Goal: Information Seeking & Learning: Learn about a topic

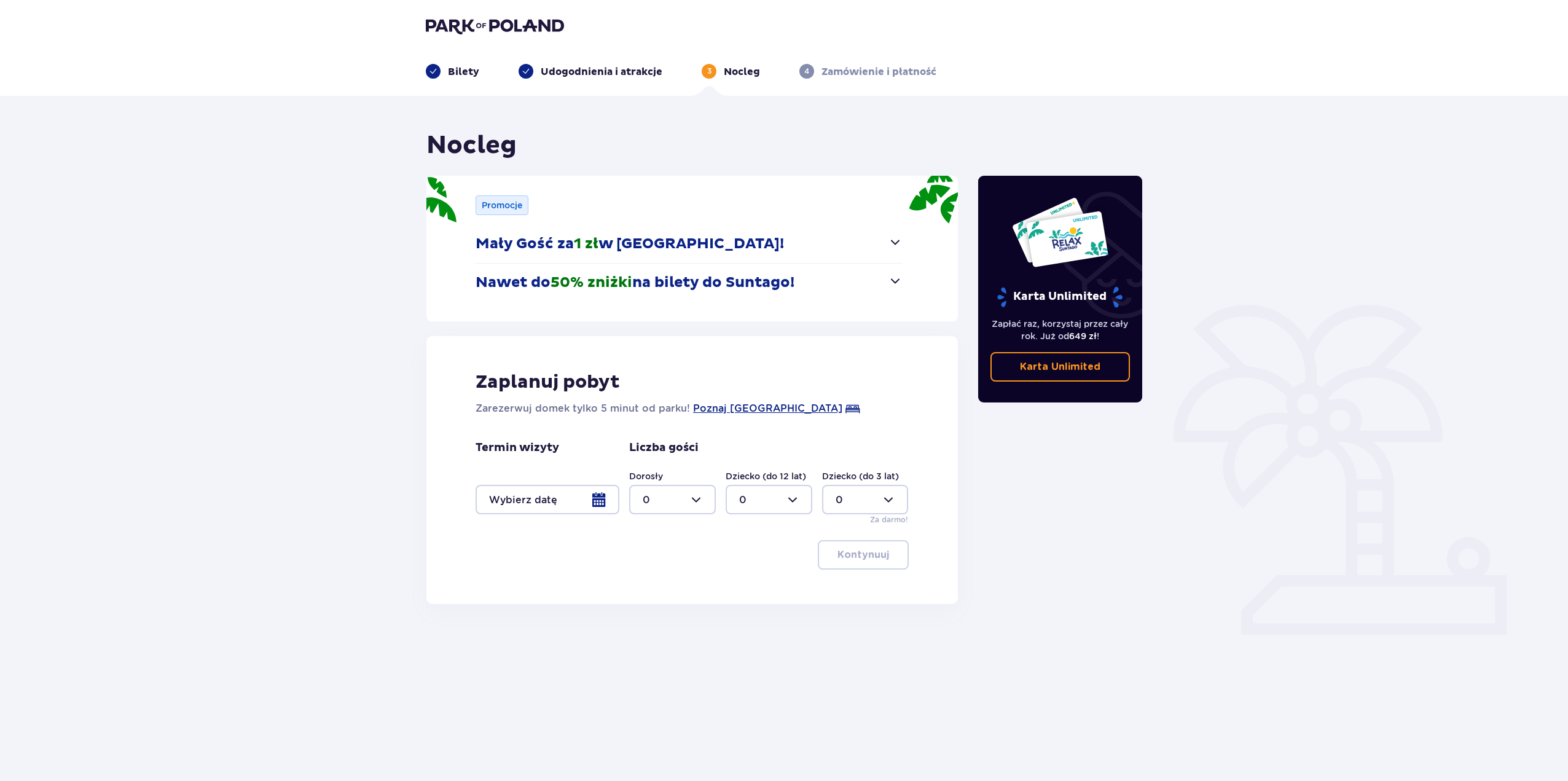
click at [472, 23] on img at bounding box center [494, 26] width 138 height 18
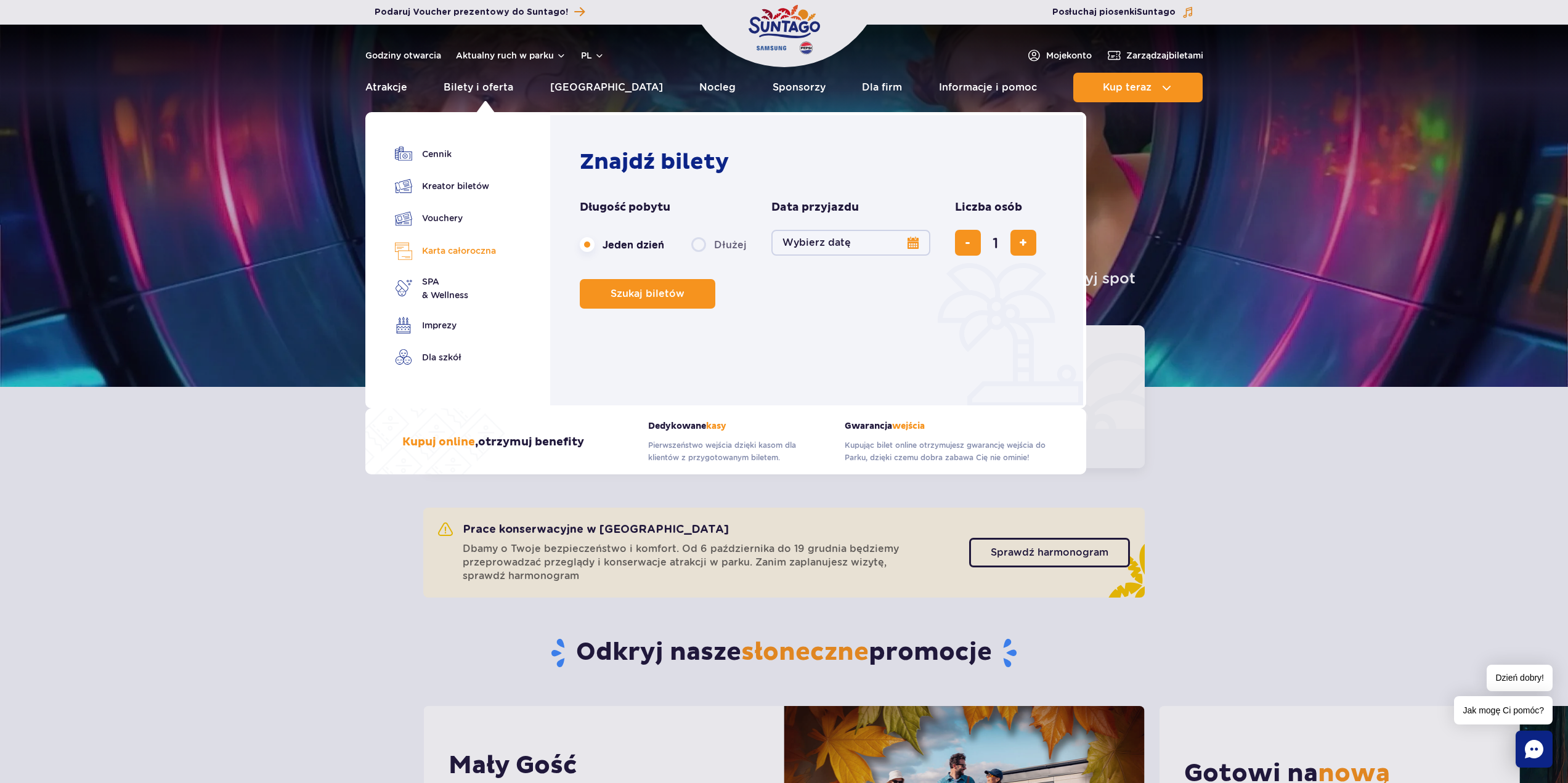
click at [431, 249] on link "Karta całoroczna" at bounding box center [445, 250] width 101 height 18
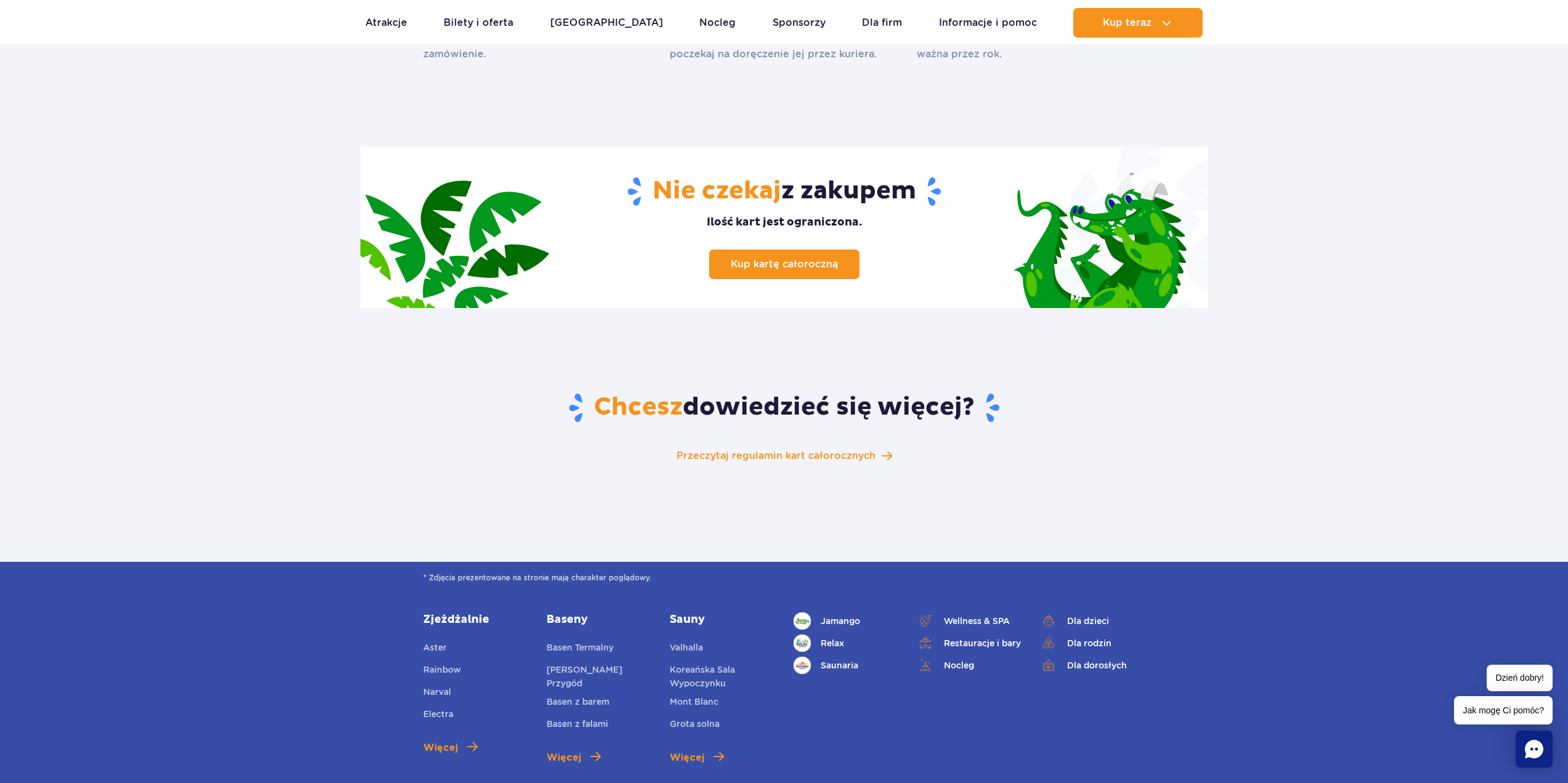
scroll to position [1787, 0]
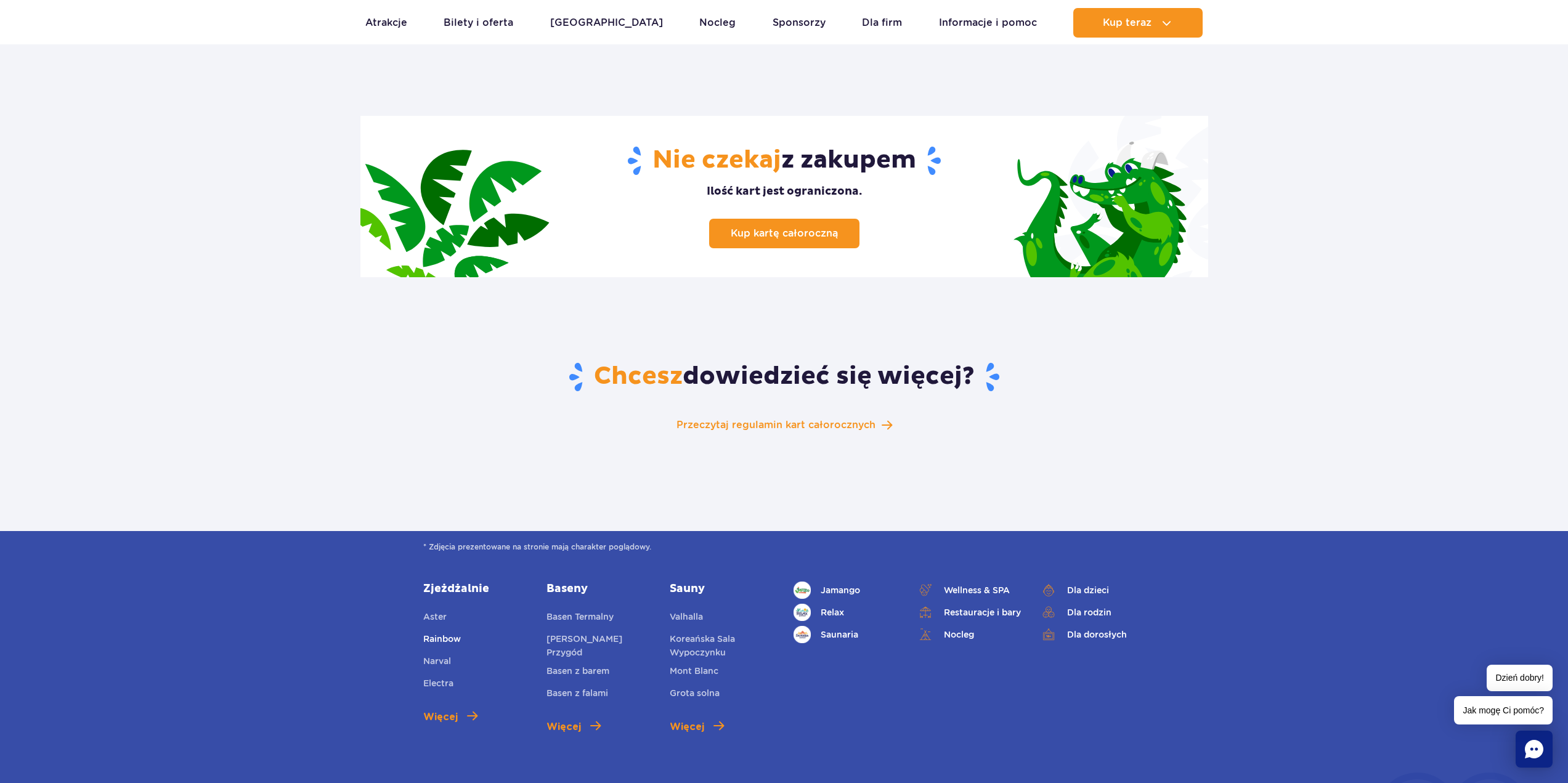
click at [454, 636] on span "Rainbow" at bounding box center [442, 639] width 38 height 10
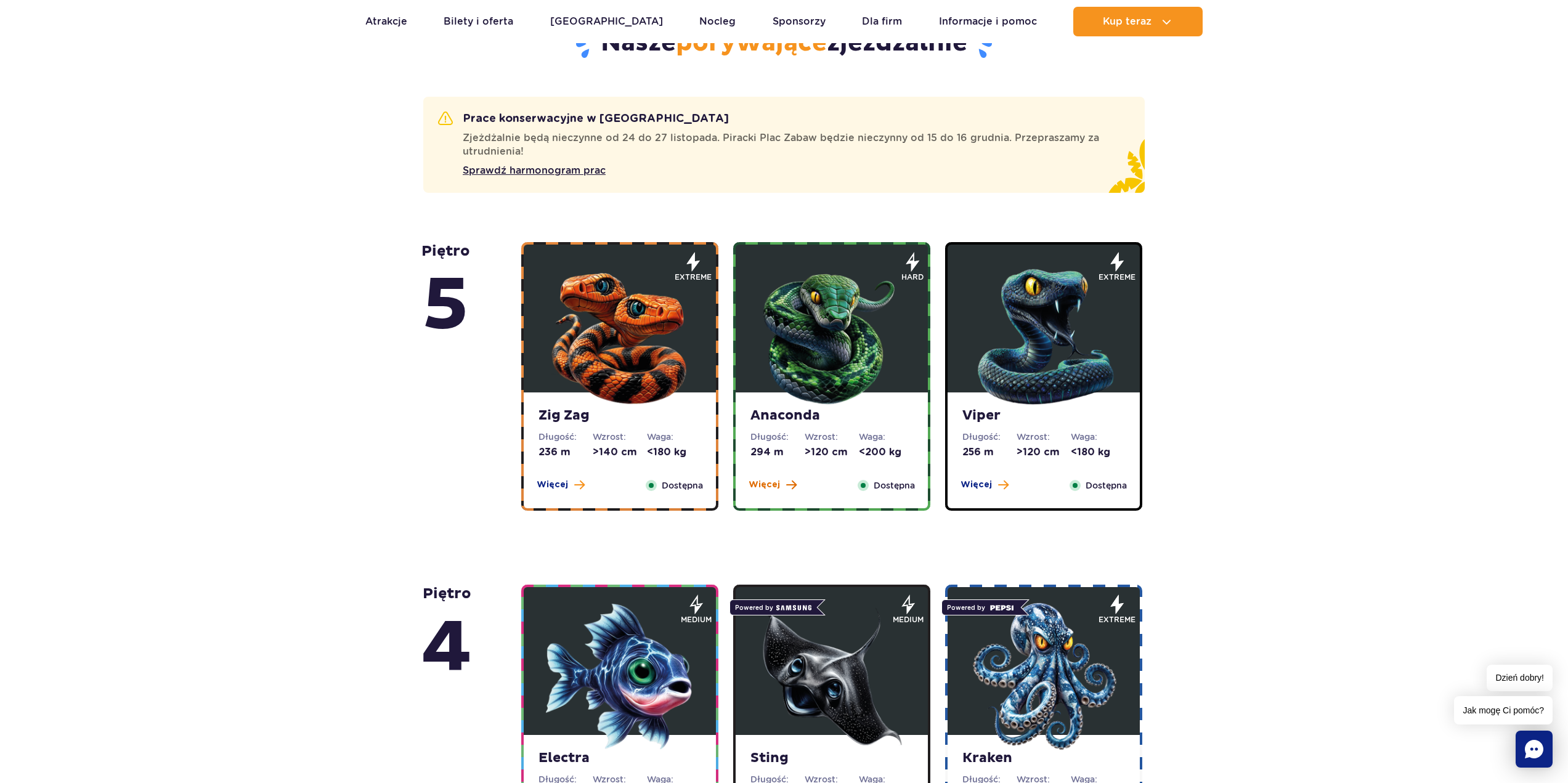
scroll to position [666, 0]
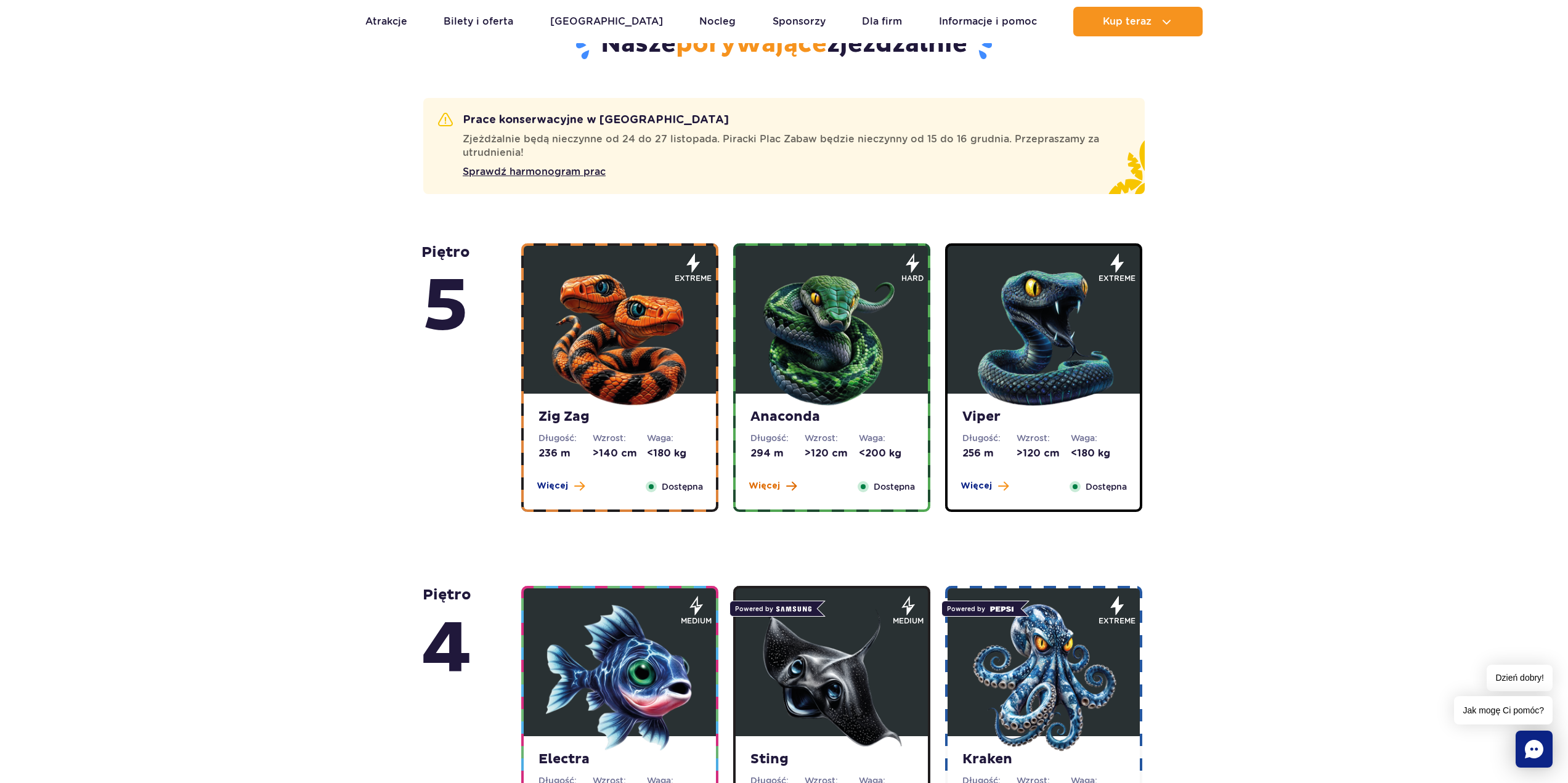
click at [792, 484] on span at bounding box center [791, 486] width 10 height 11
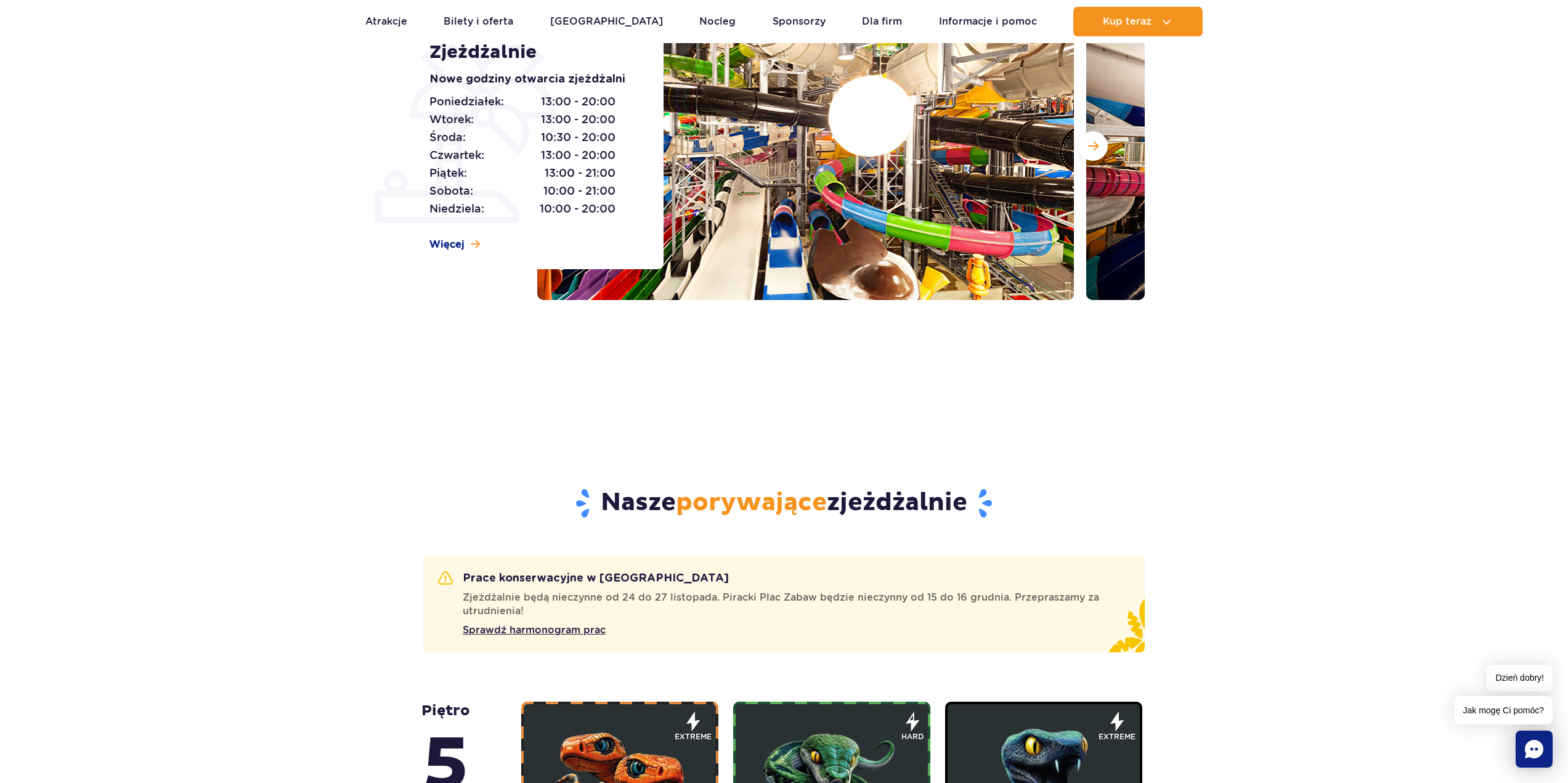
scroll to position [0, 0]
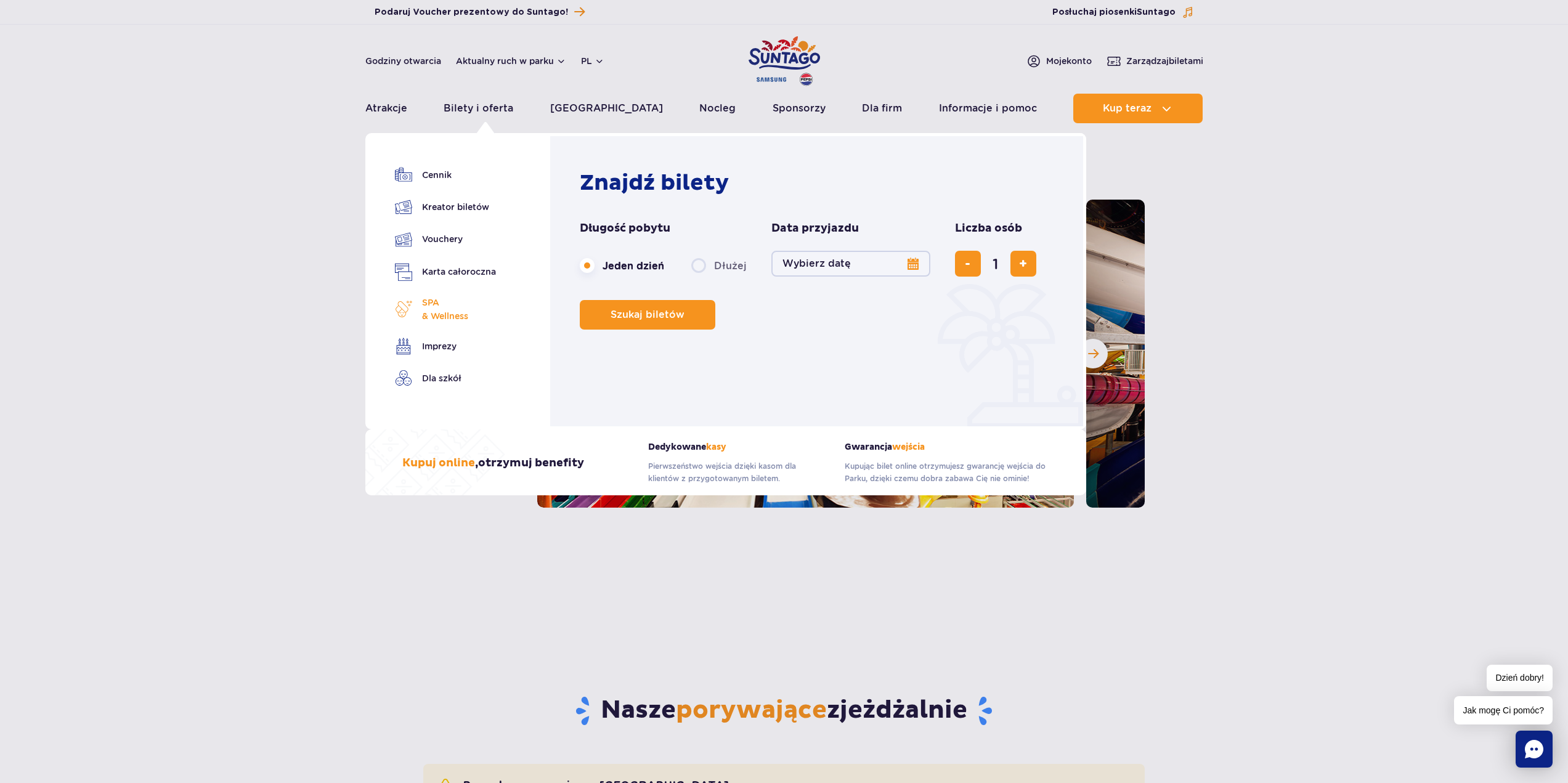
click at [433, 318] on span "SPA & Wellness" at bounding box center [444, 309] width 46 height 27
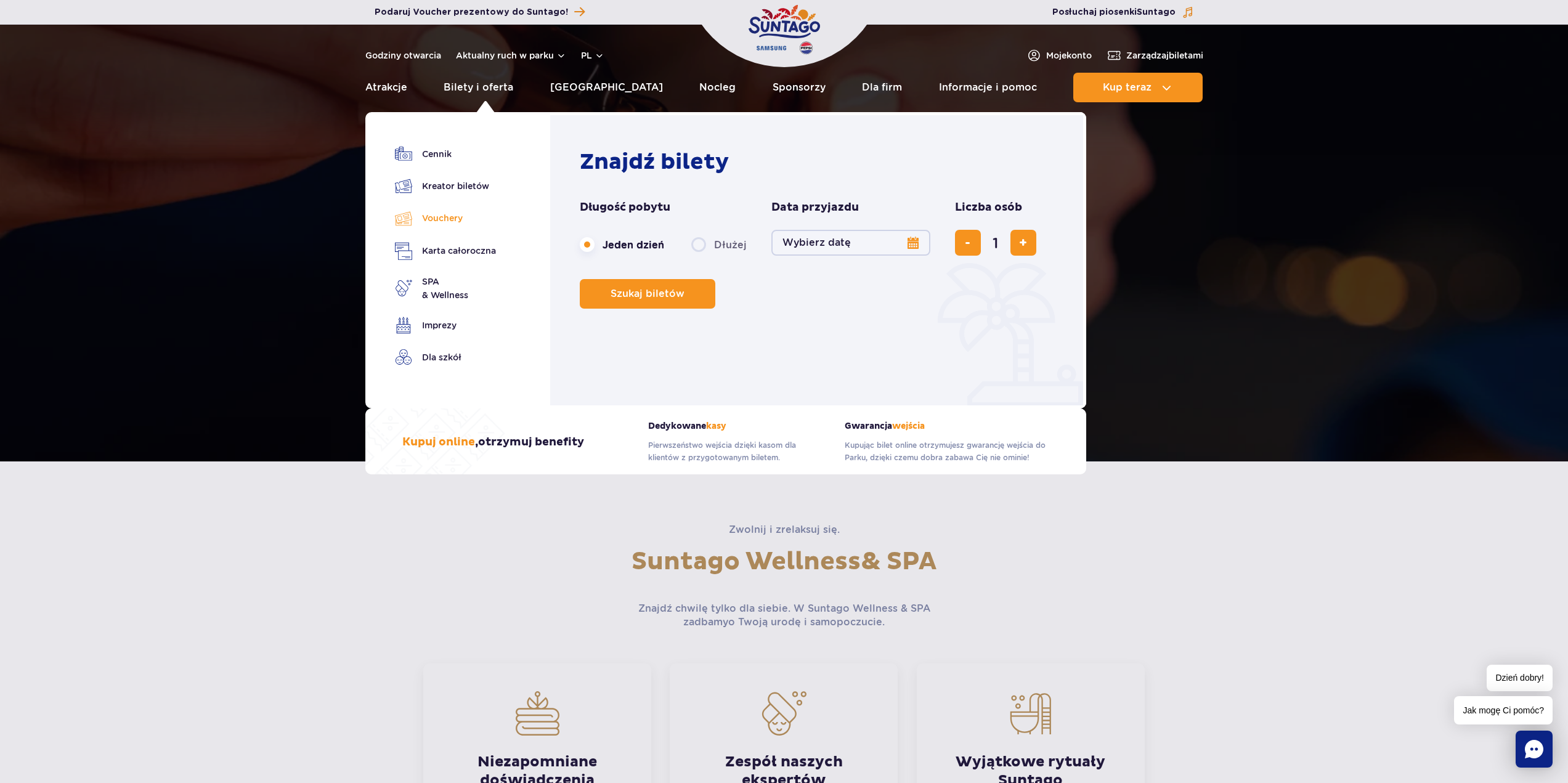
click at [452, 217] on link "Vouchery" at bounding box center [445, 218] width 101 height 18
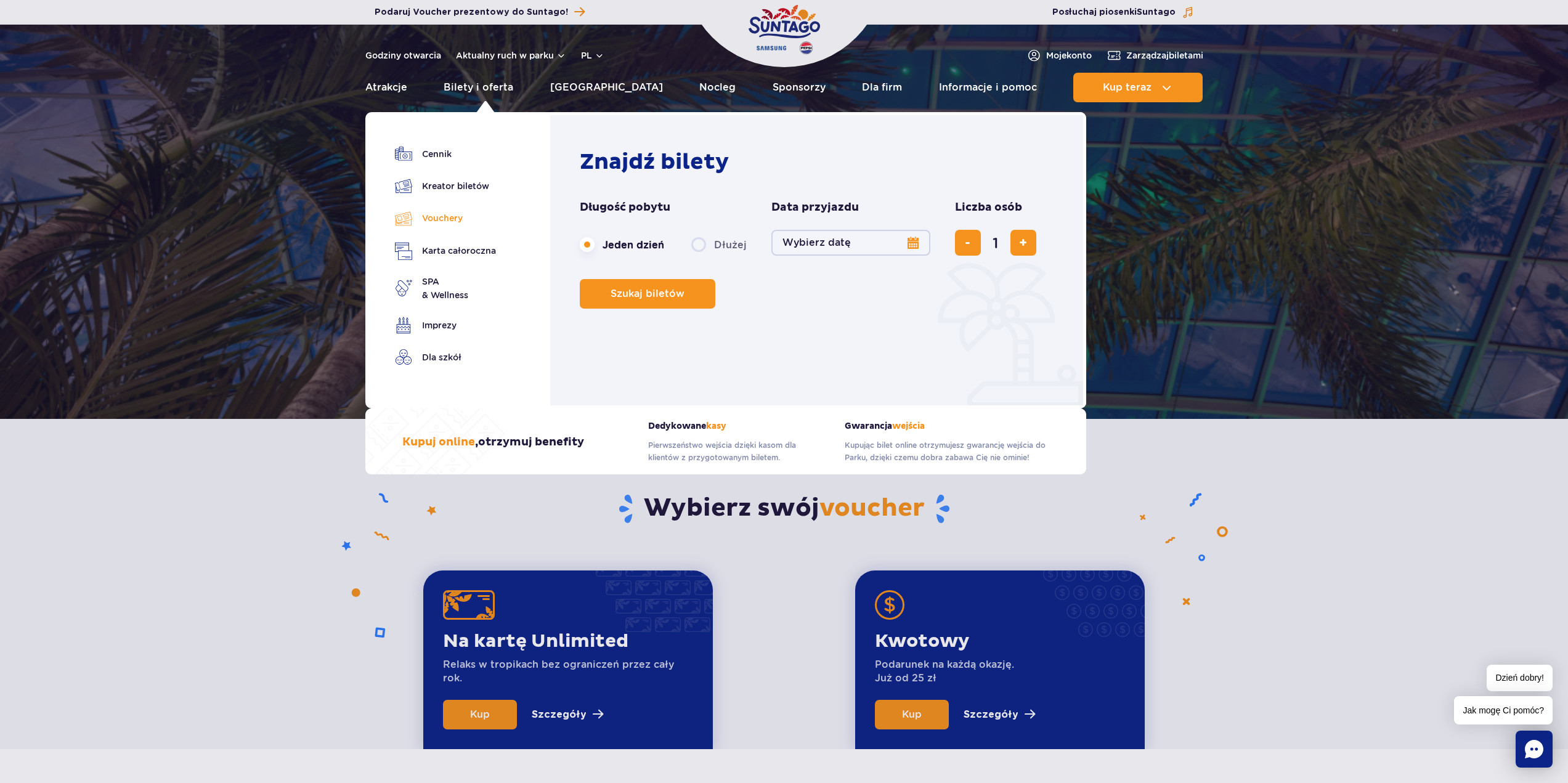
click at [437, 213] on link "Vouchery" at bounding box center [445, 218] width 101 height 18
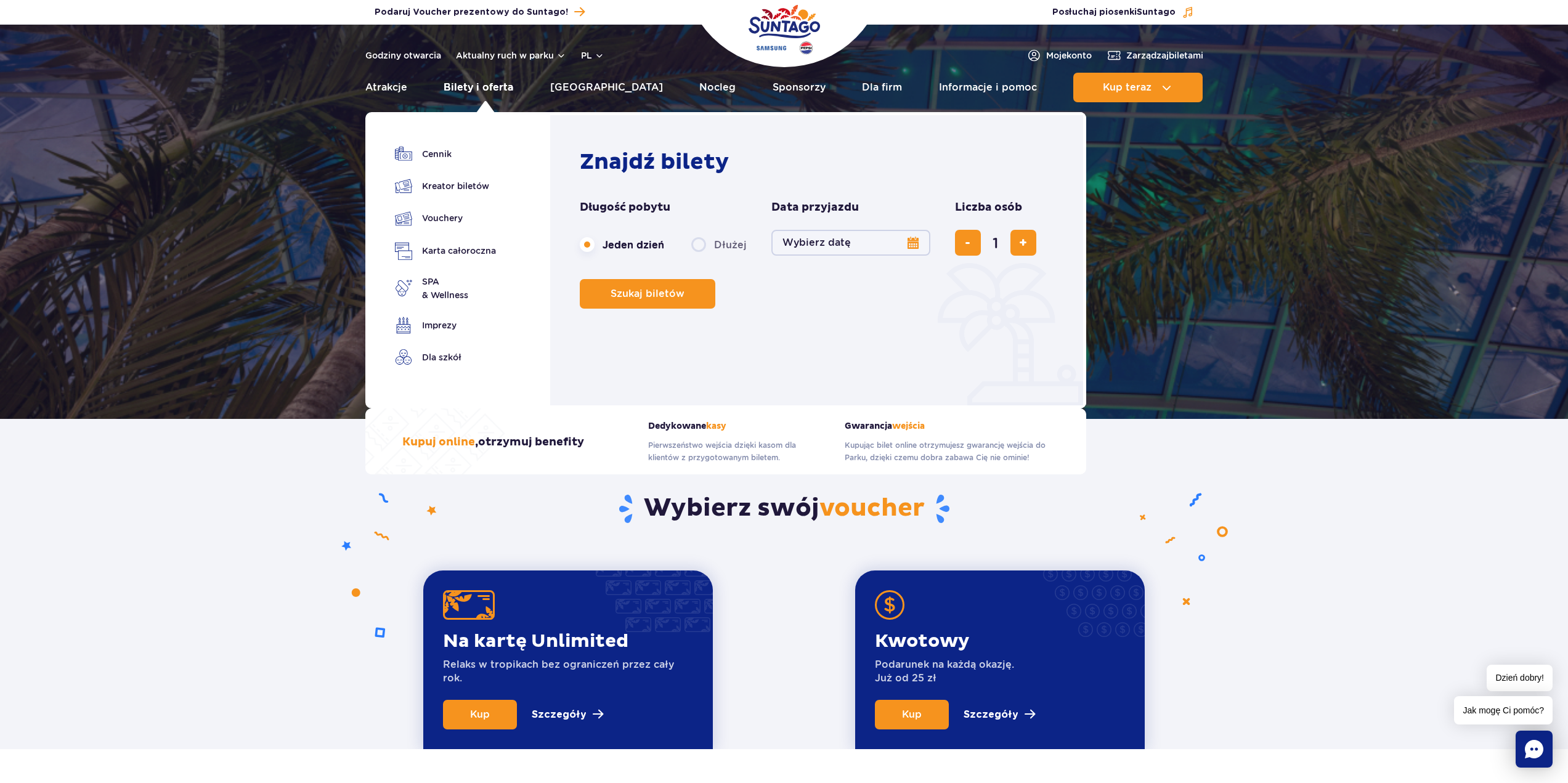
click at [489, 88] on link "Bilety i oferta" at bounding box center [478, 87] width 70 height 29
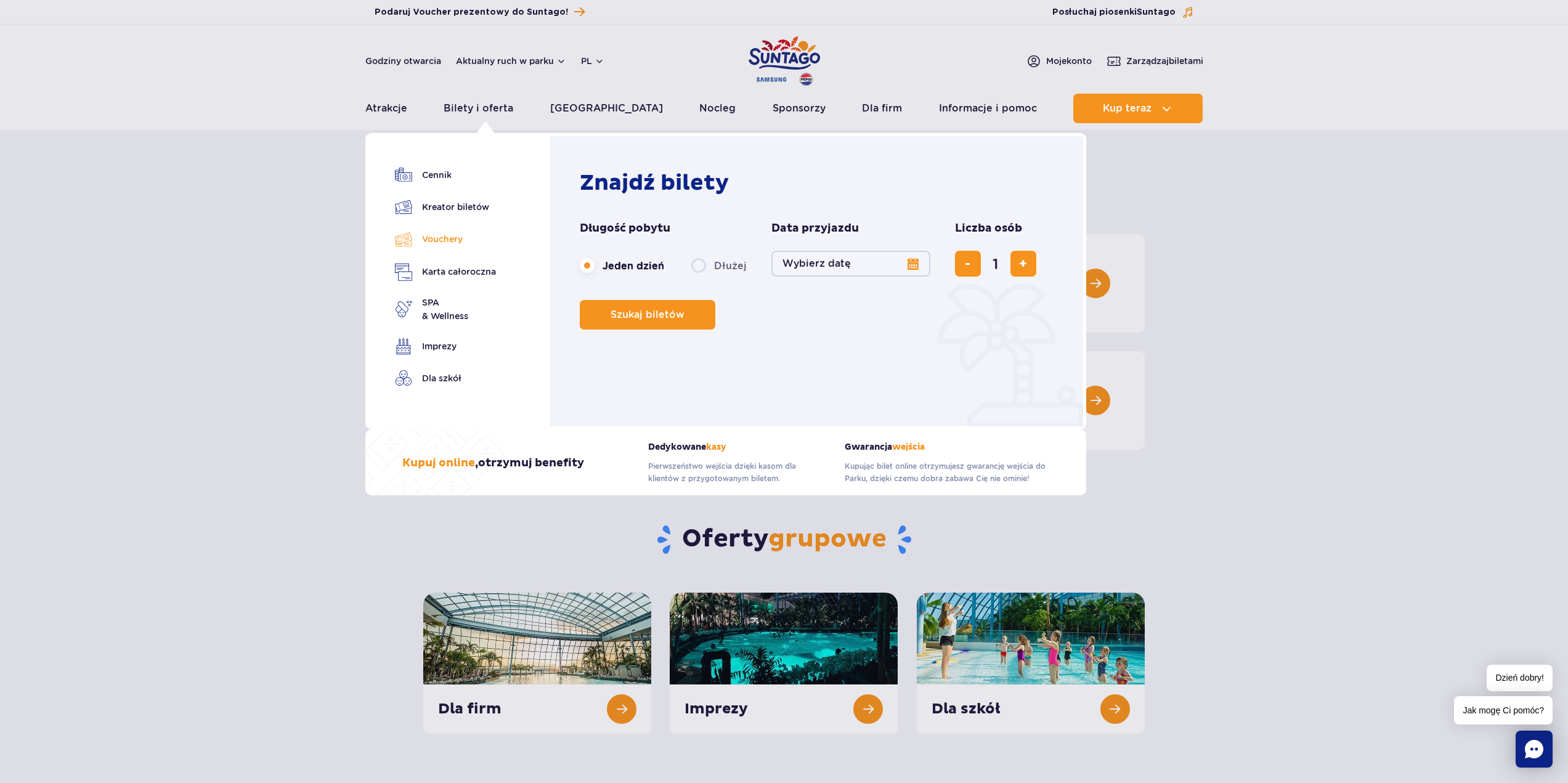
click at [448, 237] on link "Vouchery" at bounding box center [445, 239] width 101 height 18
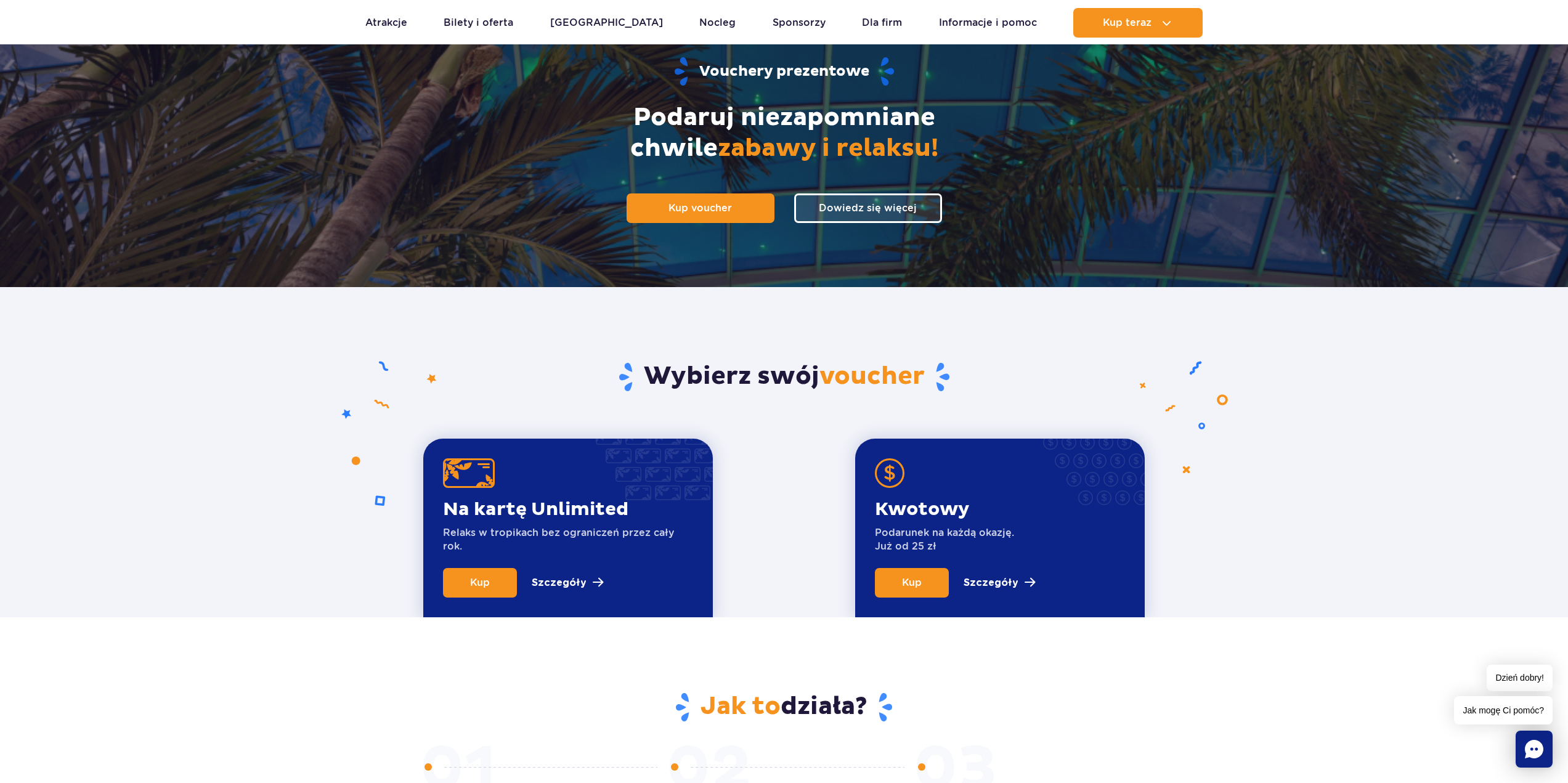
scroll to position [185, 0]
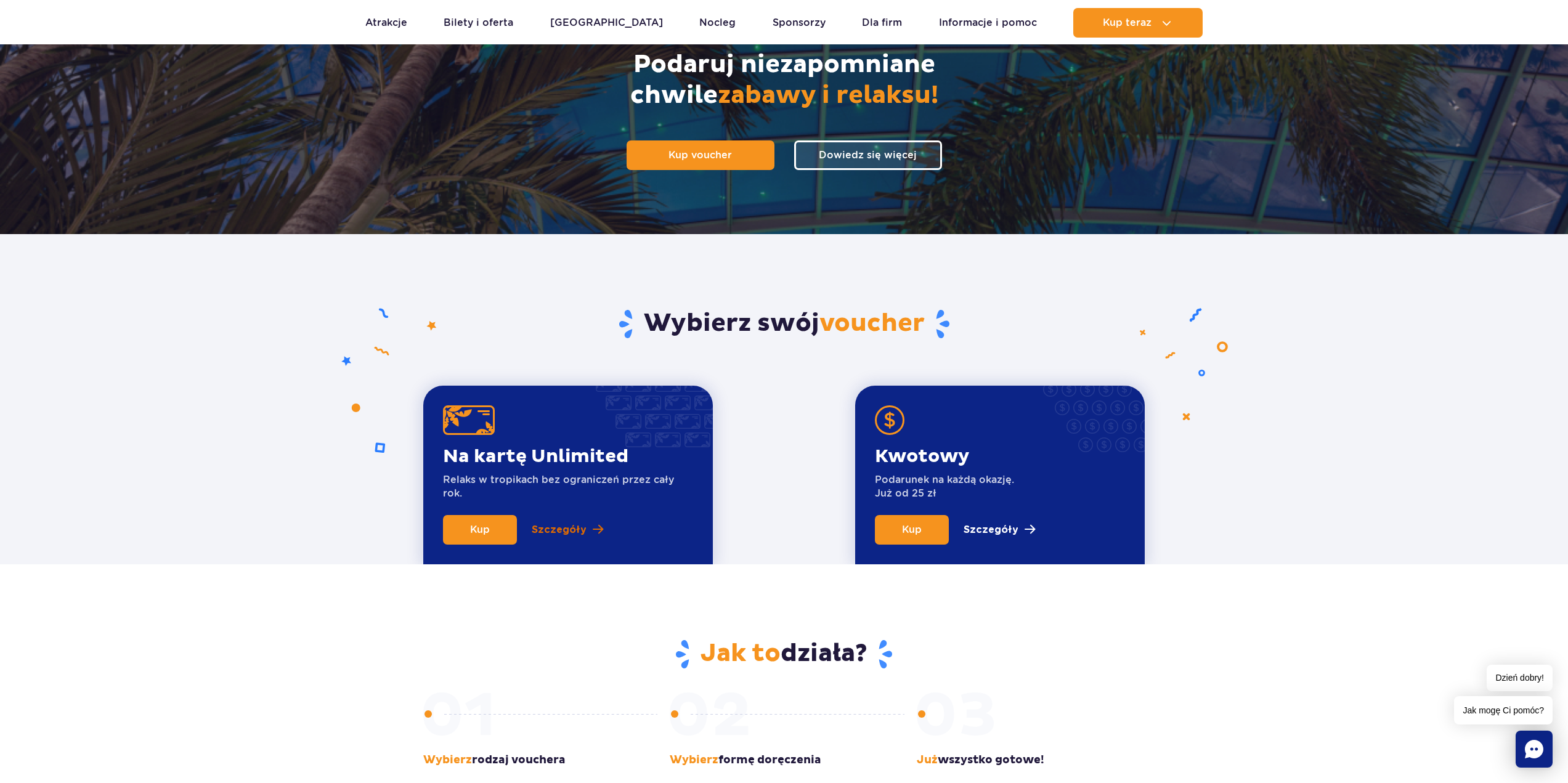
click at [574, 533] on p "Szczegóły" at bounding box center [559, 530] width 55 height 15
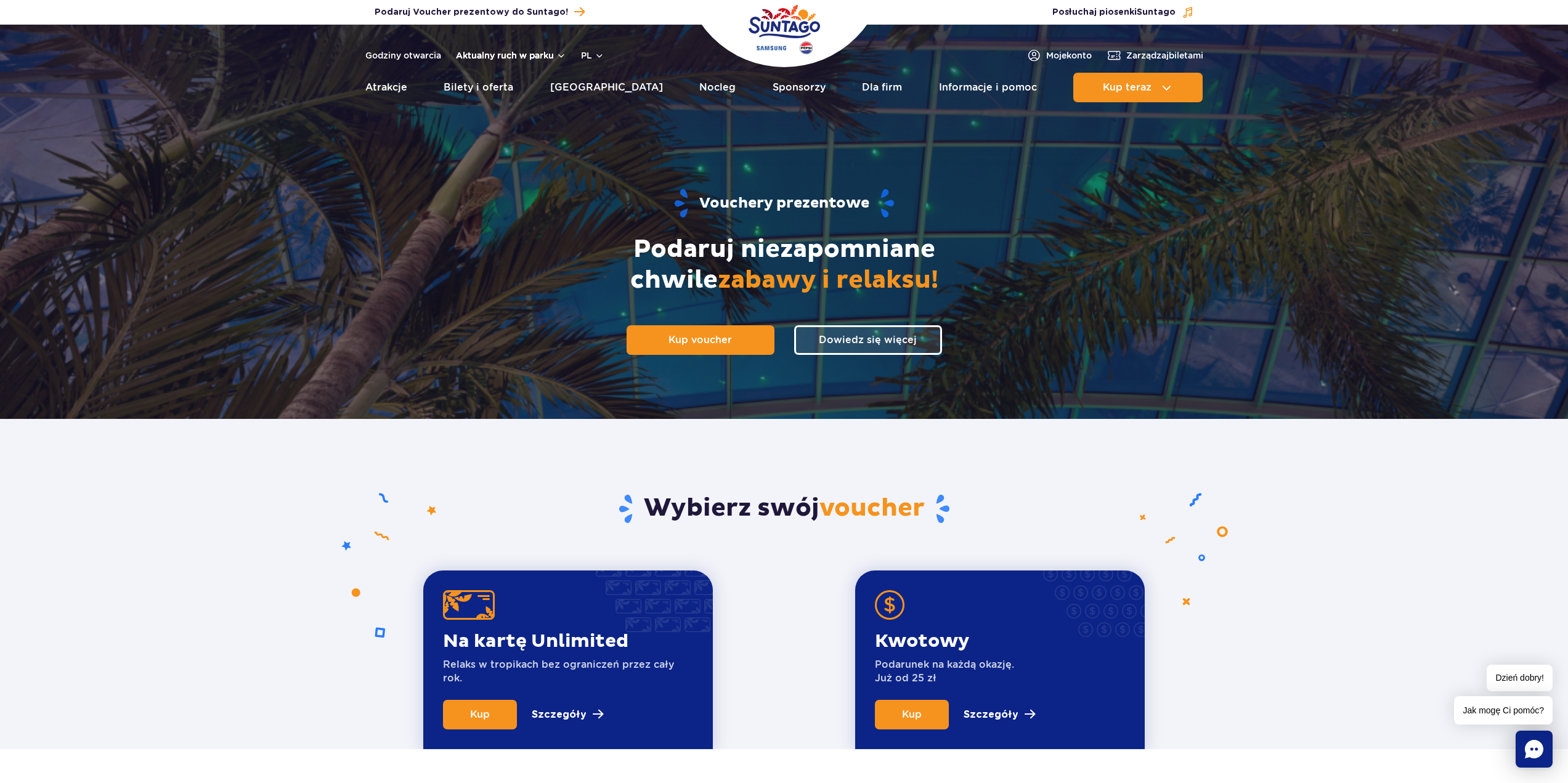
click at [556, 57] on button "Aktualny ruch w parku" at bounding box center [511, 55] width 110 height 10
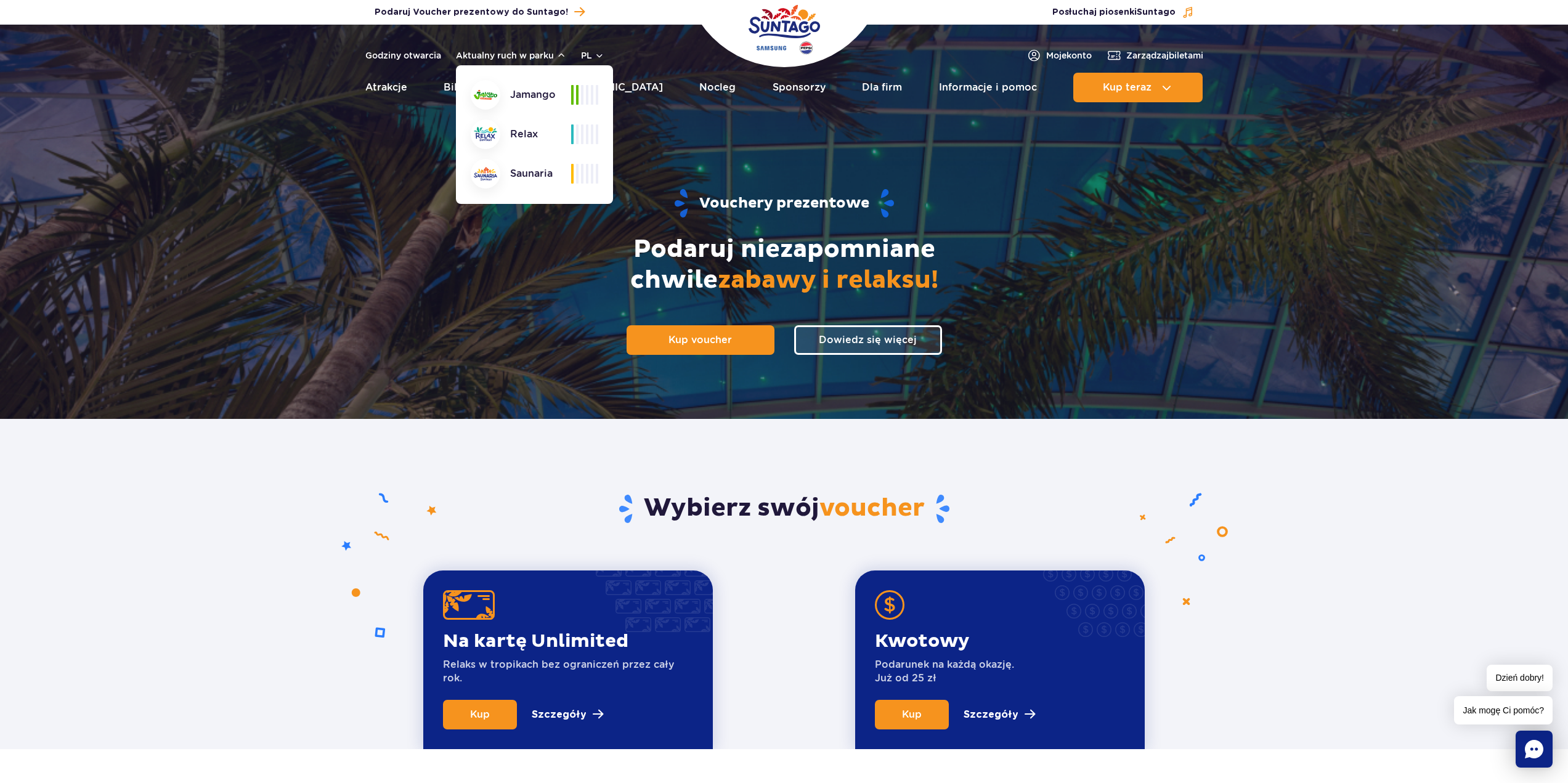
click at [547, 179] on div "Saunaria" at bounding box center [521, 173] width 101 height 29
click at [593, 171] on span at bounding box center [591, 173] width 3 height 19
click at [576, 116] on div "Jamango Relax Saunaria" at bounding box center [534, 134] width 128 height 108
click at [509, 161] on div "Saunaria" at bounding box center [521, 173] width 101 height 29
click at [661, 145] on div "Vouchery prezentowe Podaruj niezapomniane chwile zabawy i relaksu! Kup voucher …" at bounding box center [784, 271] width 792 height 296
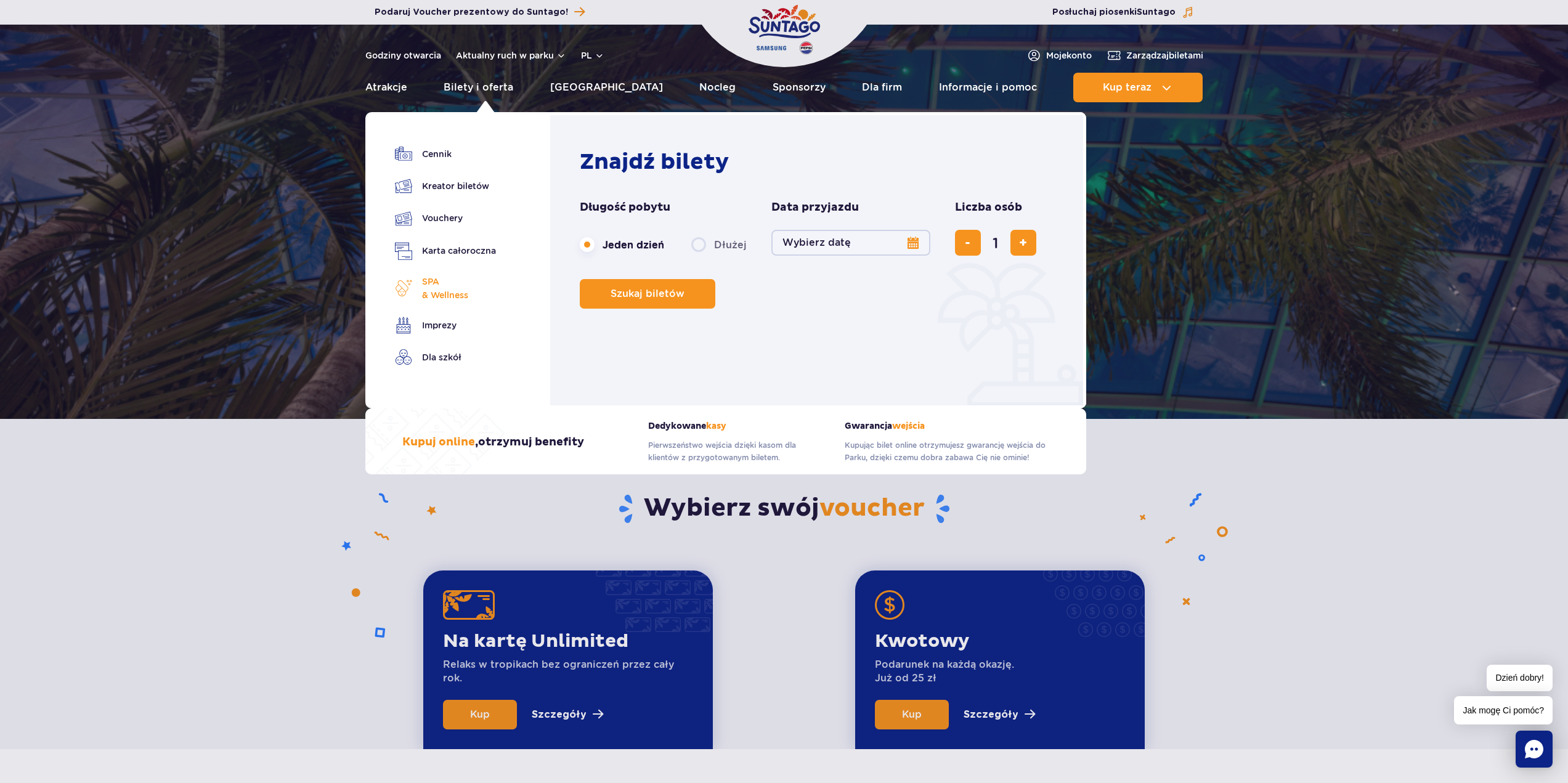
click at [433, 299] on span "SPA & Wellness" at bounding box center [444, 288] width 46 height 27
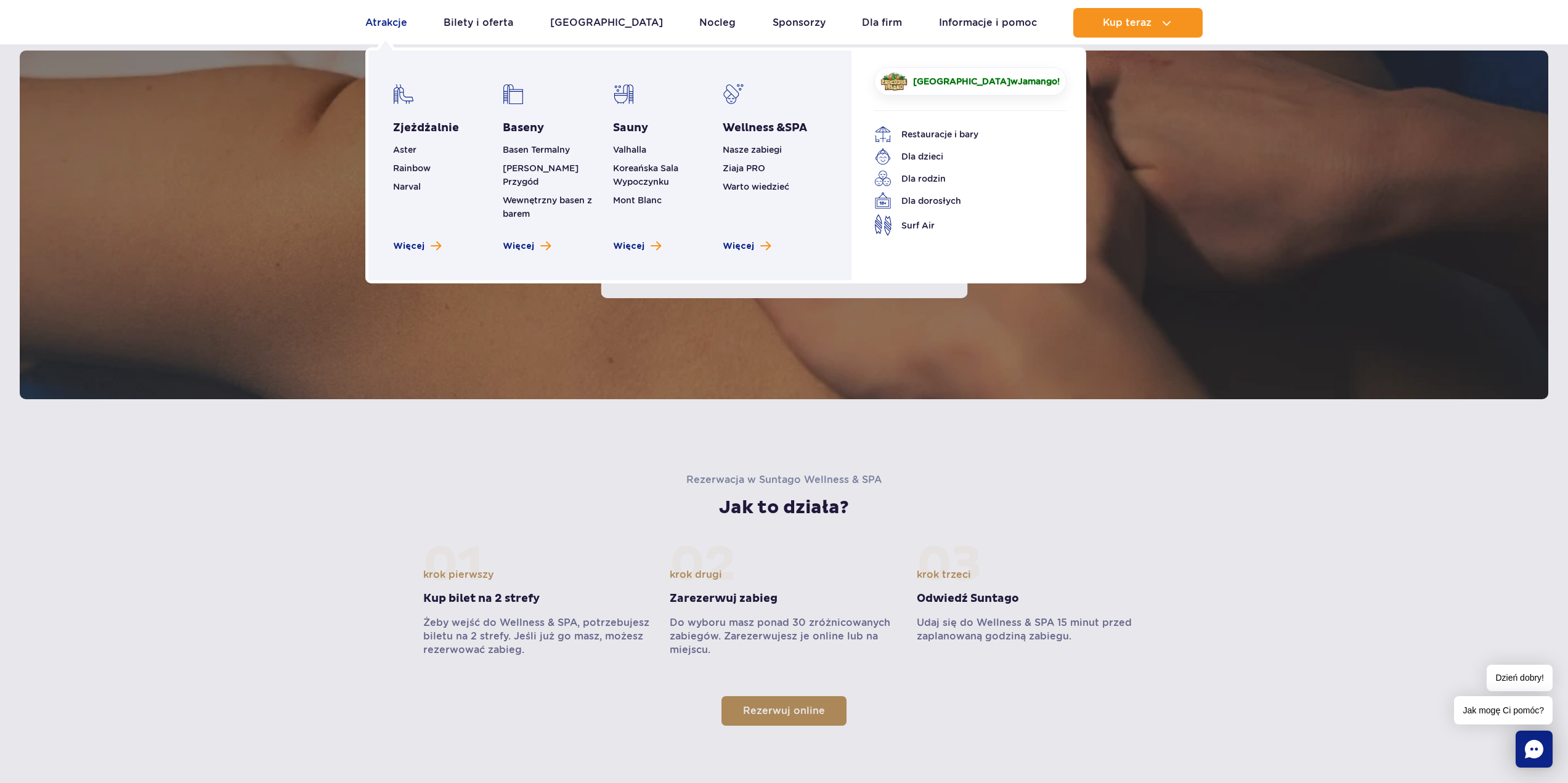
click at [376, 29] on link "Atrakcje" at bounding box center [386, 23] width 42 height 29
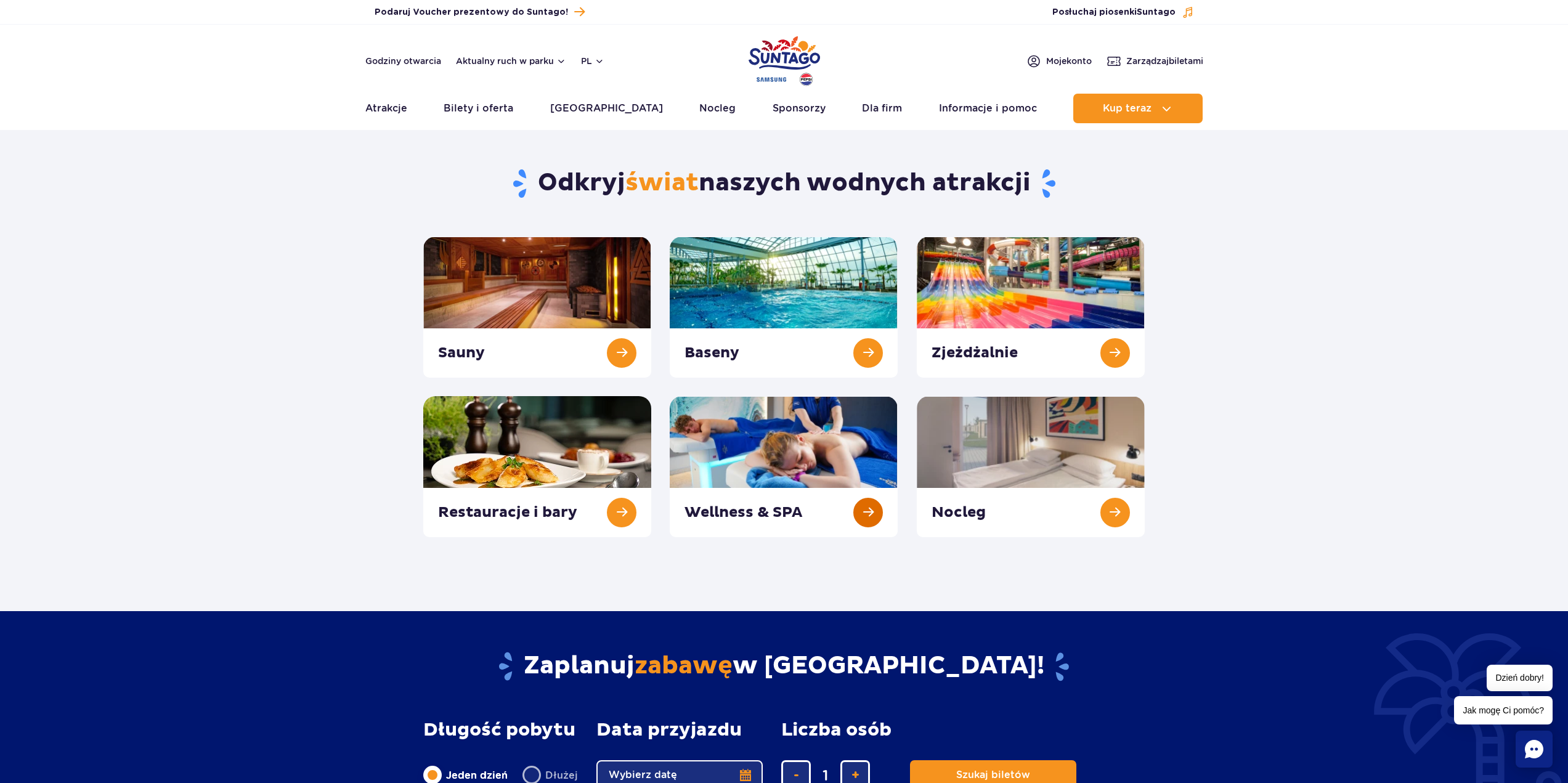
click at [779, 460] on link at bounding box center [783, 467] width 228 height 141
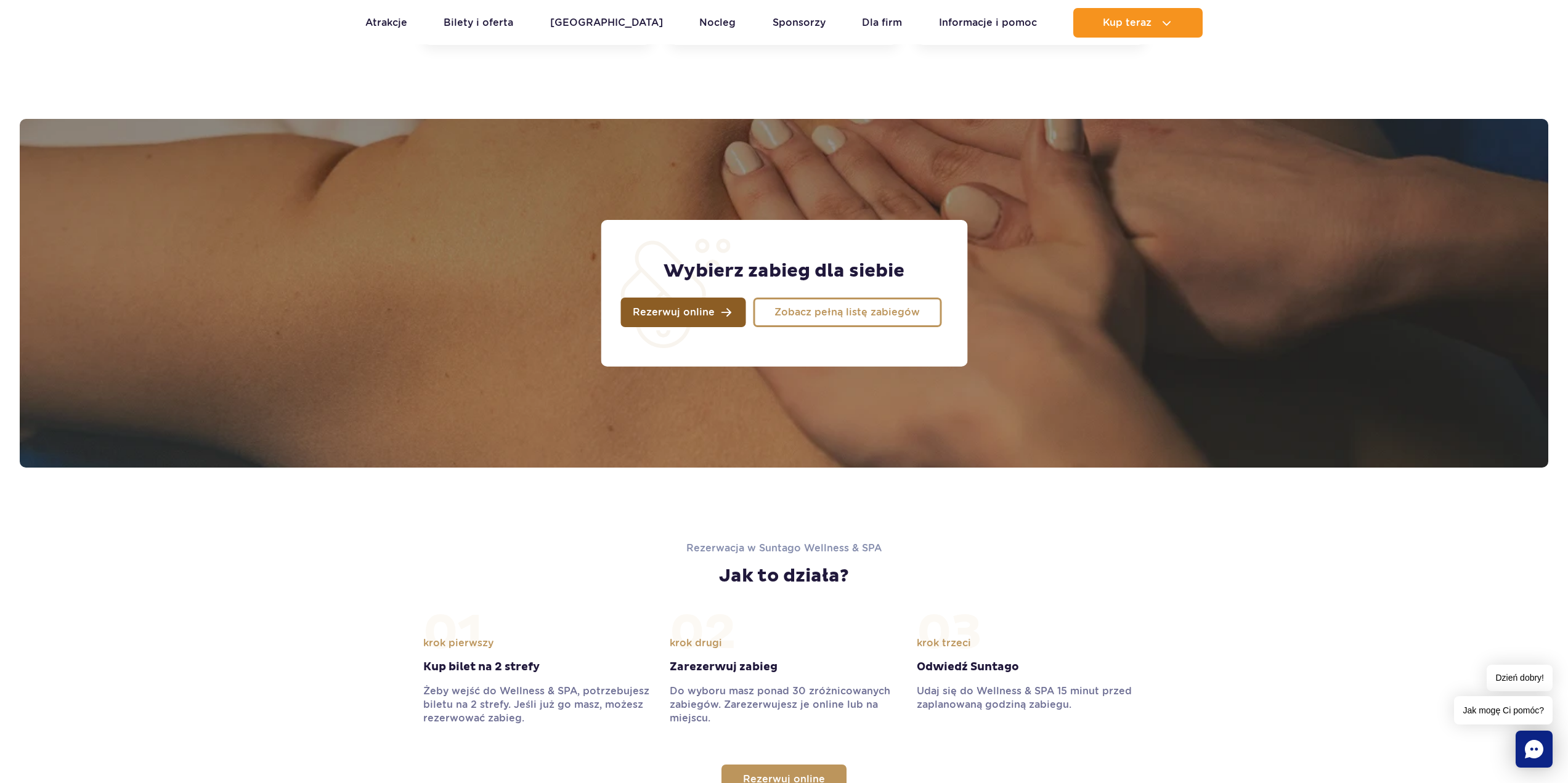
scroll to position [739, 0]
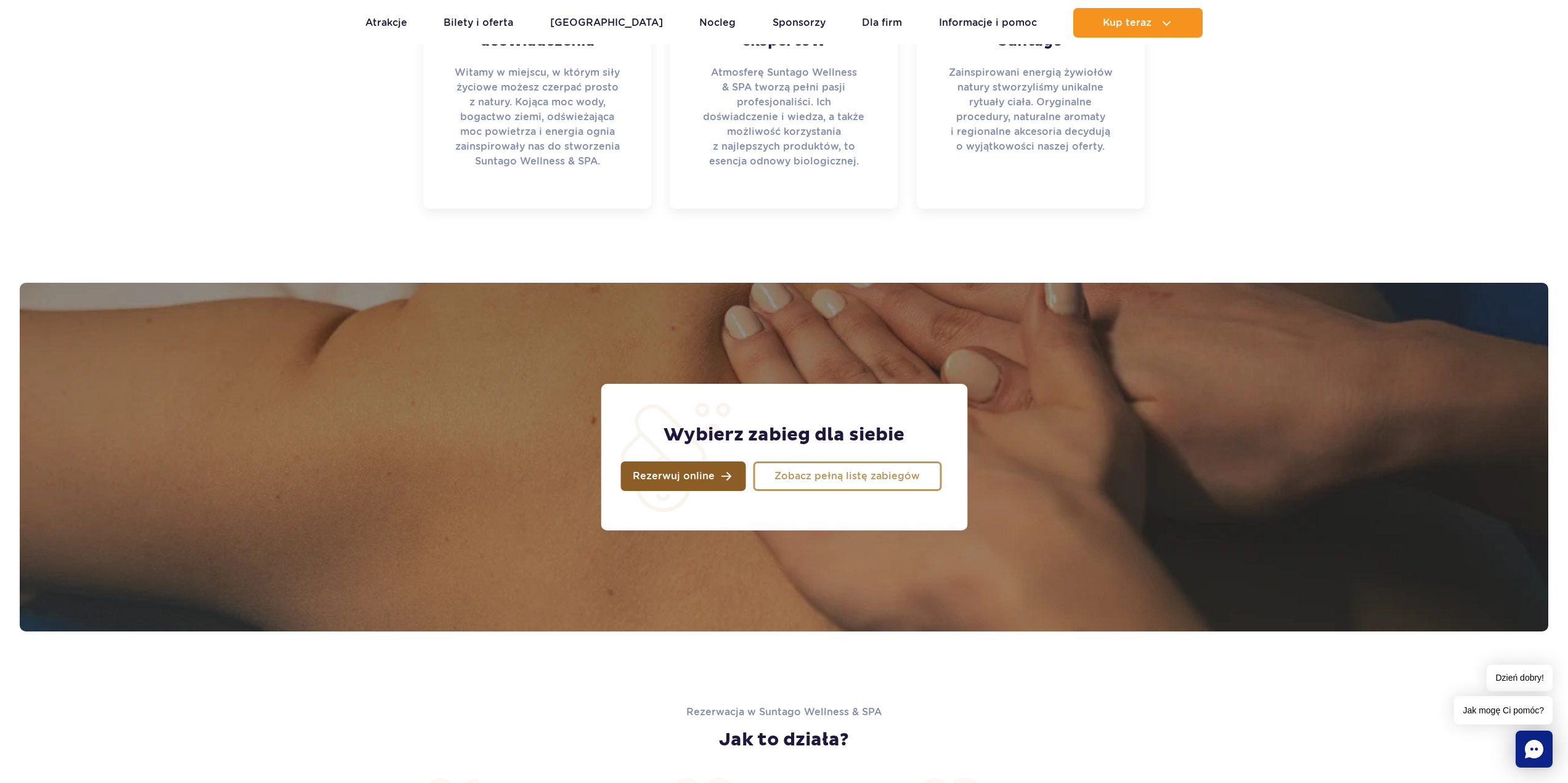
click at [668, 462] on link "Rezerwuj online" at bounding box center [683, 476] width 125 height 29
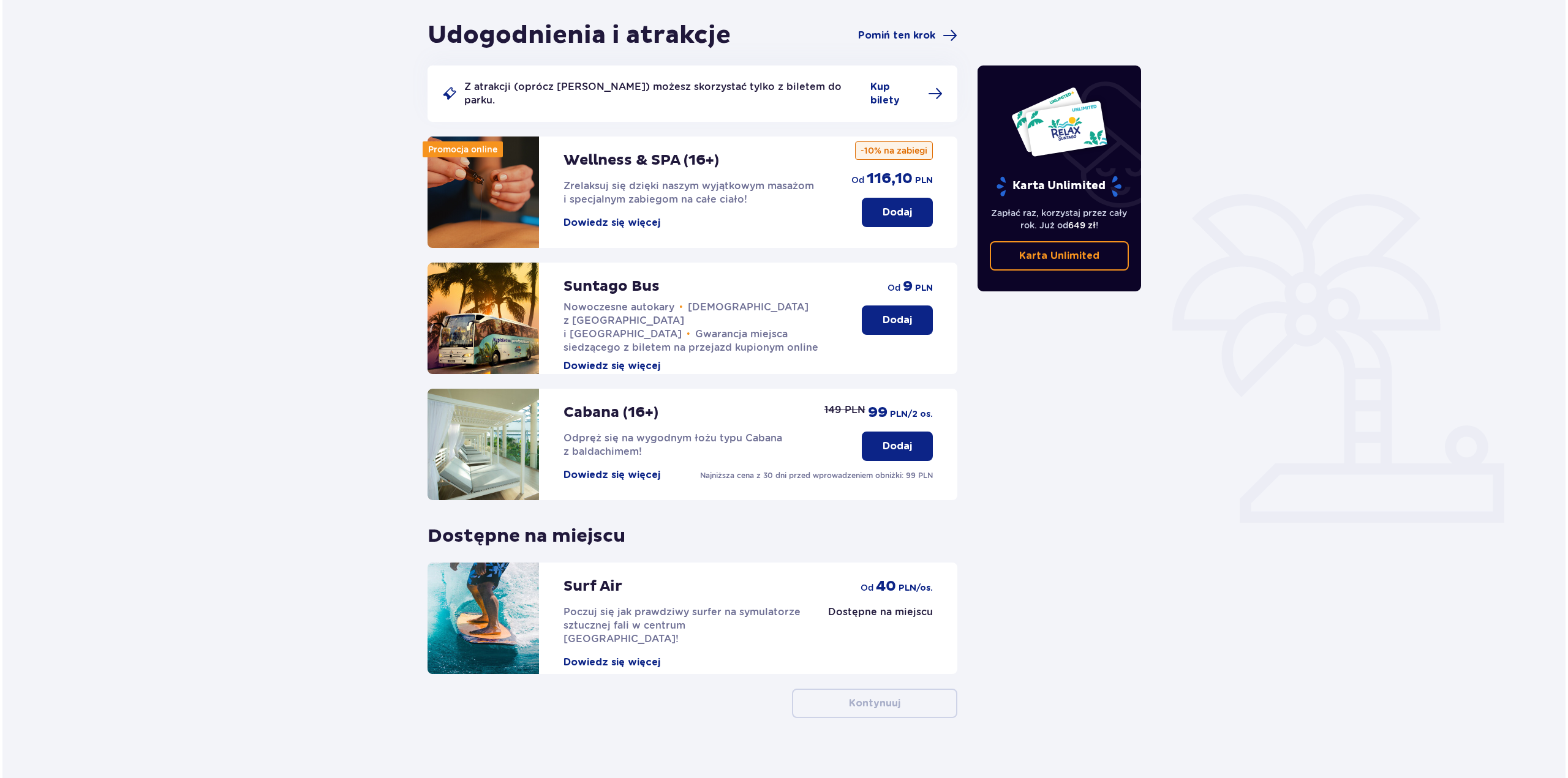
scroll to position [111, 0]
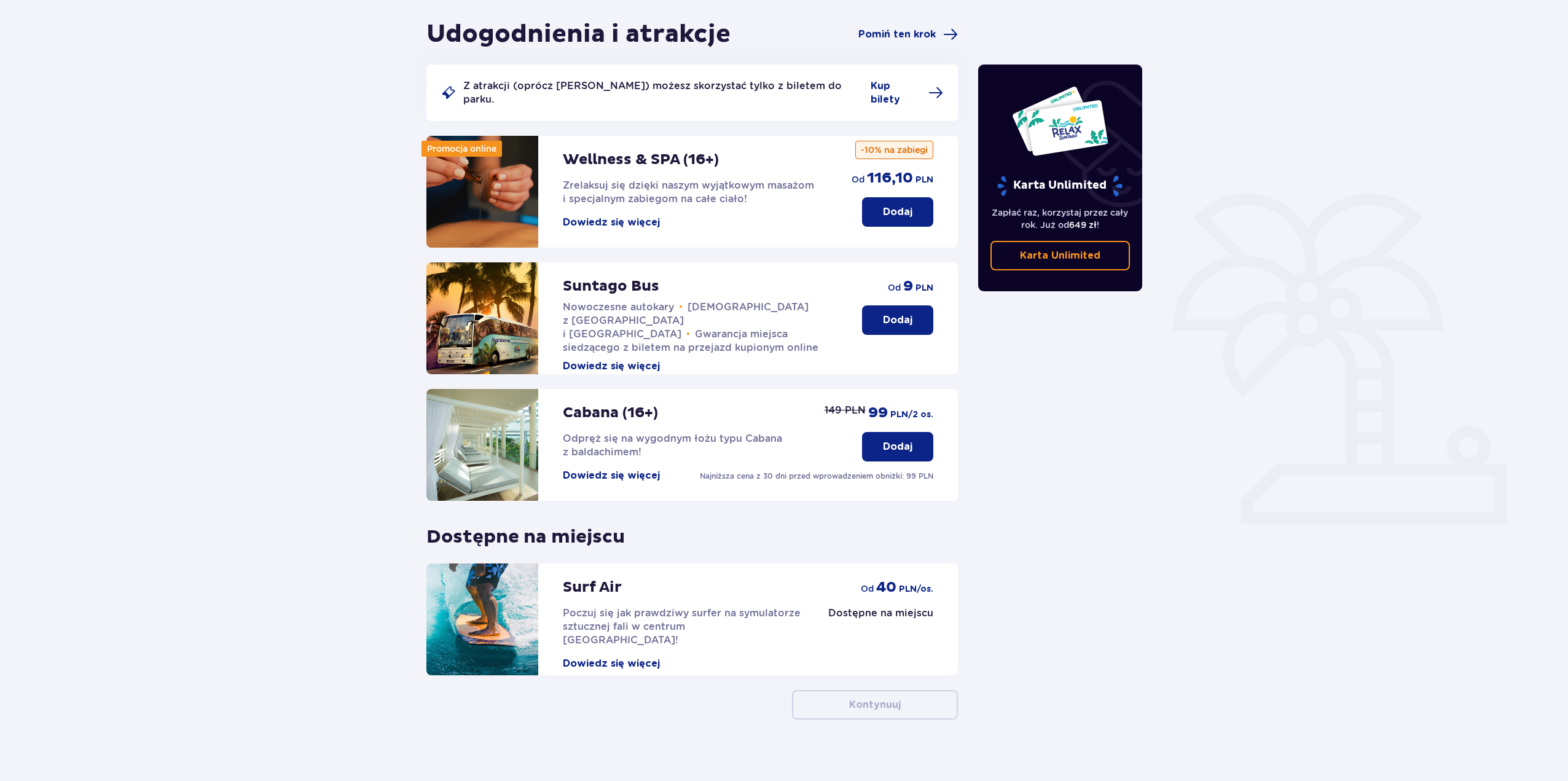
click at [614, 215] on button "Dowiedz się więcej" at bounding box center [611, 222] width 97 height 13
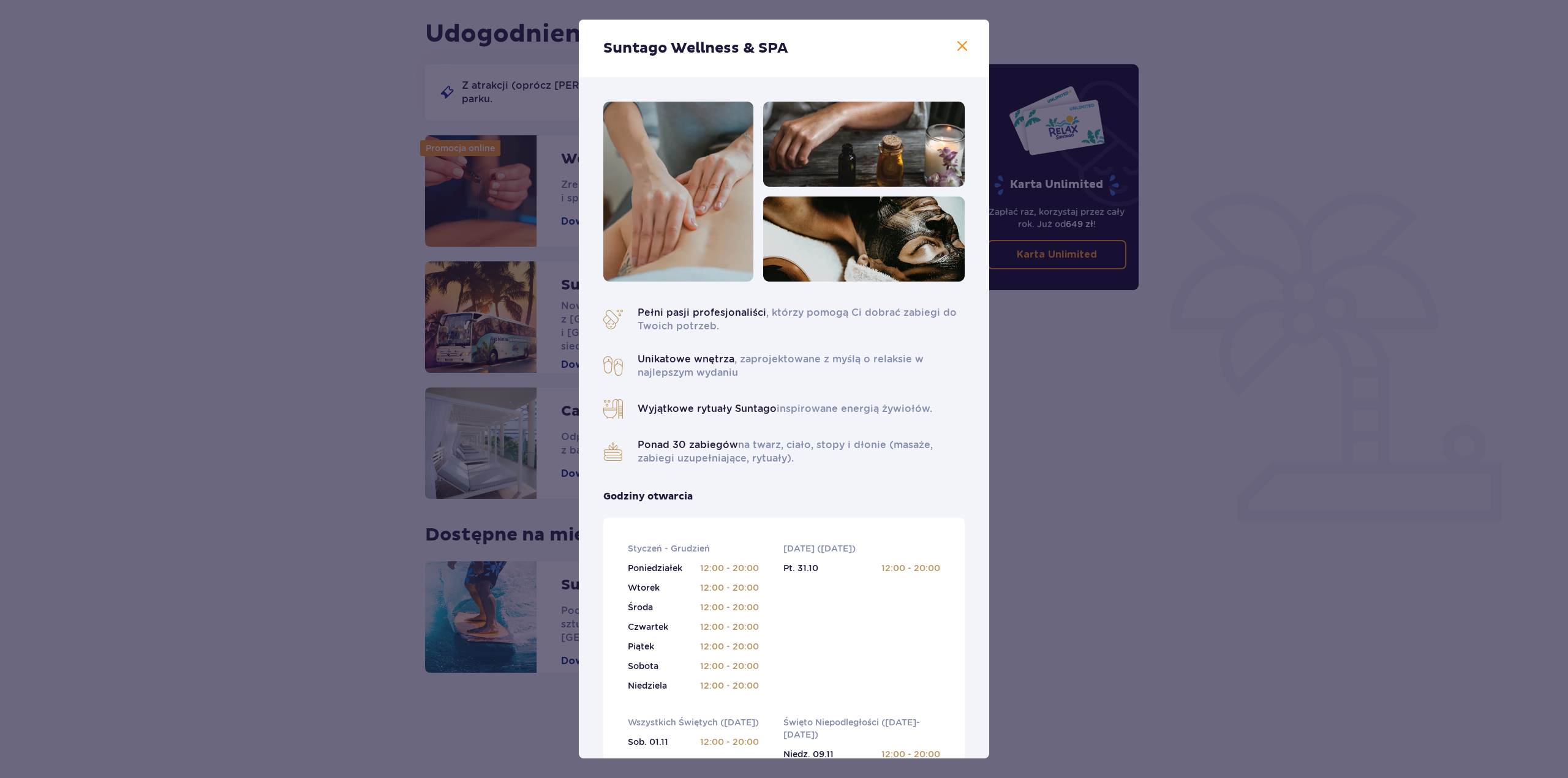
click at [966, 48] on div "Suntago Wellness & SPA" at bounding box center [783, 48] width 410 height 58
click at [952, 45] on div "Suntago Wellness & SPA" at bounding box center [783, 48] width 410 height 58
click at [959, 48] on span at bounding box center [963, 47] width 15 height 15
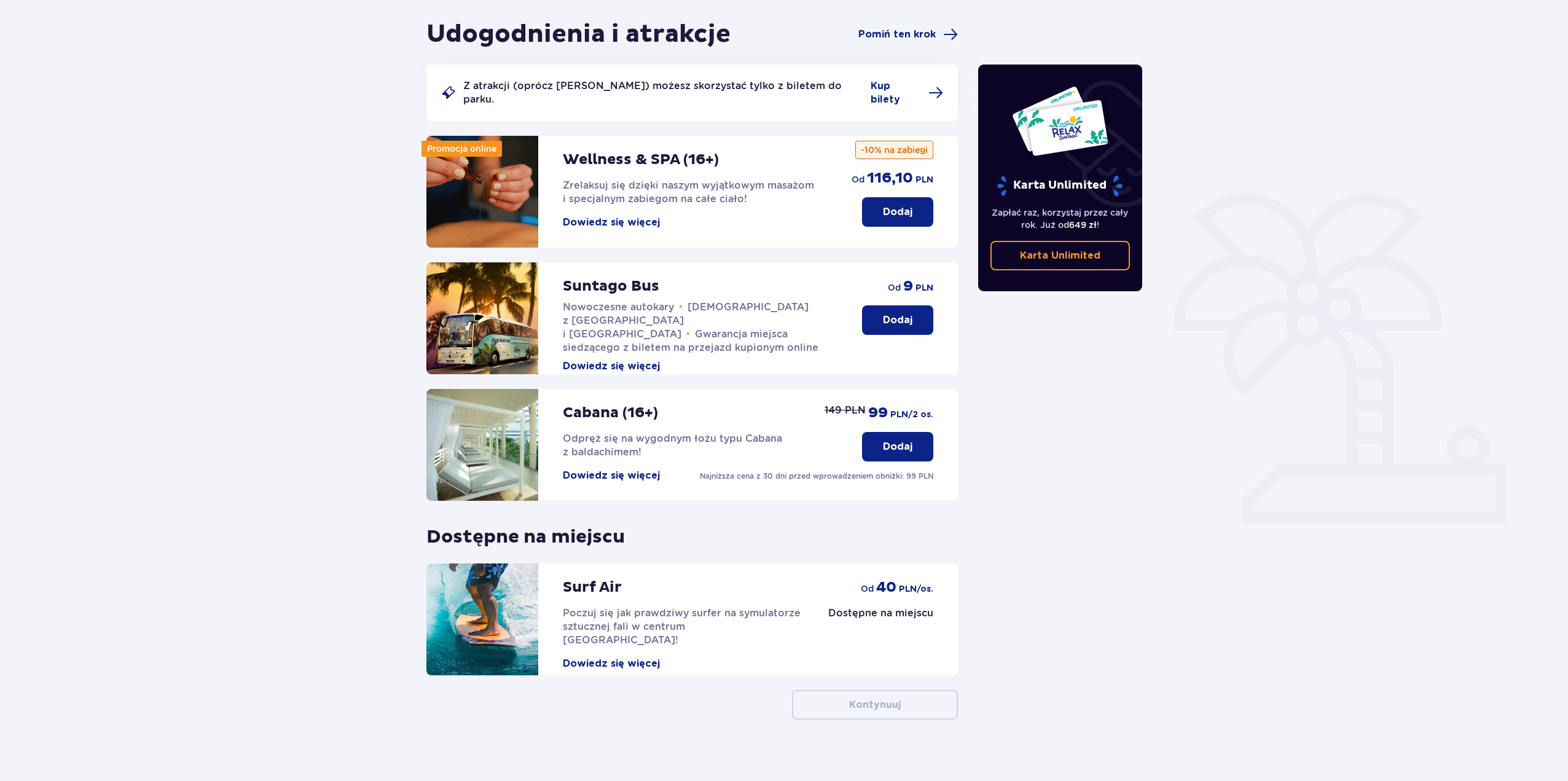
click at [1066, 247] on link "Karta Unlimited" at bounding box center [1060, 256] width 140 height 29
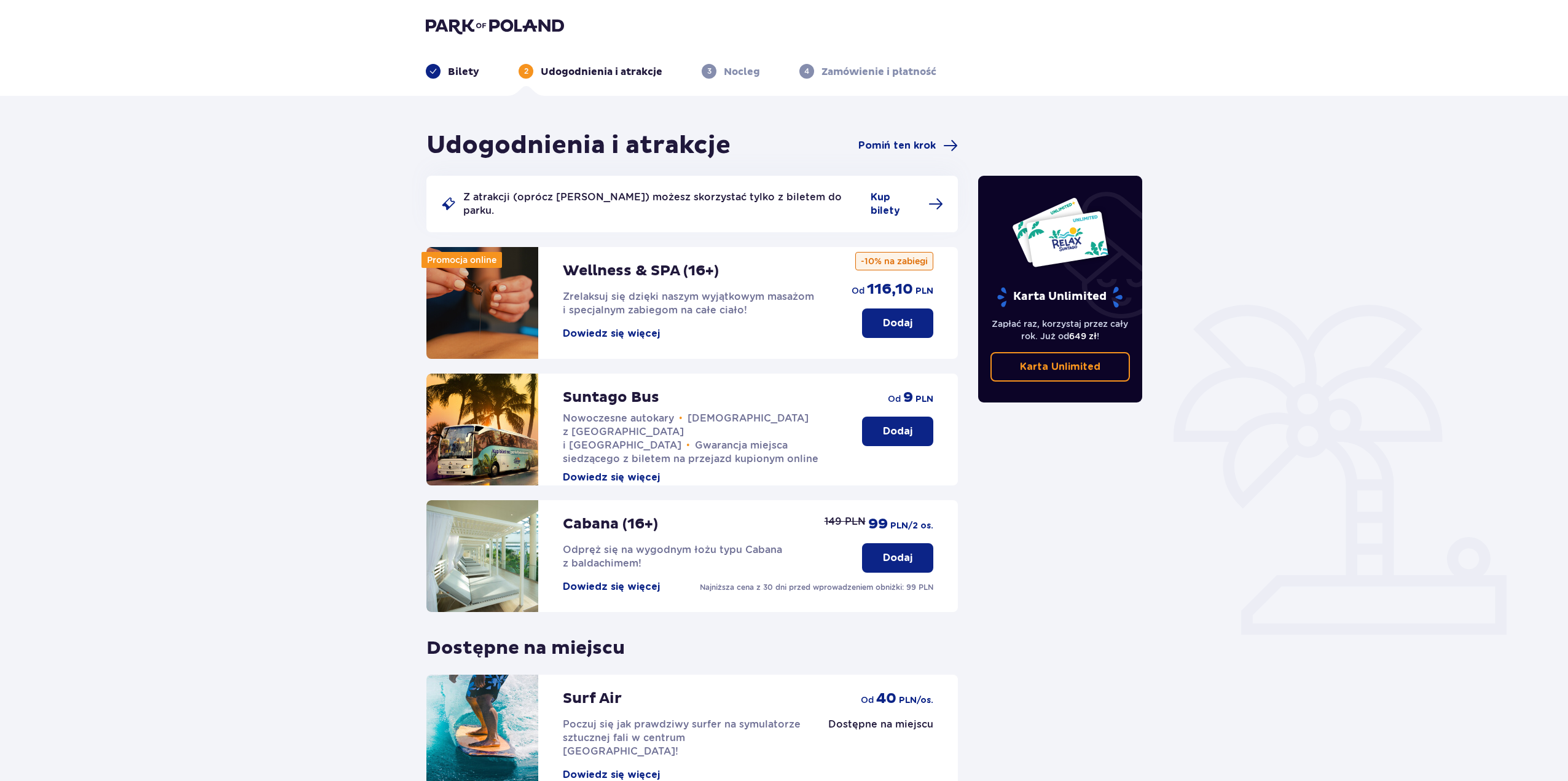
click at [494, 14] on header "Bilety 2 Udogodnienia i atrakcje 3 Nocleg 4 Zamówienie i płatność" at bounding box center [784, 48] width 1568 height 96
click at [494, 22] on img at bounding box center [494, 26] width 138 height 18
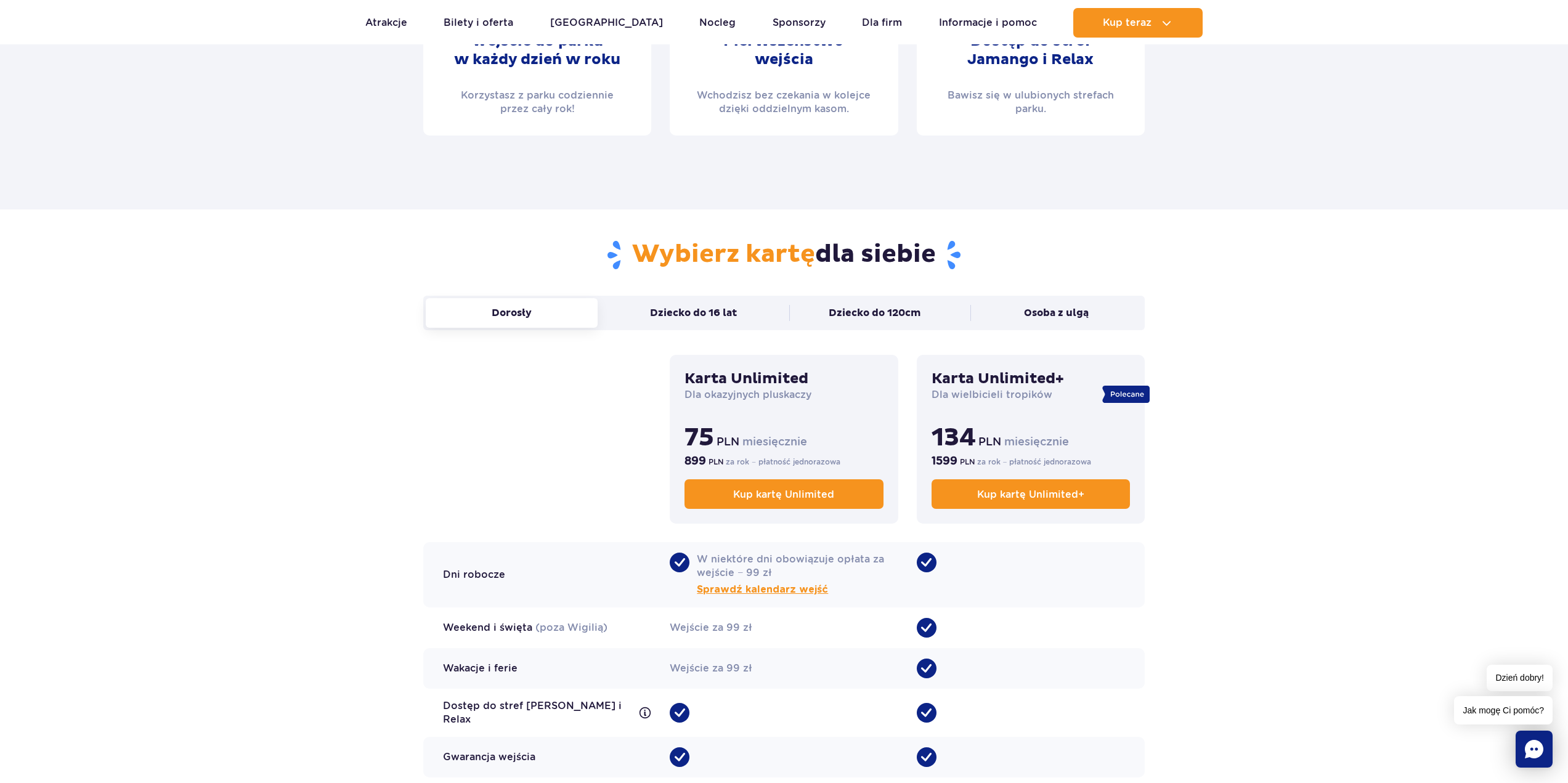
scroll to position [616, 0]
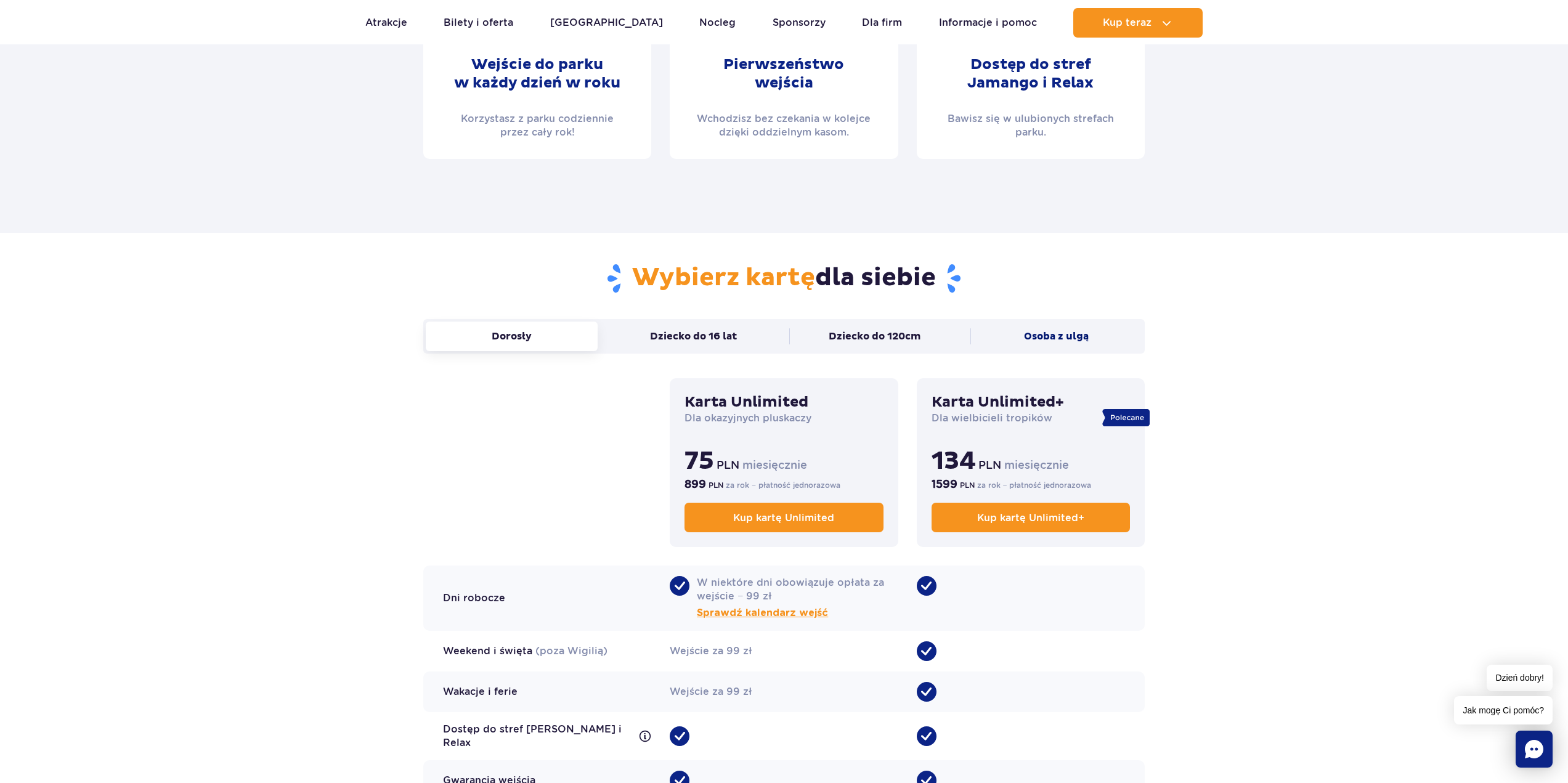
click at [1067, 323] on button "Osoba z ulgą" at bounding box center [1056, 336] width 172 height 29
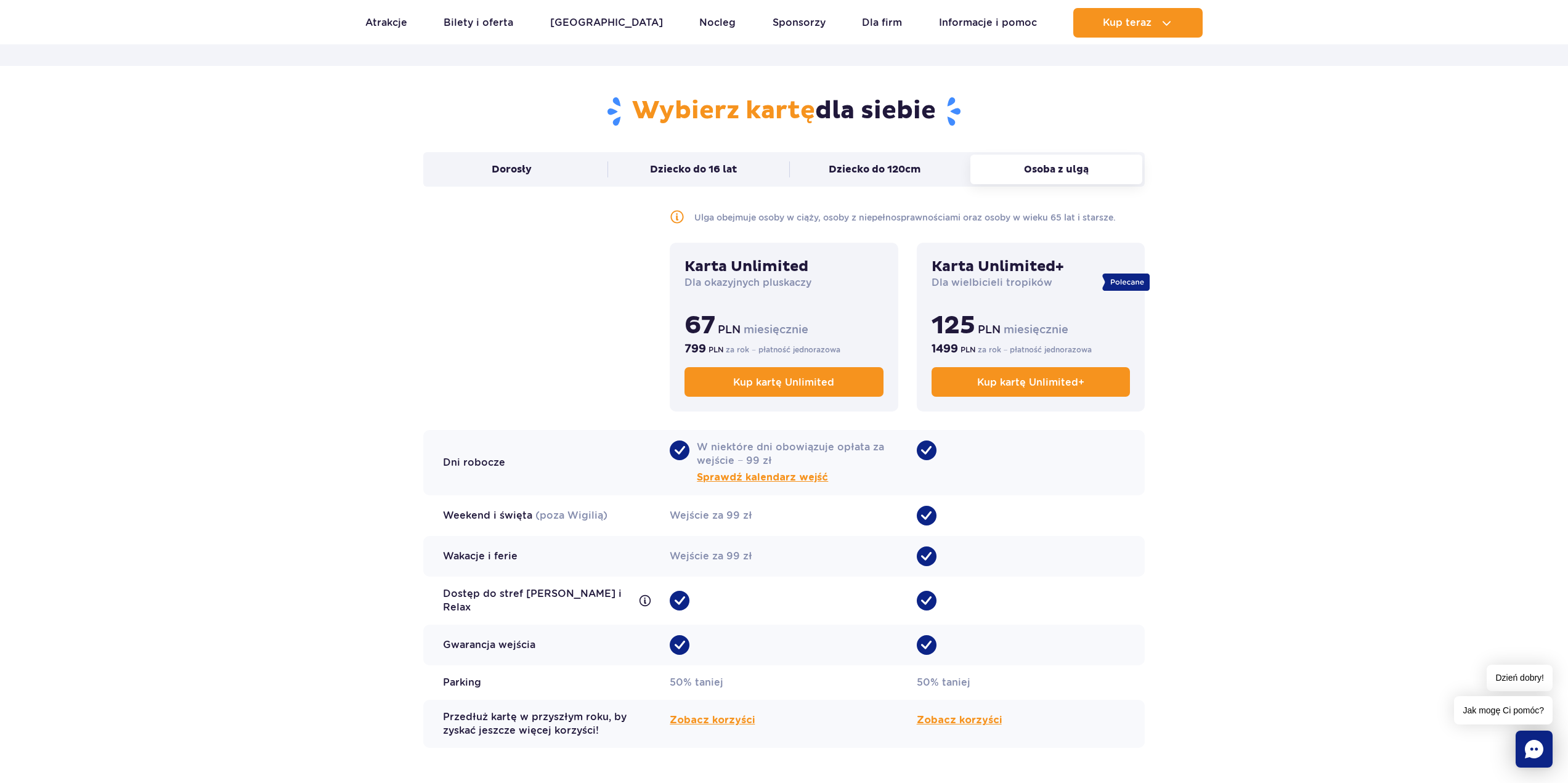
scroll to position [678, 0]
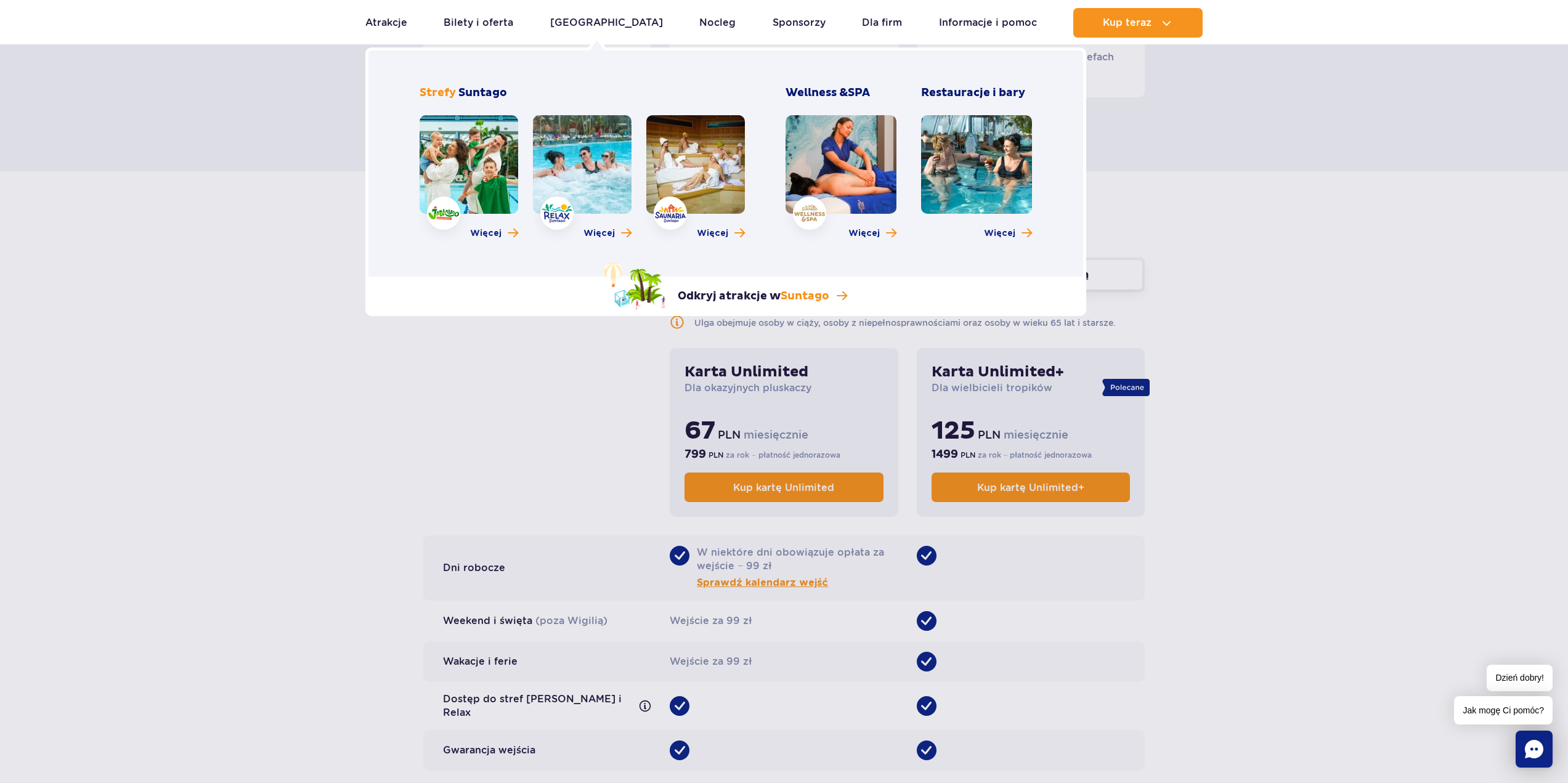
click at [689, 170] on link at bounding box center [695, 164] width 98 height 98
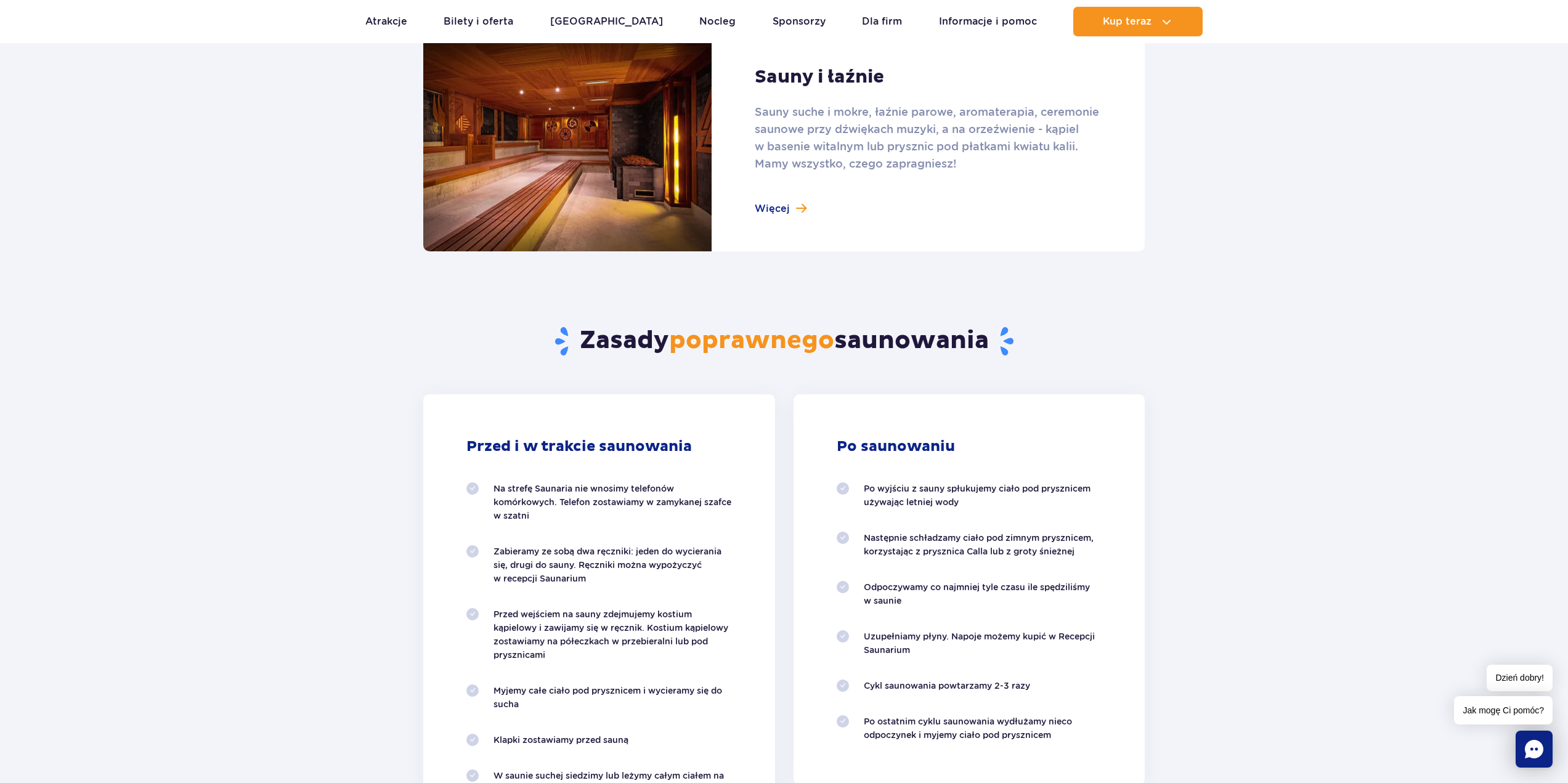
scroll to position [616, 0]
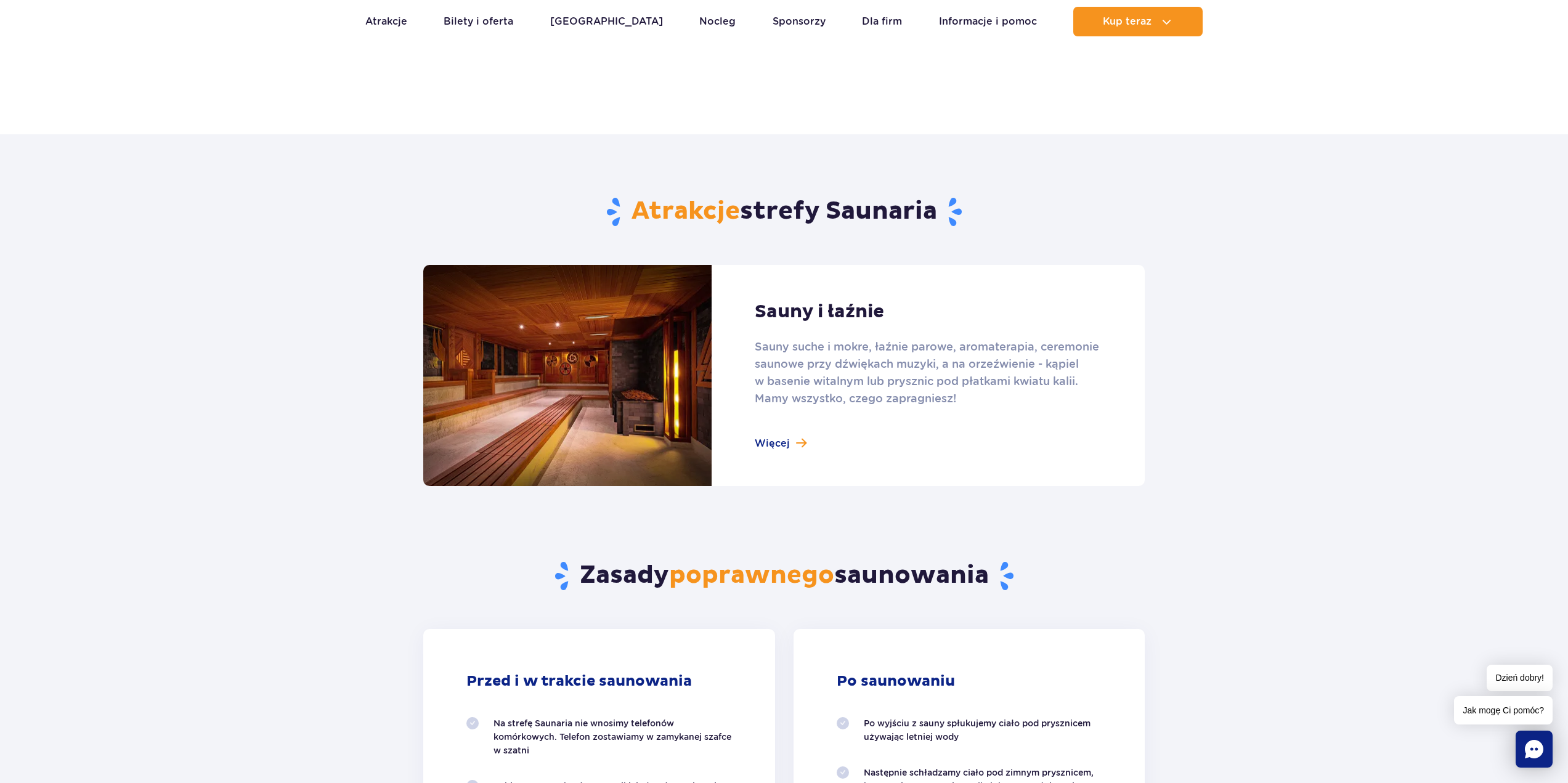
click at [801, 448] on link at bounding box center [784, 375] width 721 height 221
click at [782, 265] on link at bounding box center [784, 375] width 721 height 221
click at [767, 265] on link at bounding box center [784, 375] width 721 height 221
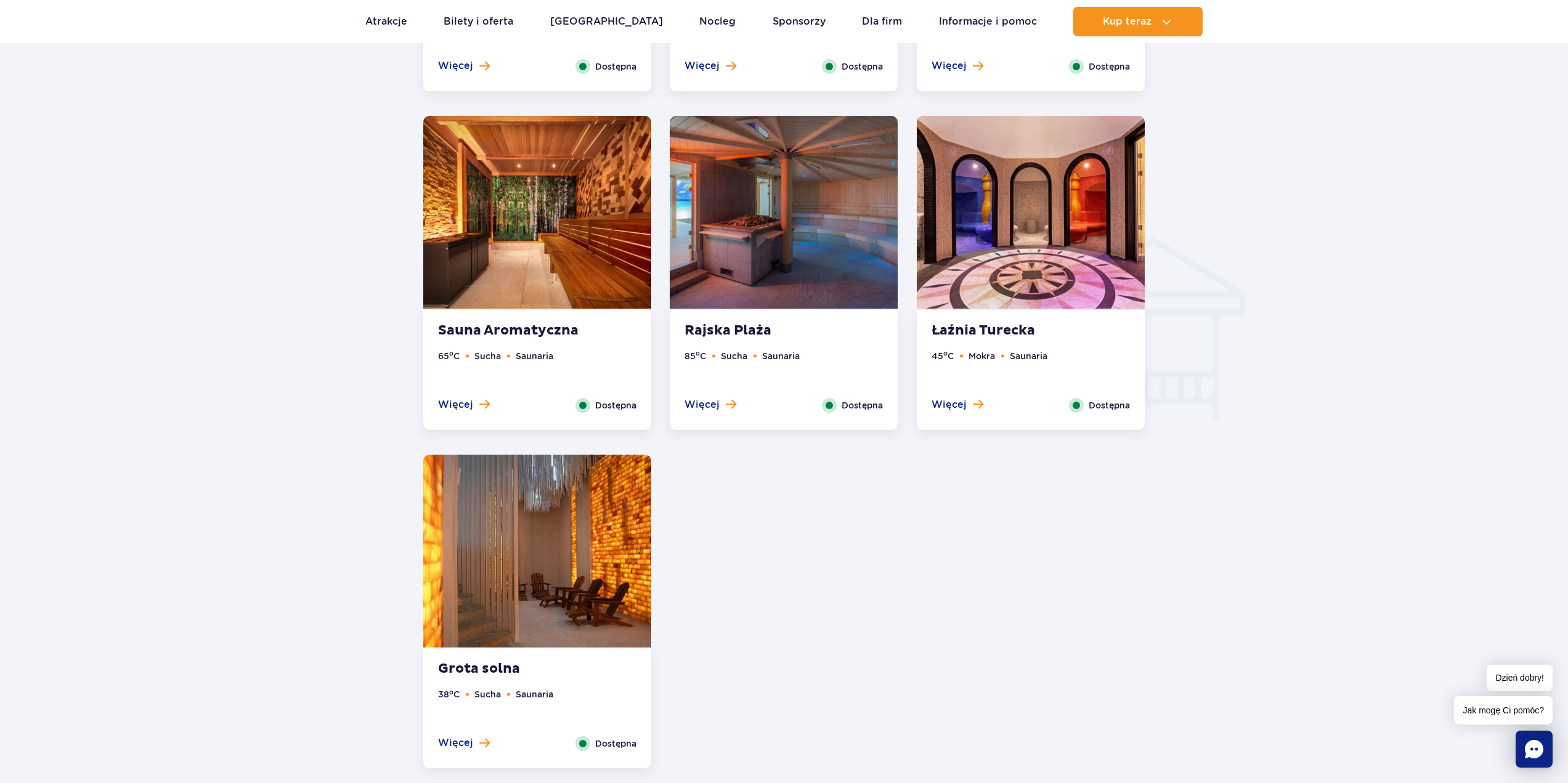
scroll to position [1356, 0]
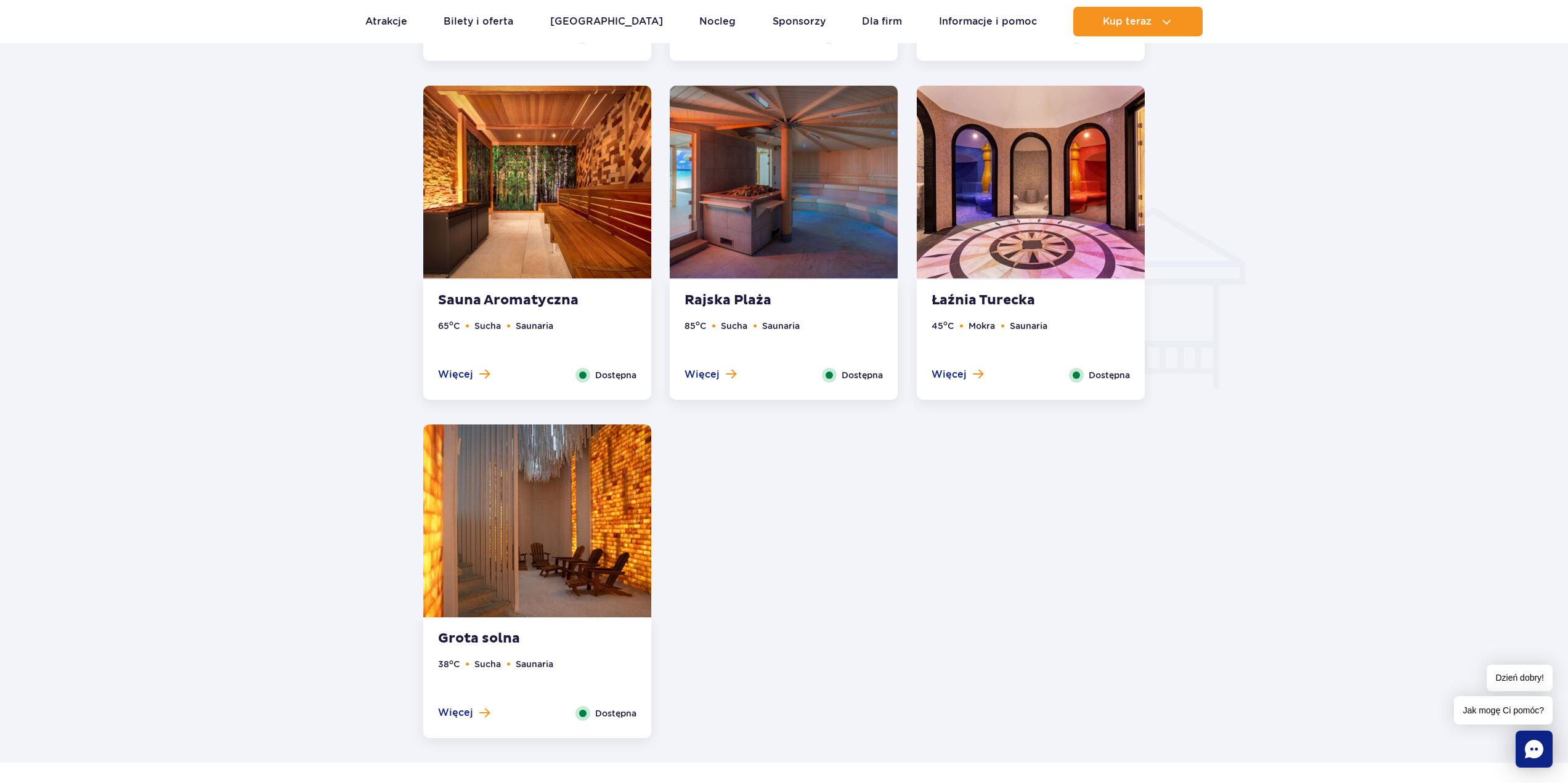
click at [963, 371] on button "Więcej" at bounding box center [957, 375] width 52 height 13
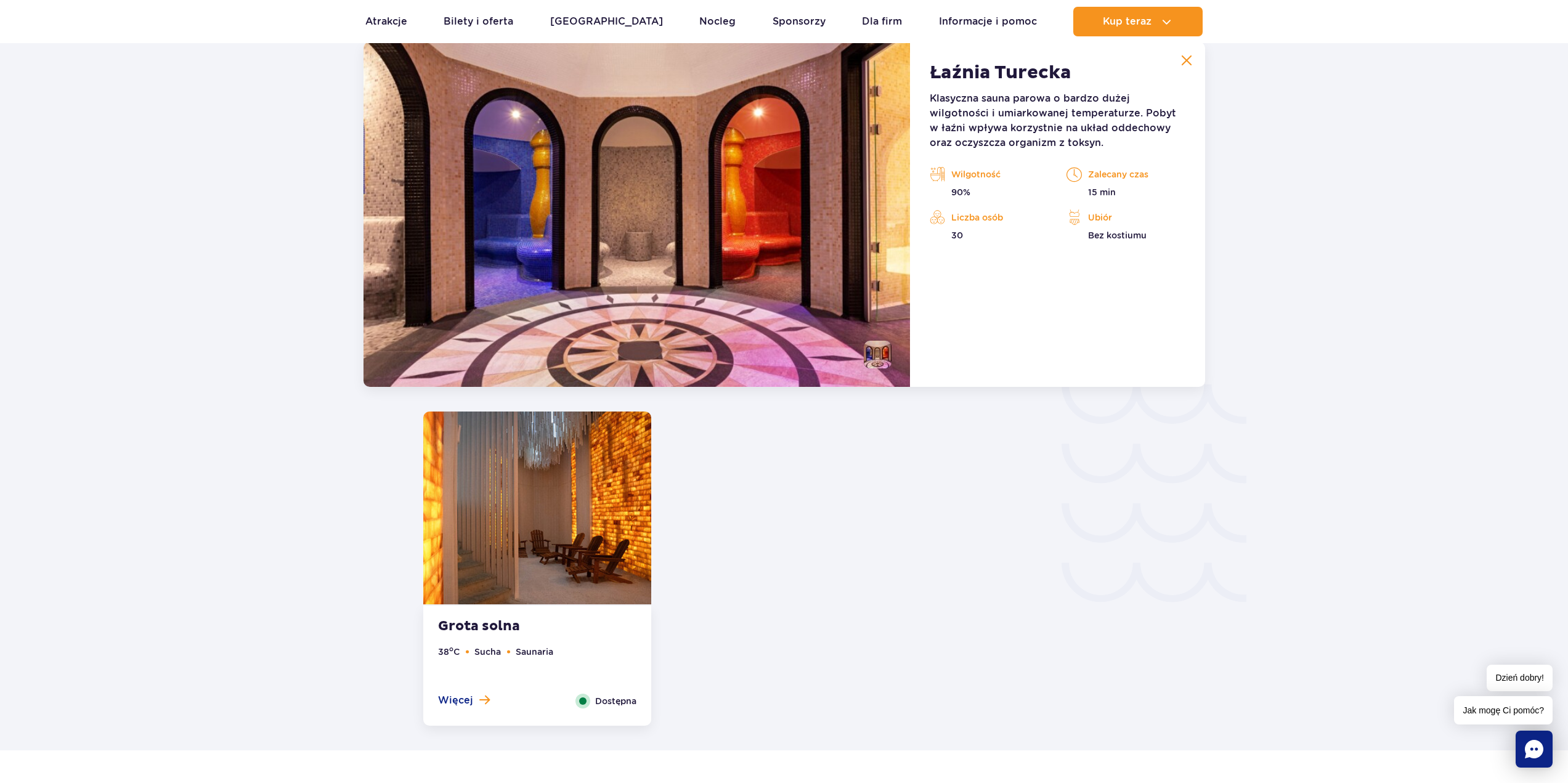
scroll to position [1771, 0]
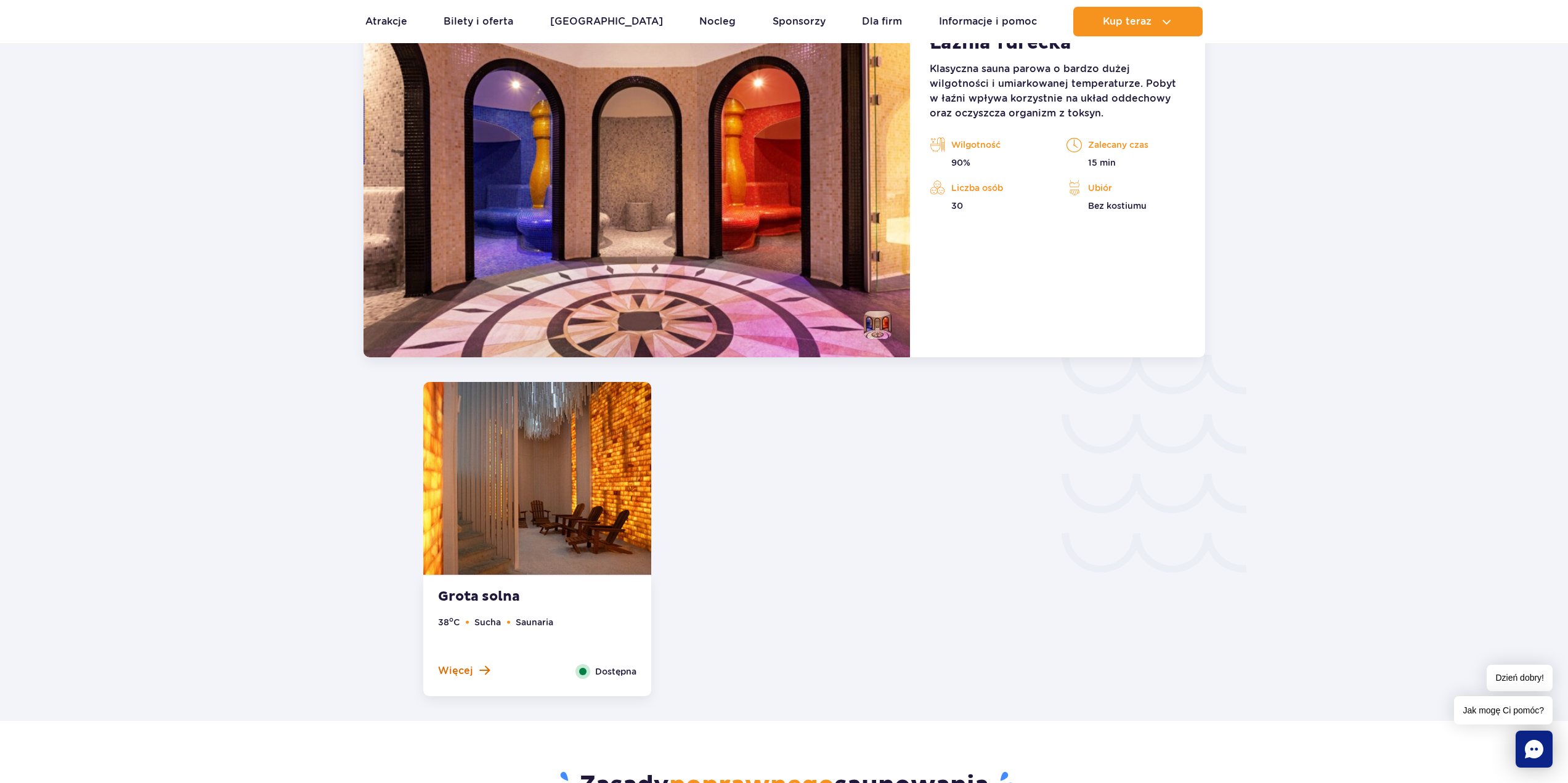
click at [449, 673] on span "Więcej" at bounding box center [456, 671] width 35 height 13
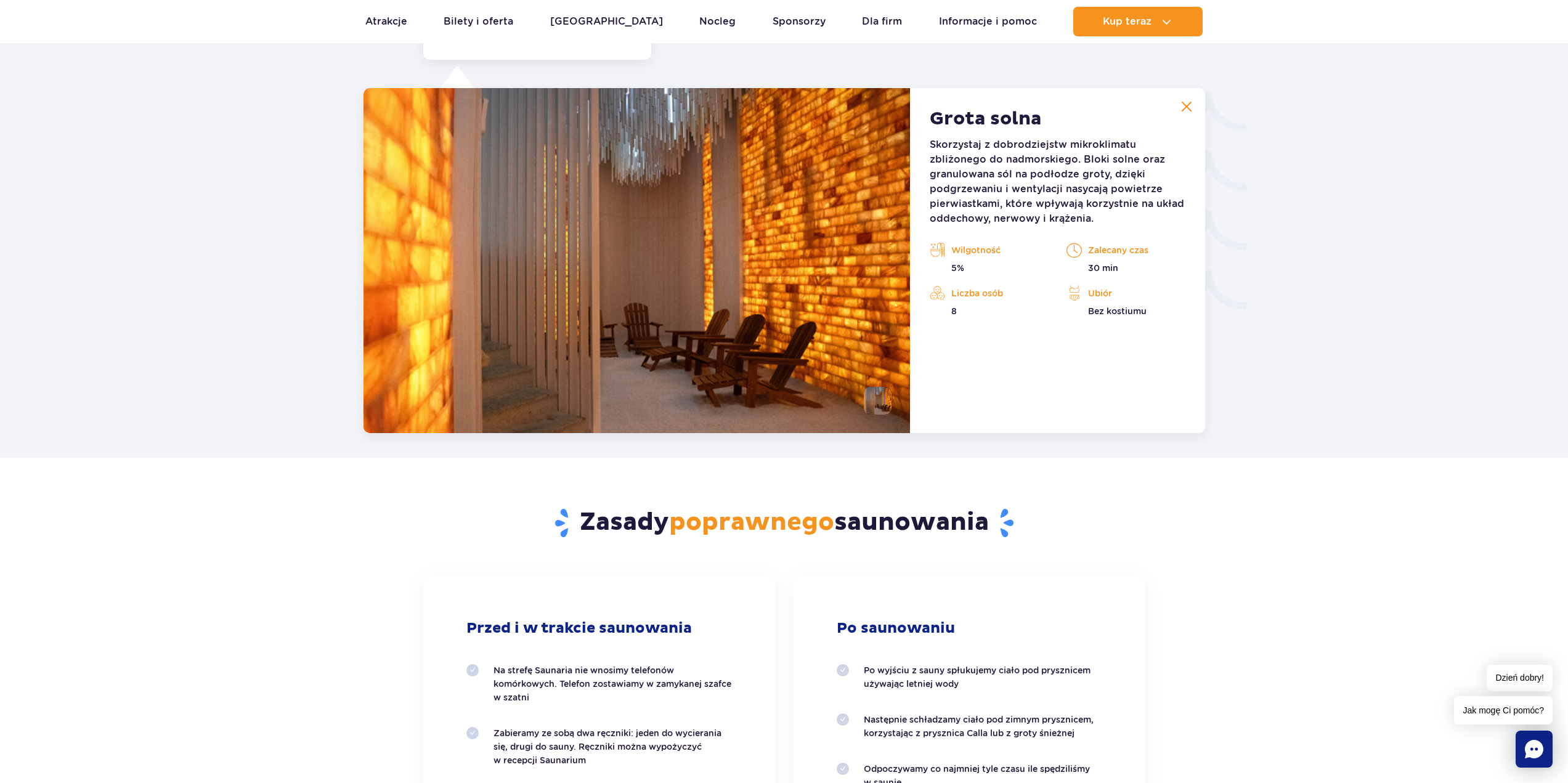
scroll to position [2048, 0]
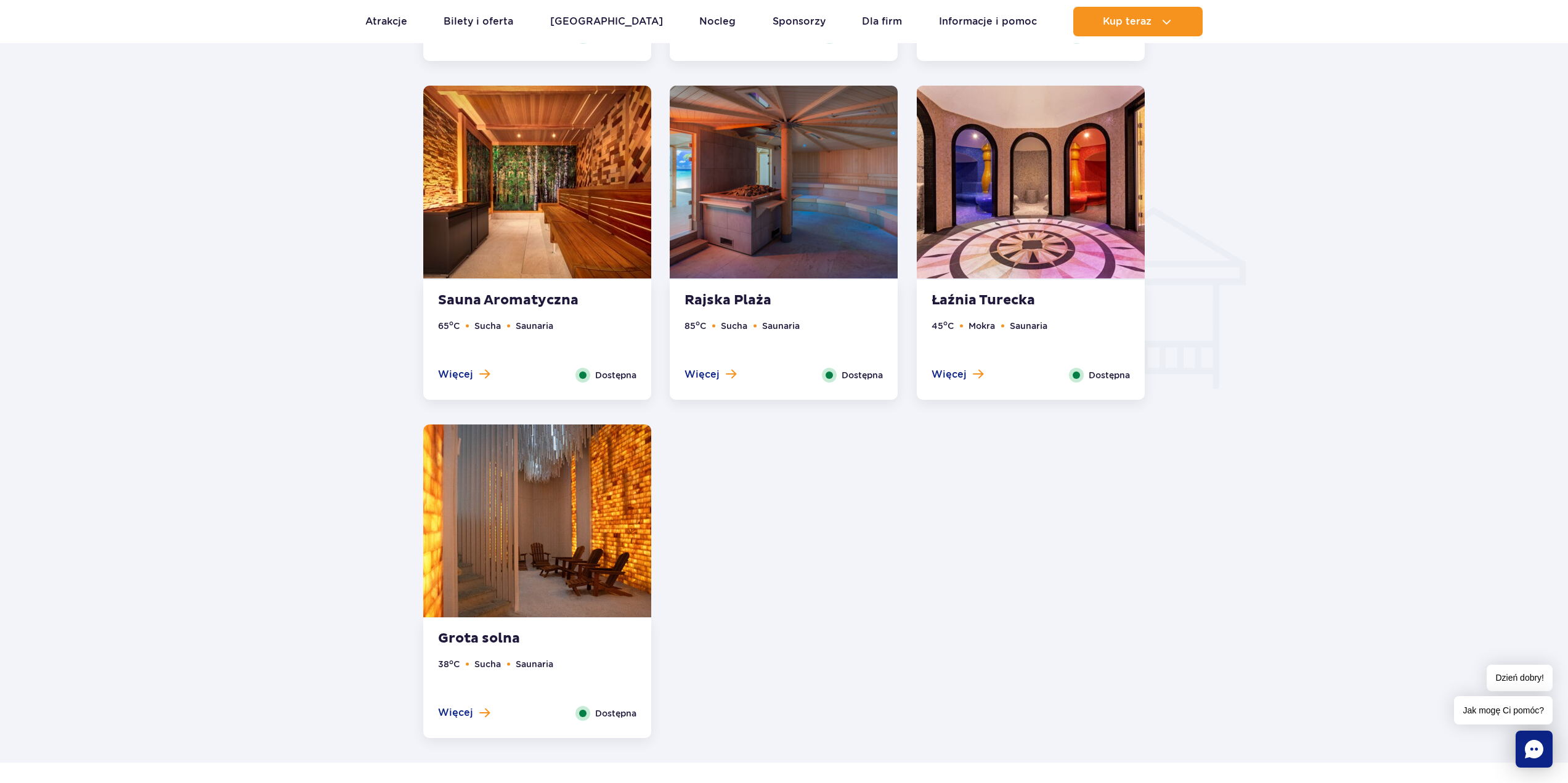
click at [538, 576] on img at bounding box center [537, 521] width 228 height 193
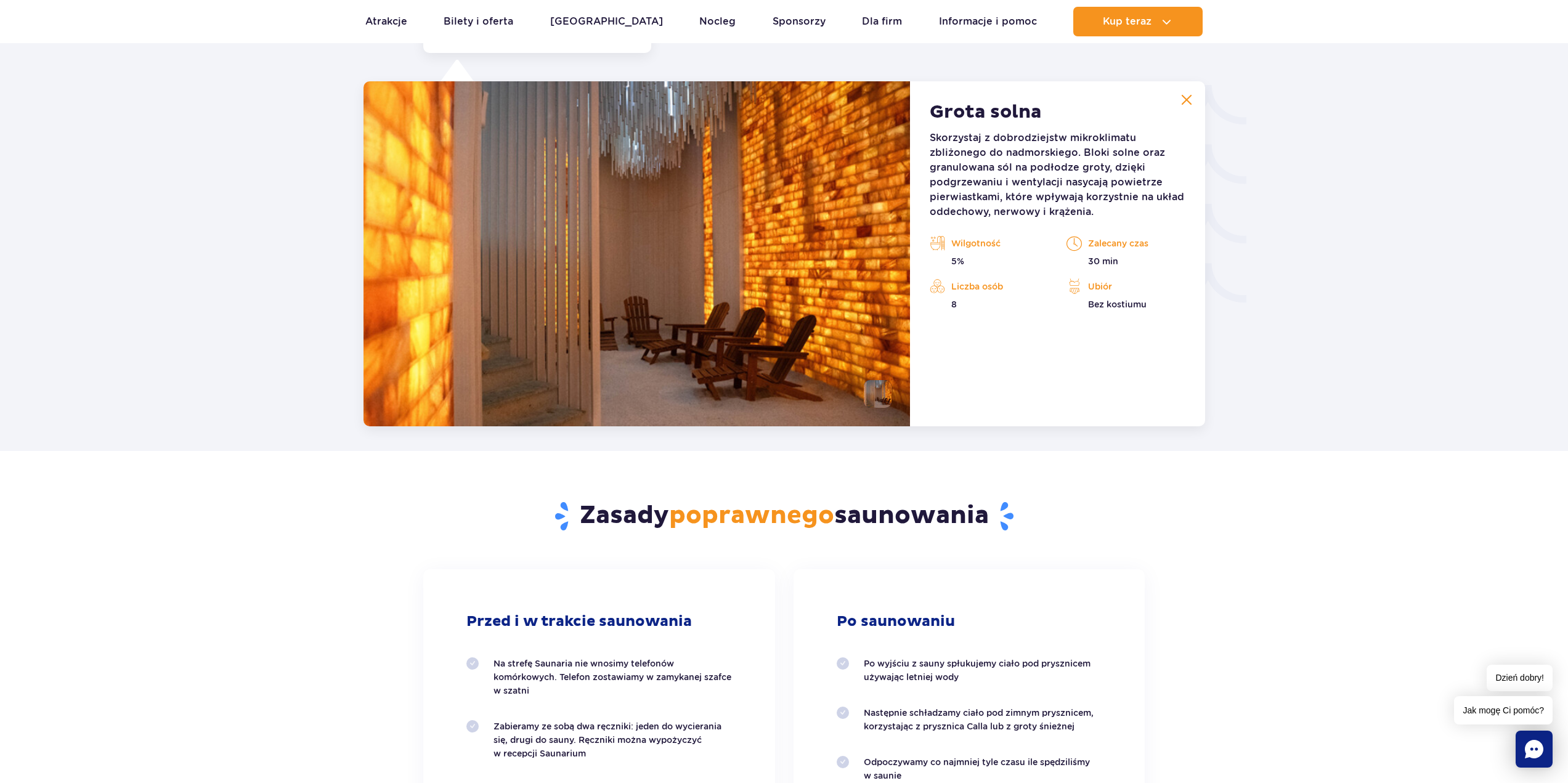
scroll to position [2048, 0]
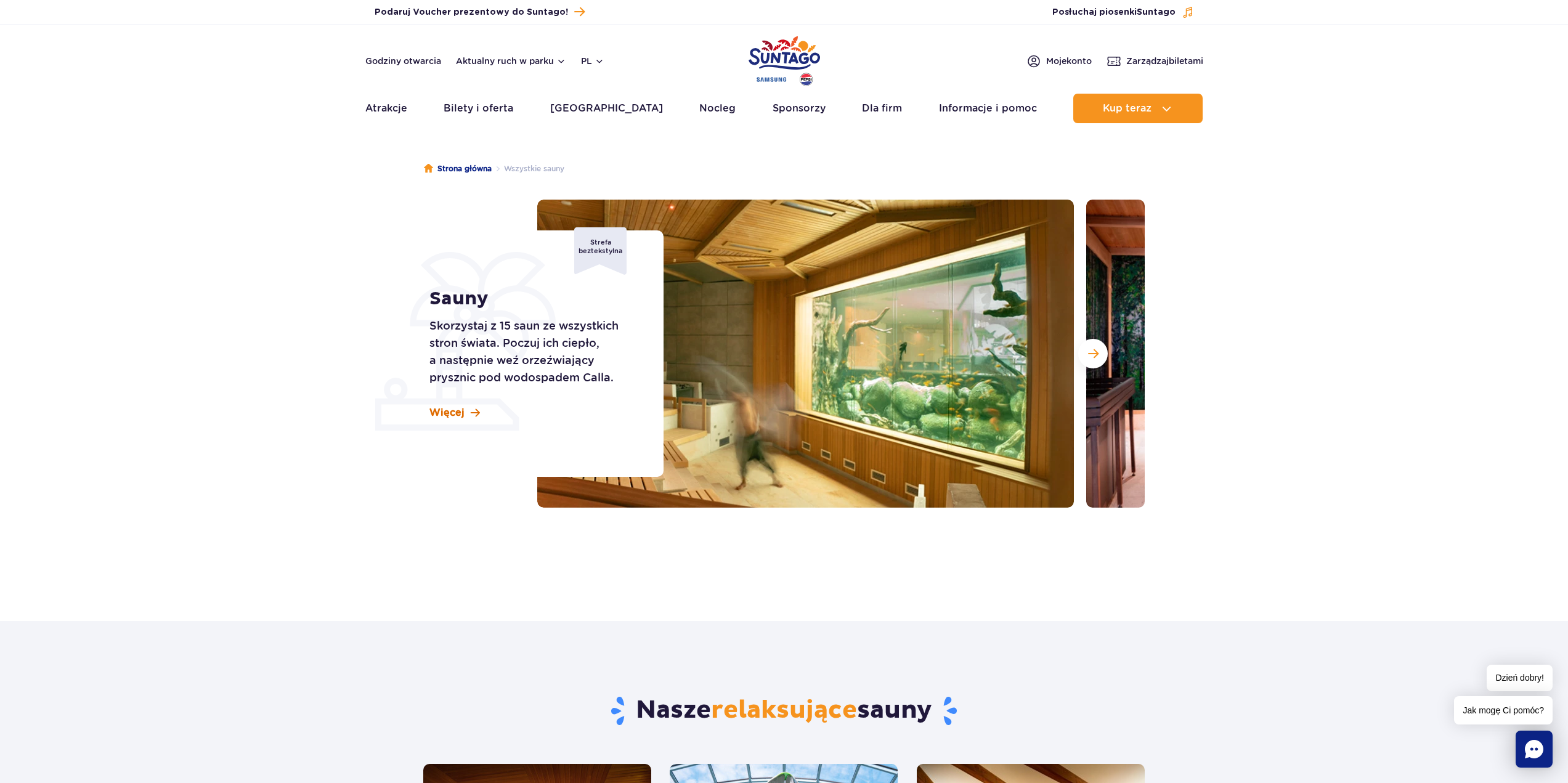
click at [464, 412] on link "Więcej" at bounding box center [454, 413] width 50 height 13
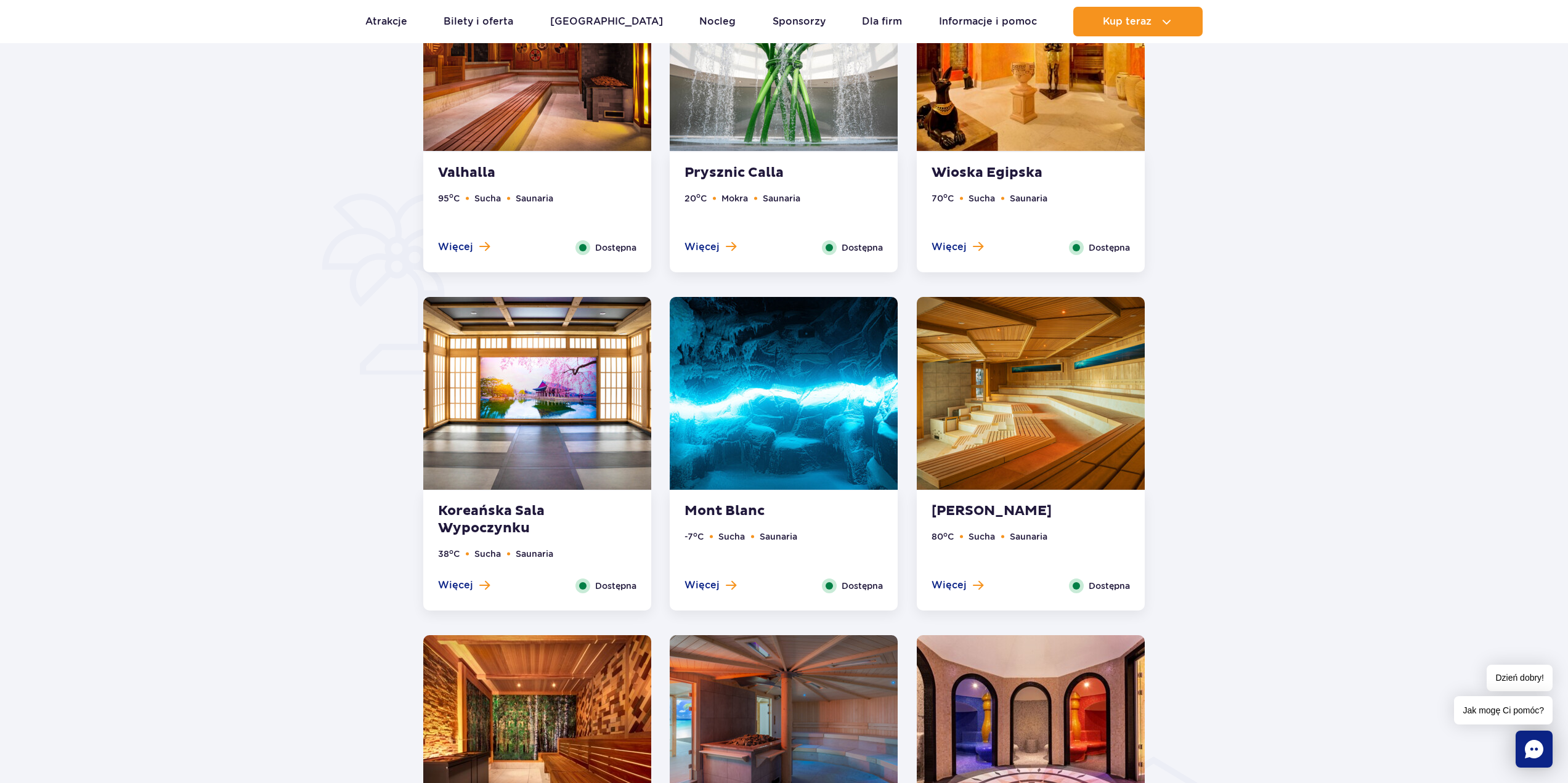
click at [742, 439] on img at bounding box center [783, 394] width 228 height 193
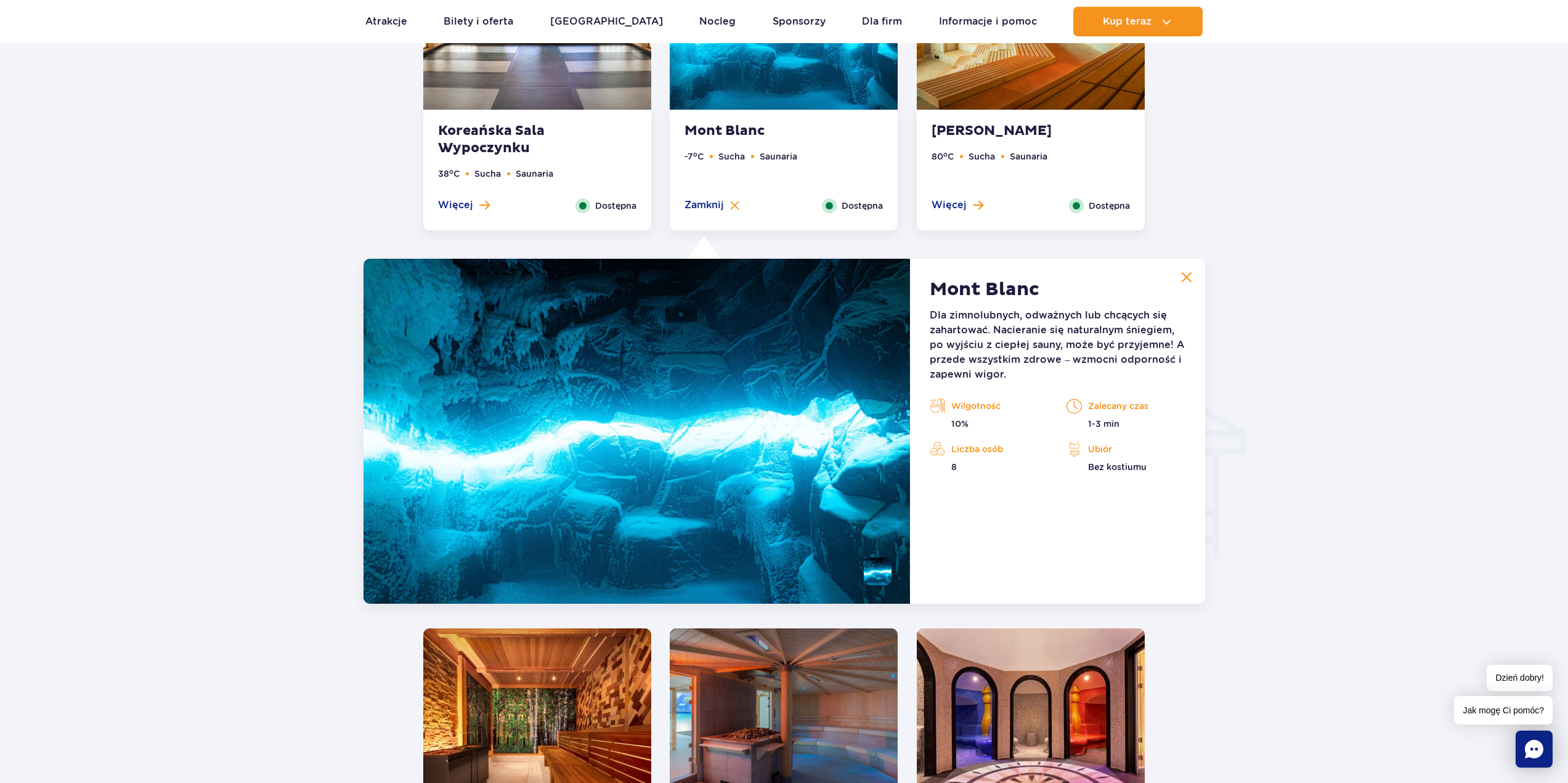
scroll to position [817, 0]
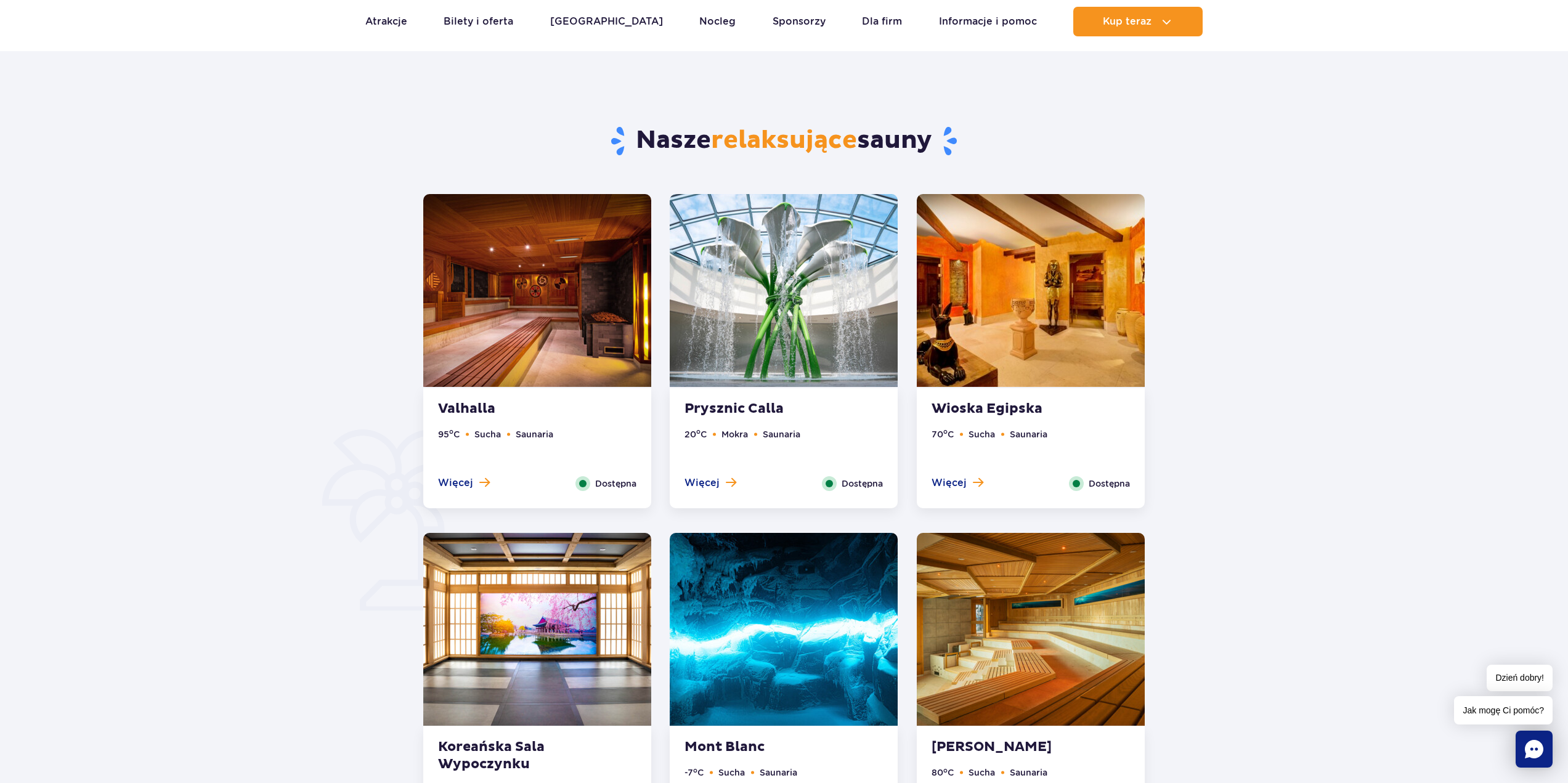
click at [492, 328] on img at bounding box center [537, 291] width 228 height 193
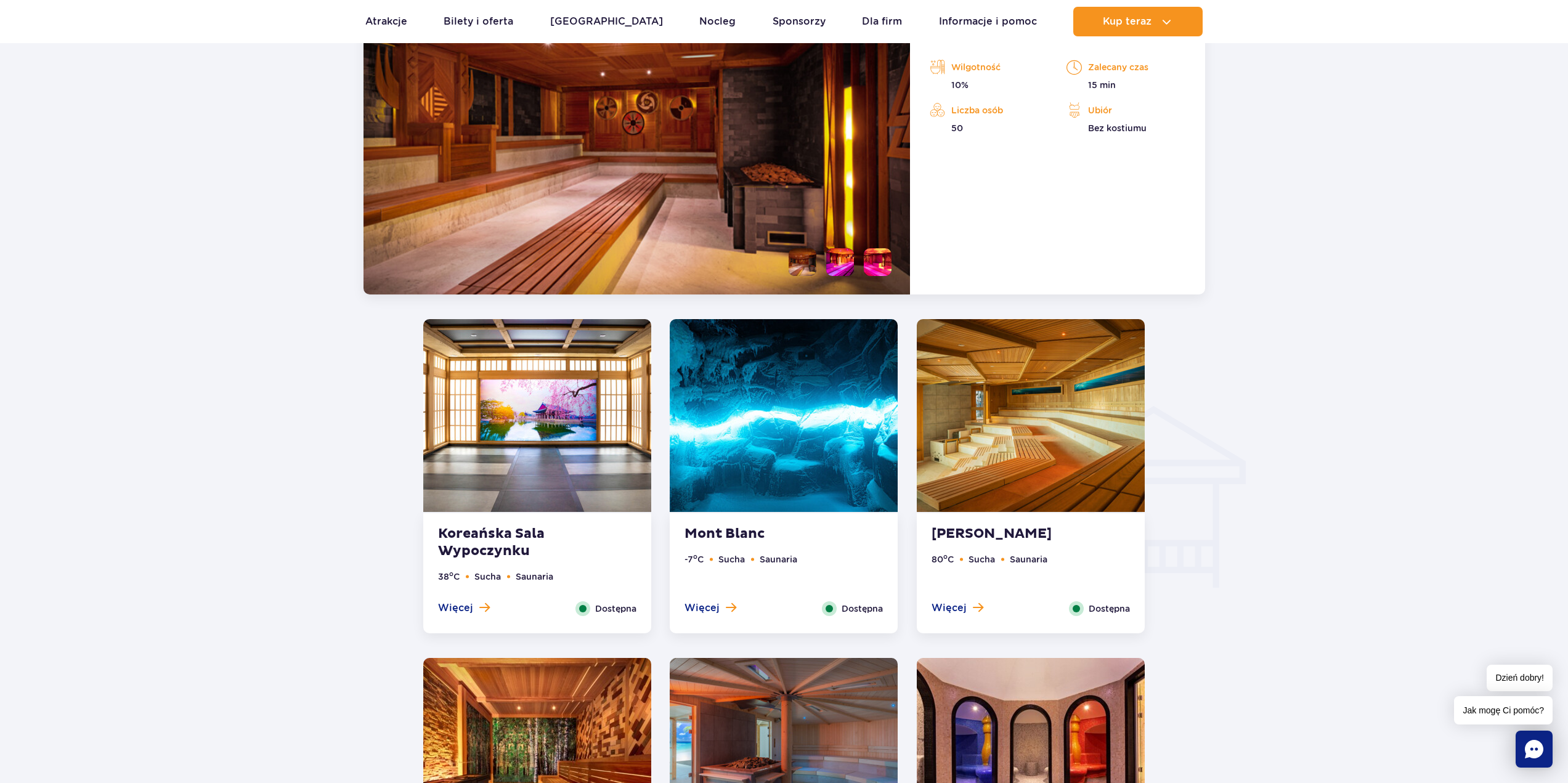
scroll to position [1155, 0]
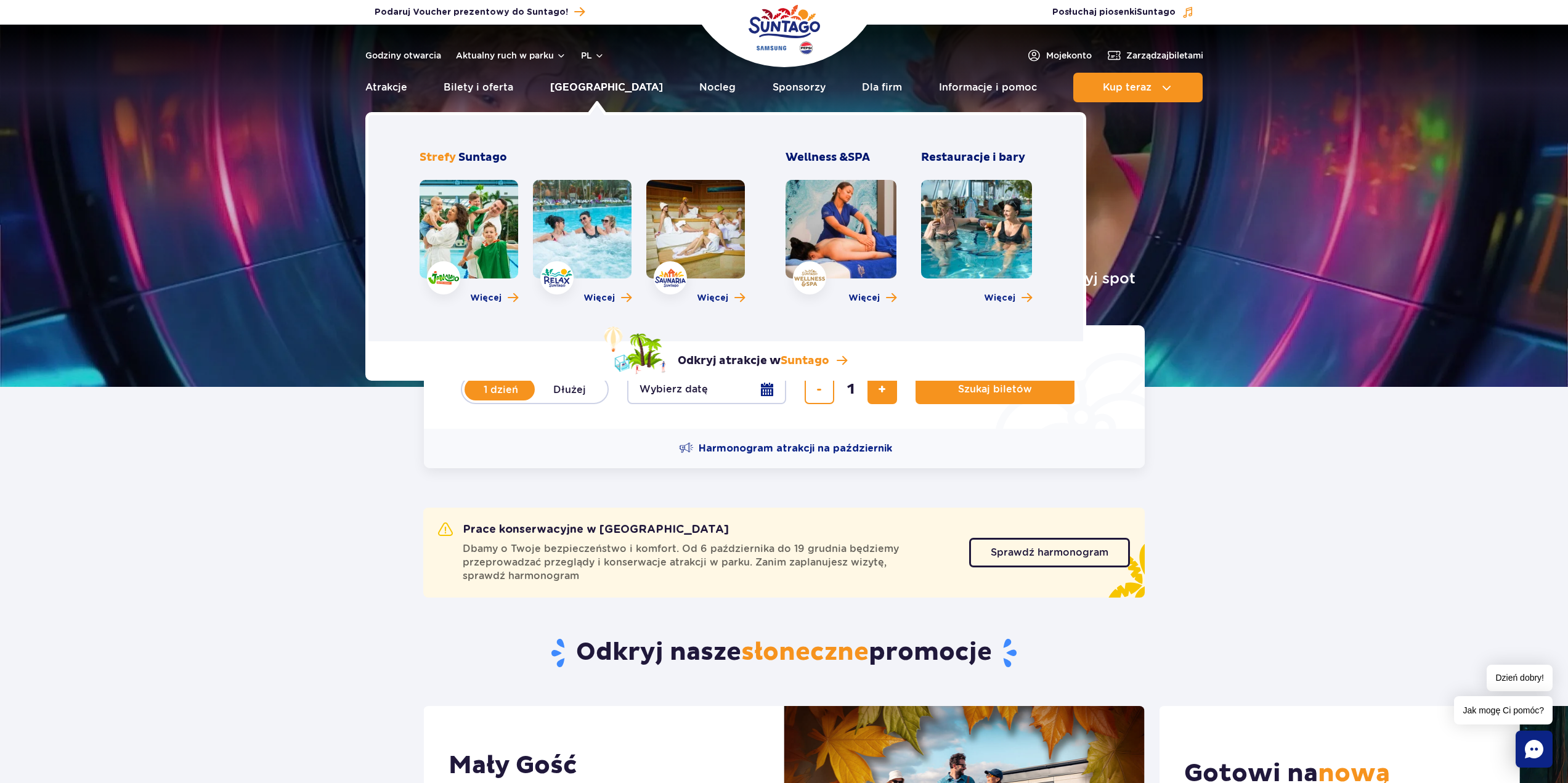
click at [582, 90] on link "[GEOGRAPHIC_DATA]" at bounding box center [606, 87] width 113 height 29
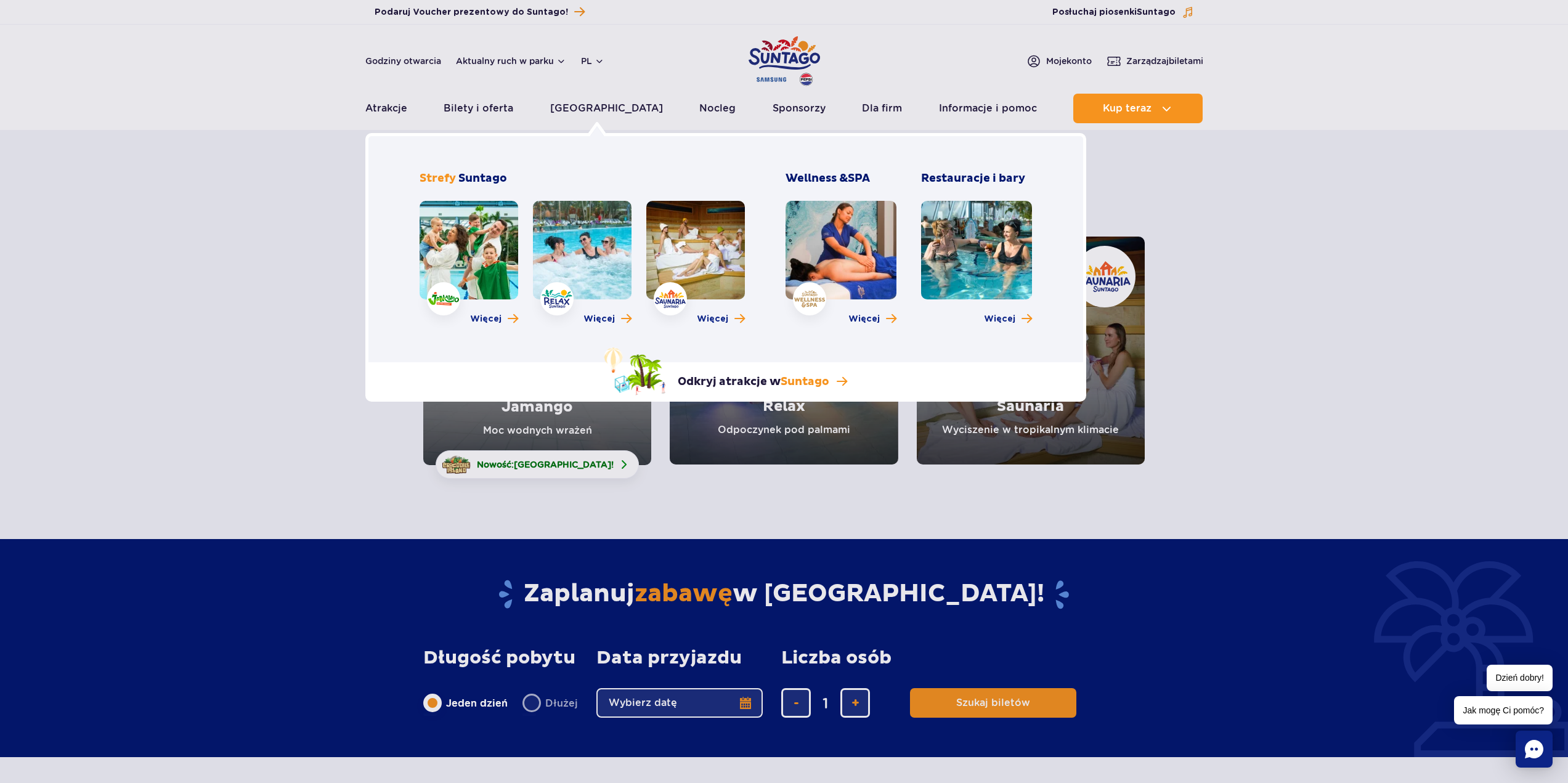
click at [830, 326] on div "Wellness & SPA Więcej" at bounding box center [841, 251] width 111 height 160
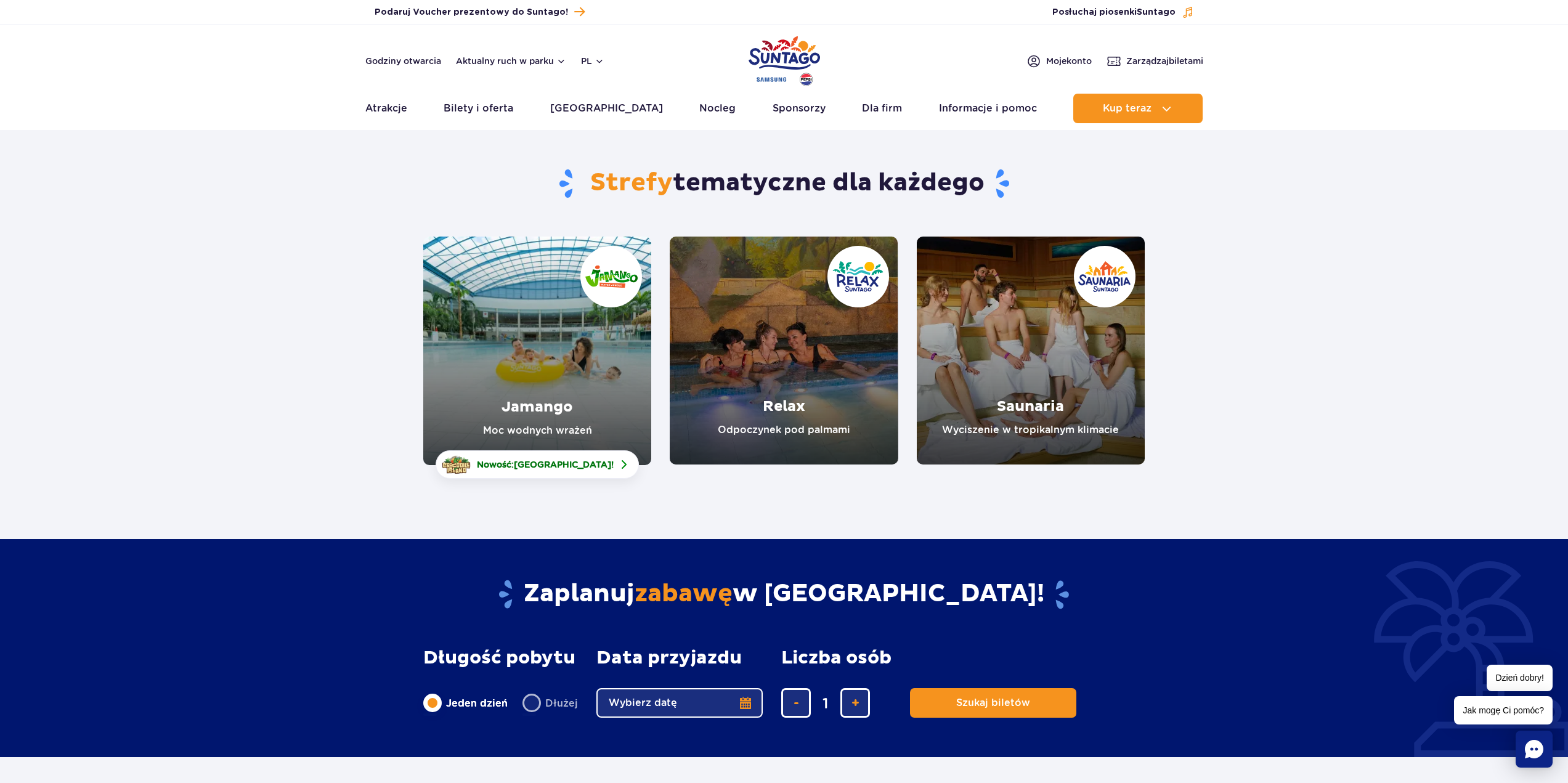
click at [799, 413] on link "Relax" at bounding box center [783, 350] width 228 height 228
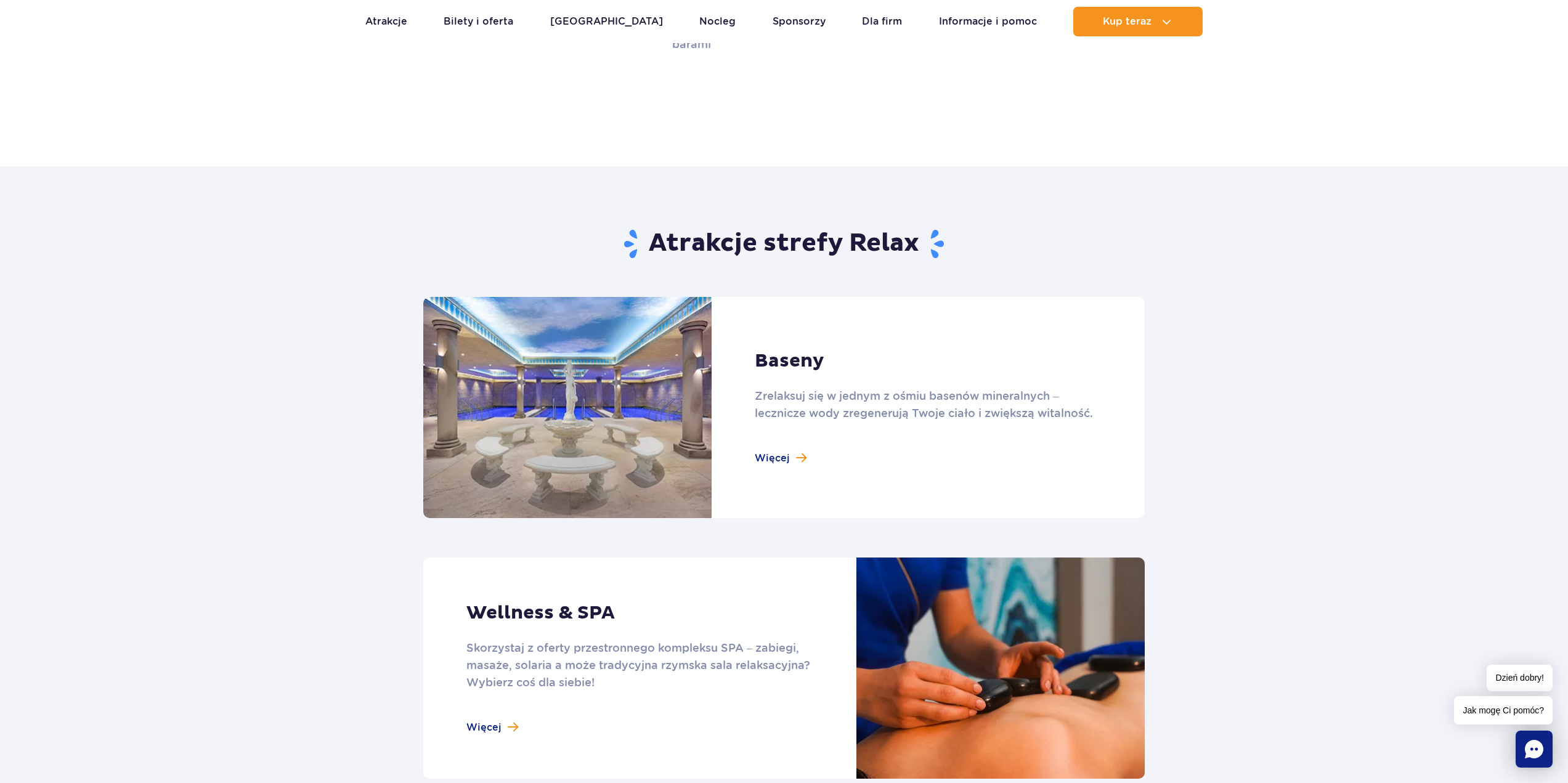
scroll to position [431, 0]
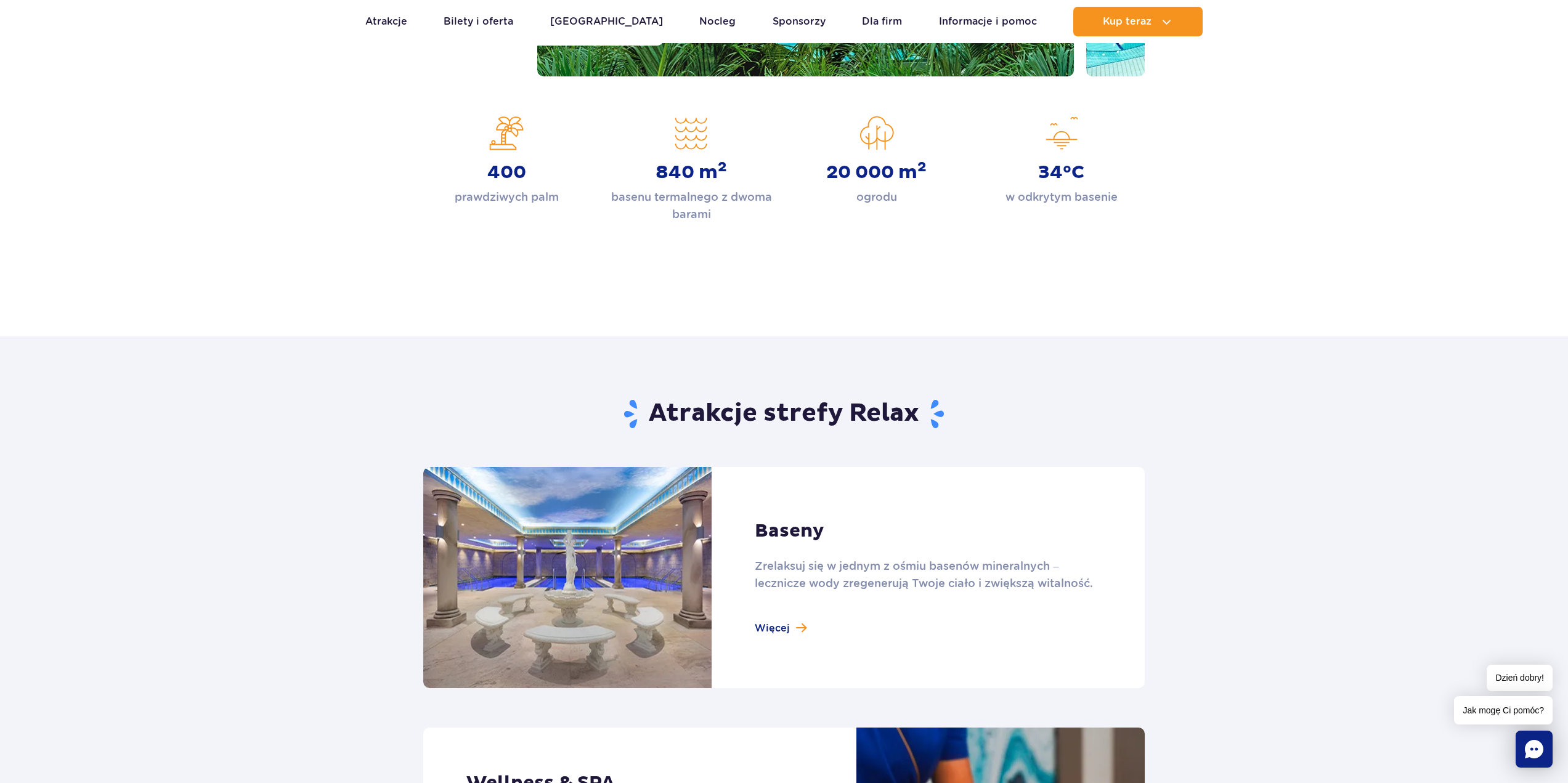
click at [783, 629] on link at bounding box center [784, 577] width 721 height 221
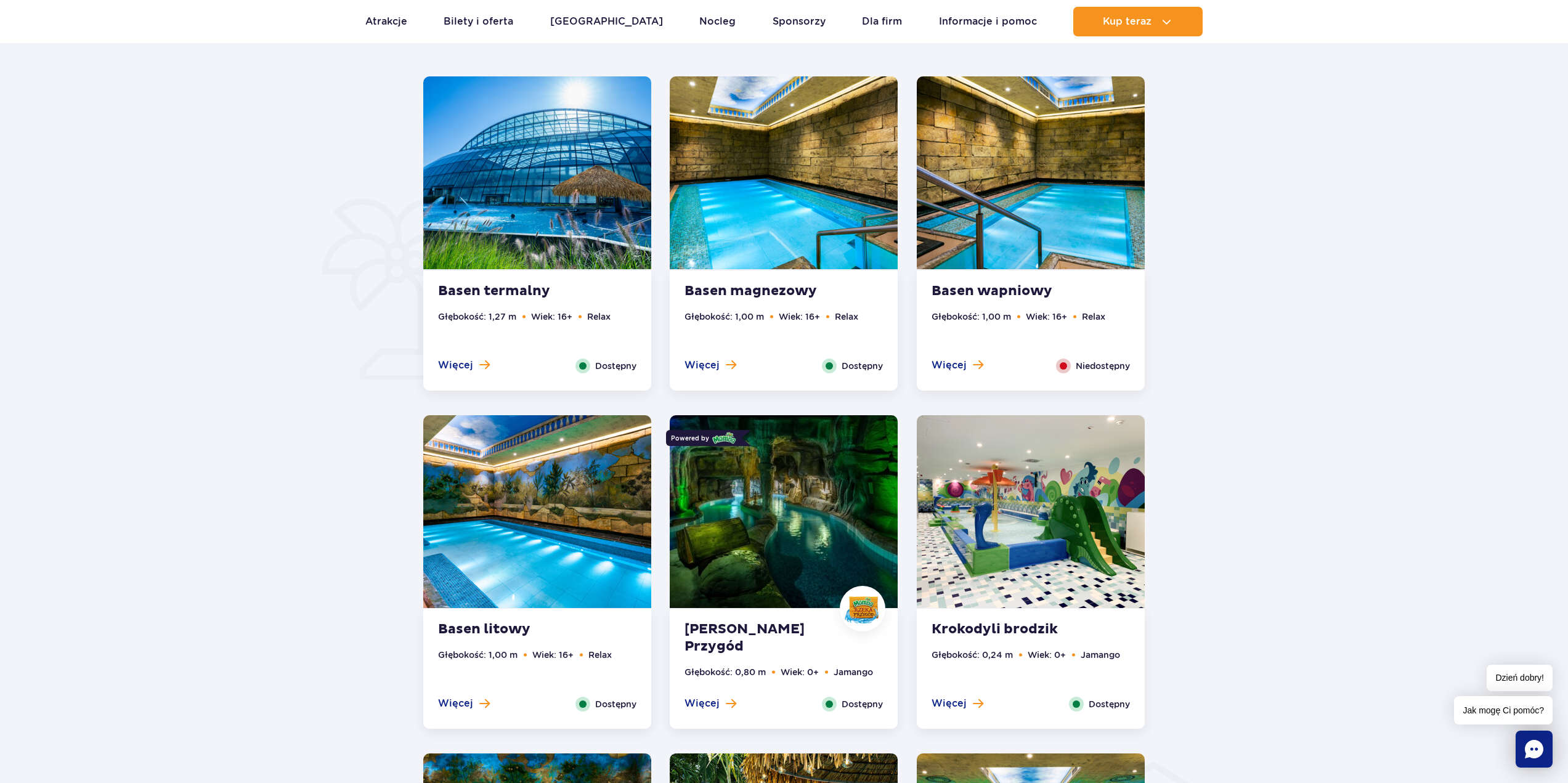
scroll to position [493, 0]
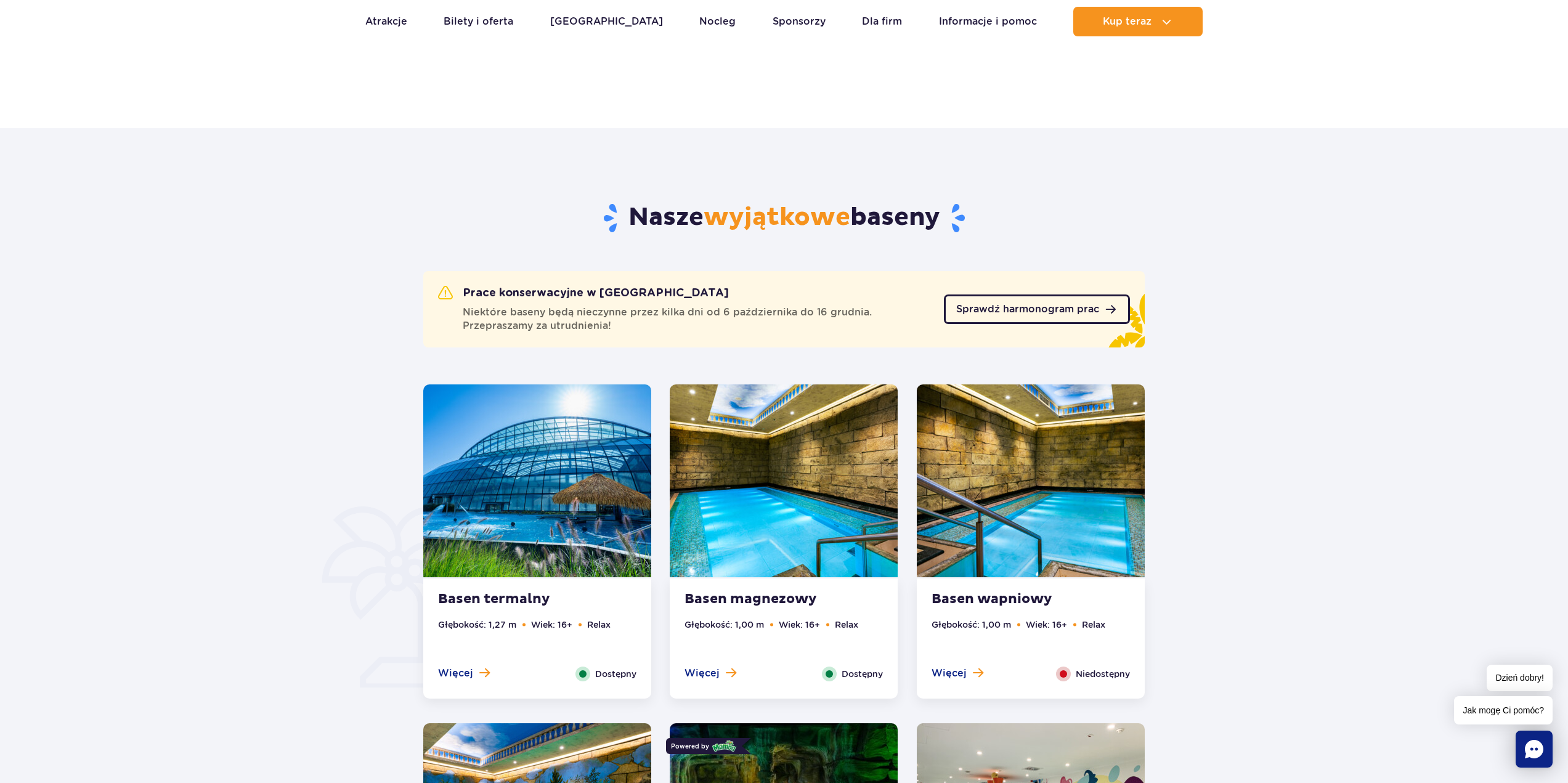
click at [1072, 307] on span "Sprawdź harmonogram prac" at bounding box center [1027, 309] width 143 height 10
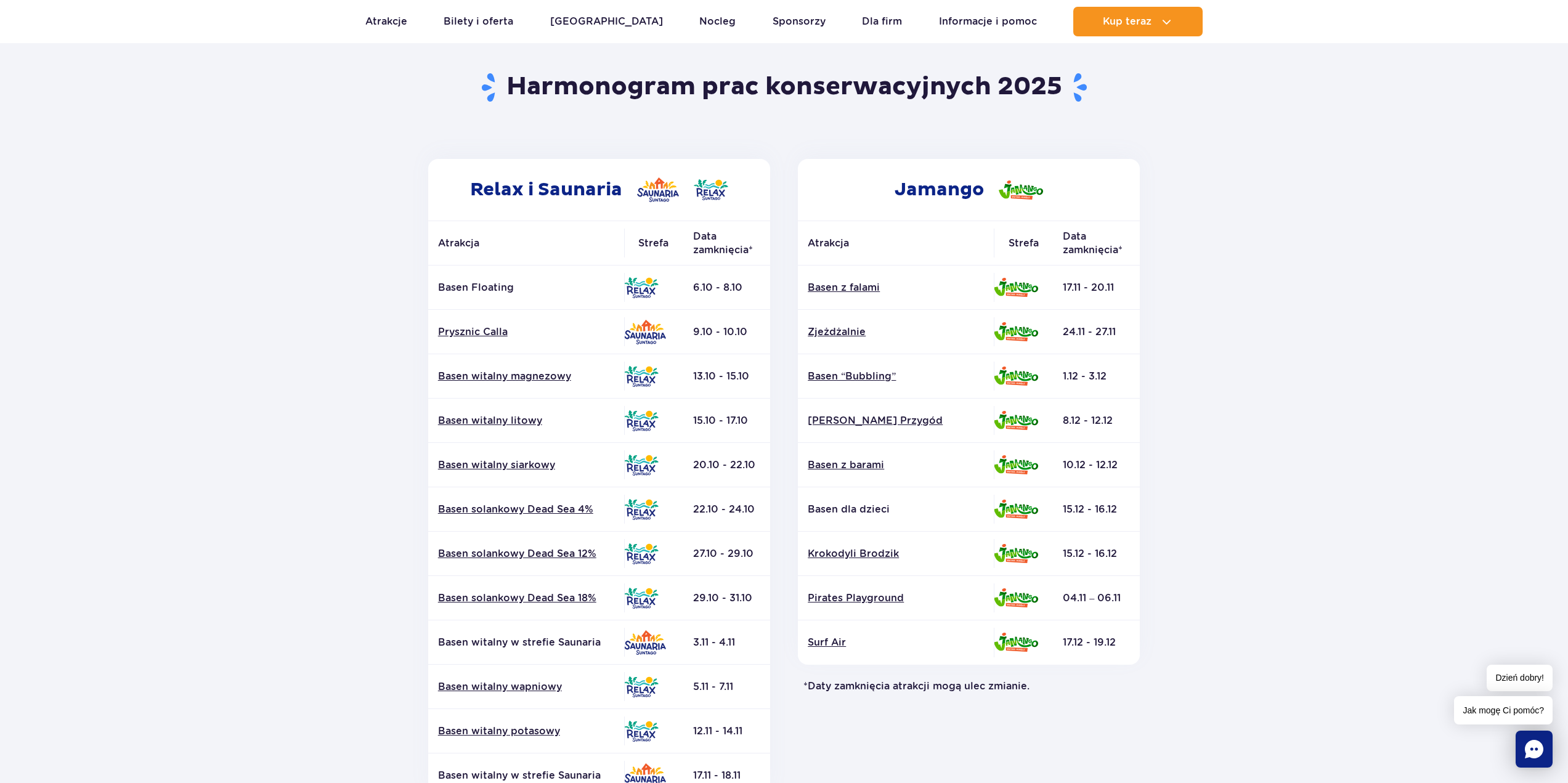
scroll to position [123, 0]
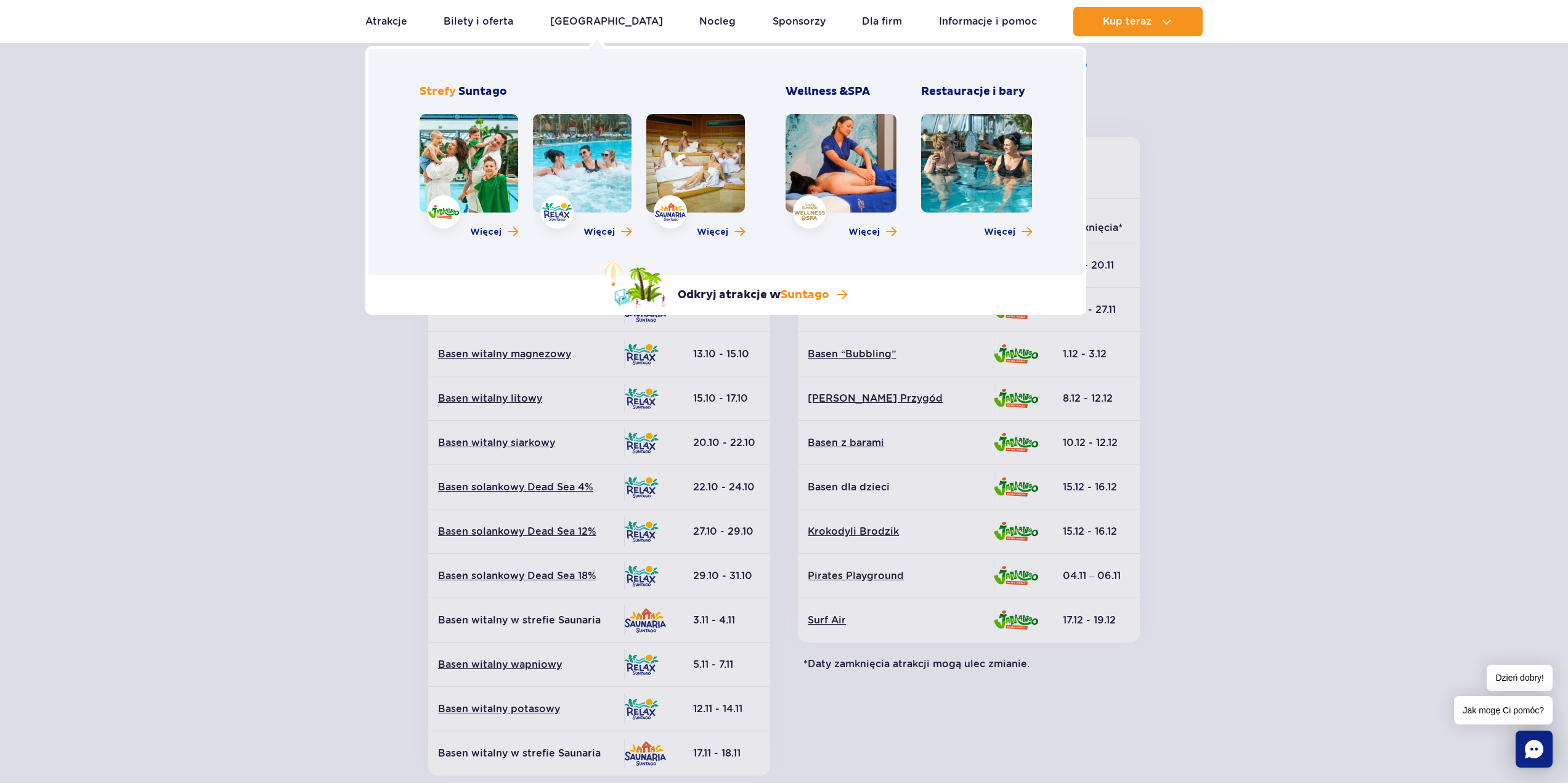
click at [998, 175] on link at bounding box center [977, 163] width 111 height 98
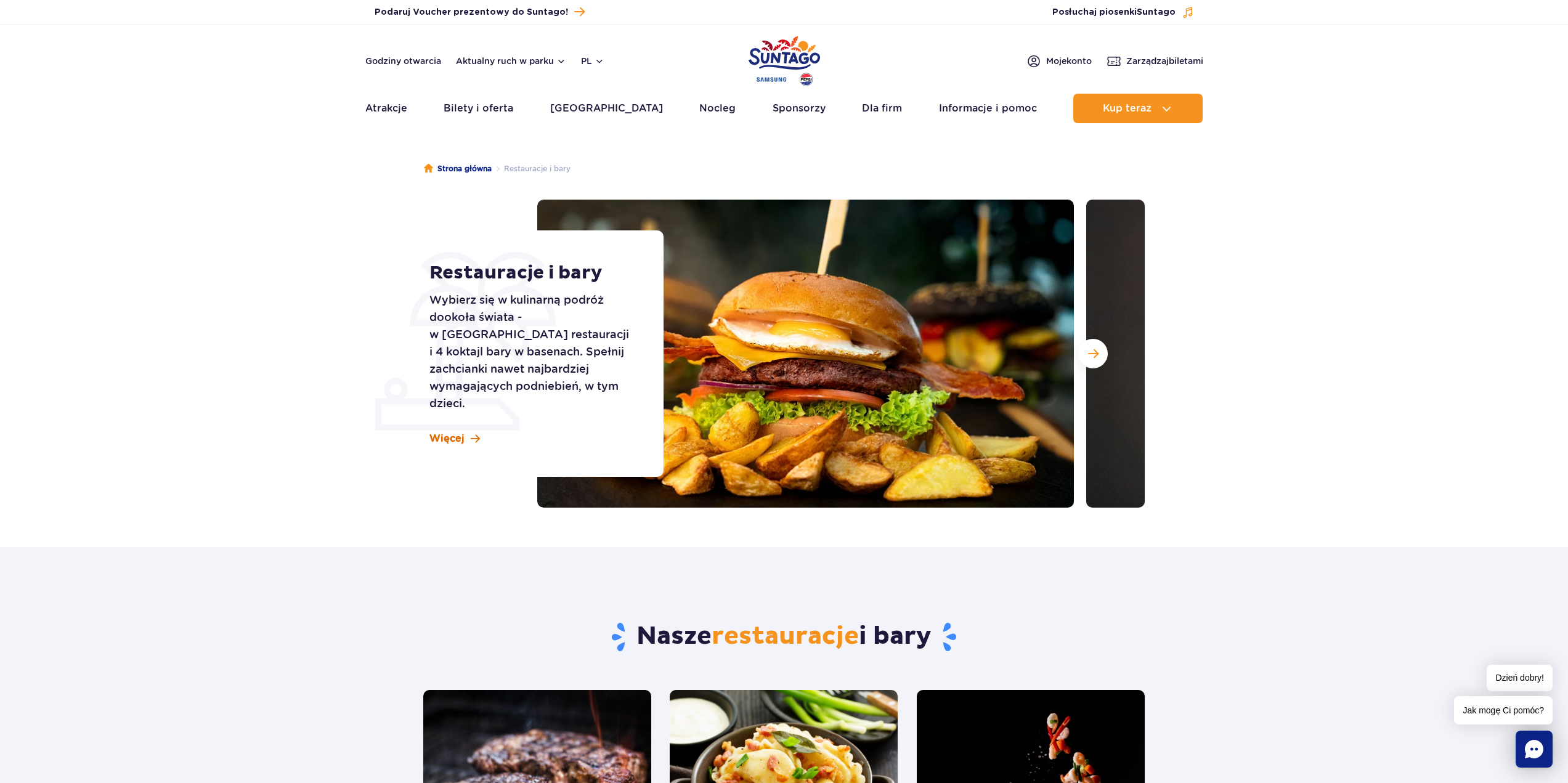
click at [474, 434] on span at bounding box center [475, 439] width 9 height 10
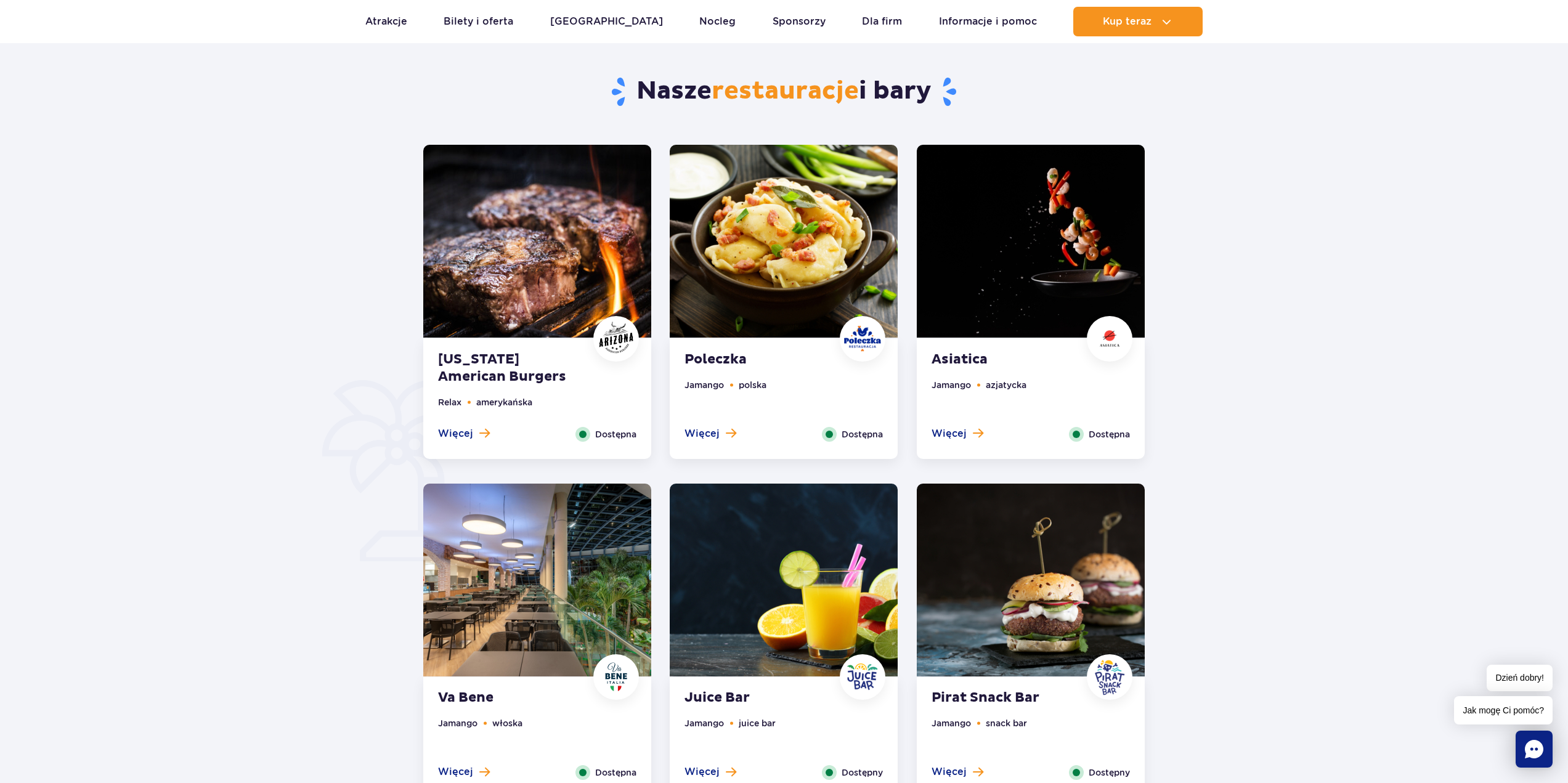
scroll to position [547, 0]
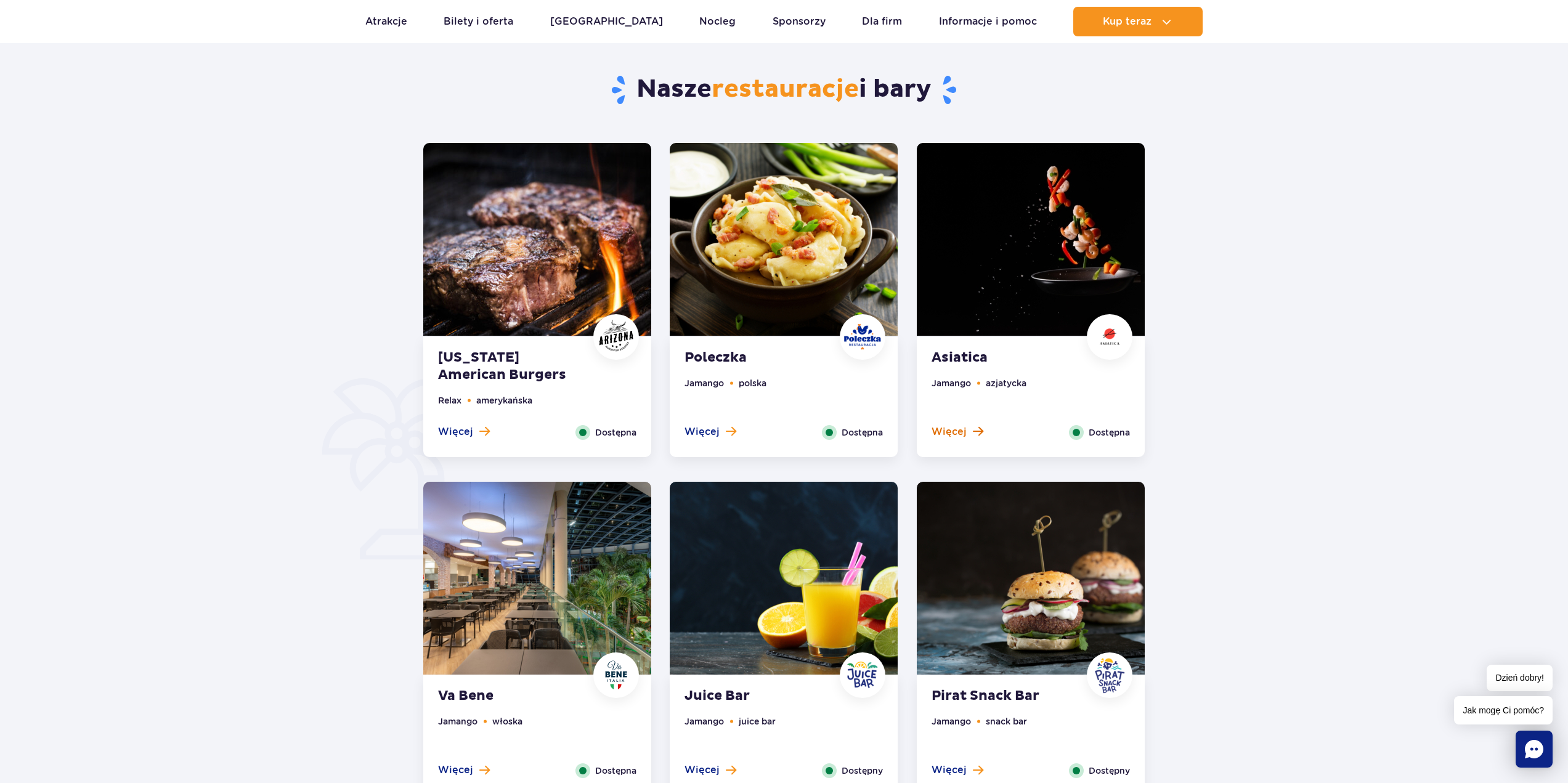
click at [958, 439] on span "Więcej" at bounding box center [949, 432] width 35 height 13
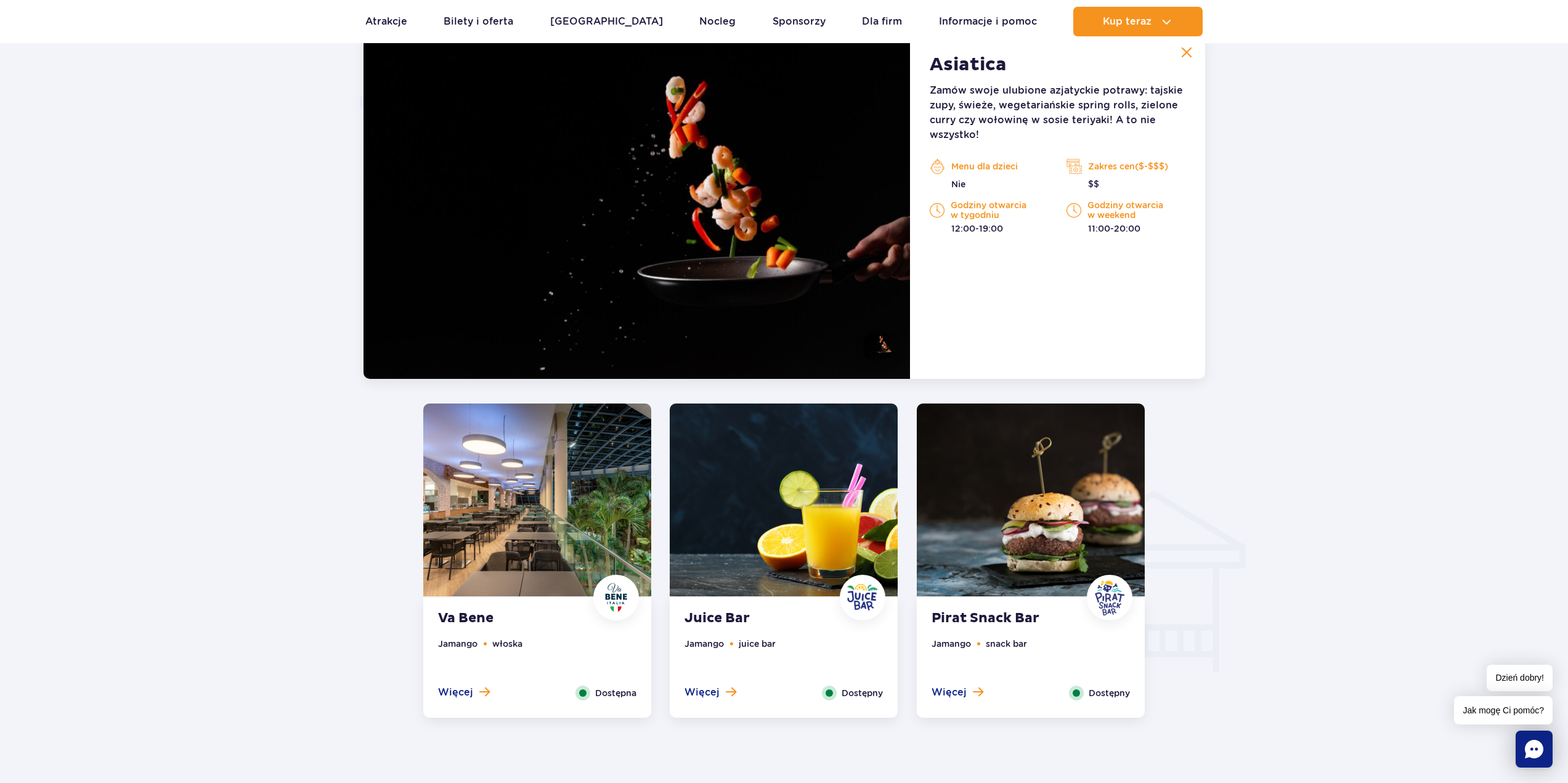
scroll to position [1020, 0]
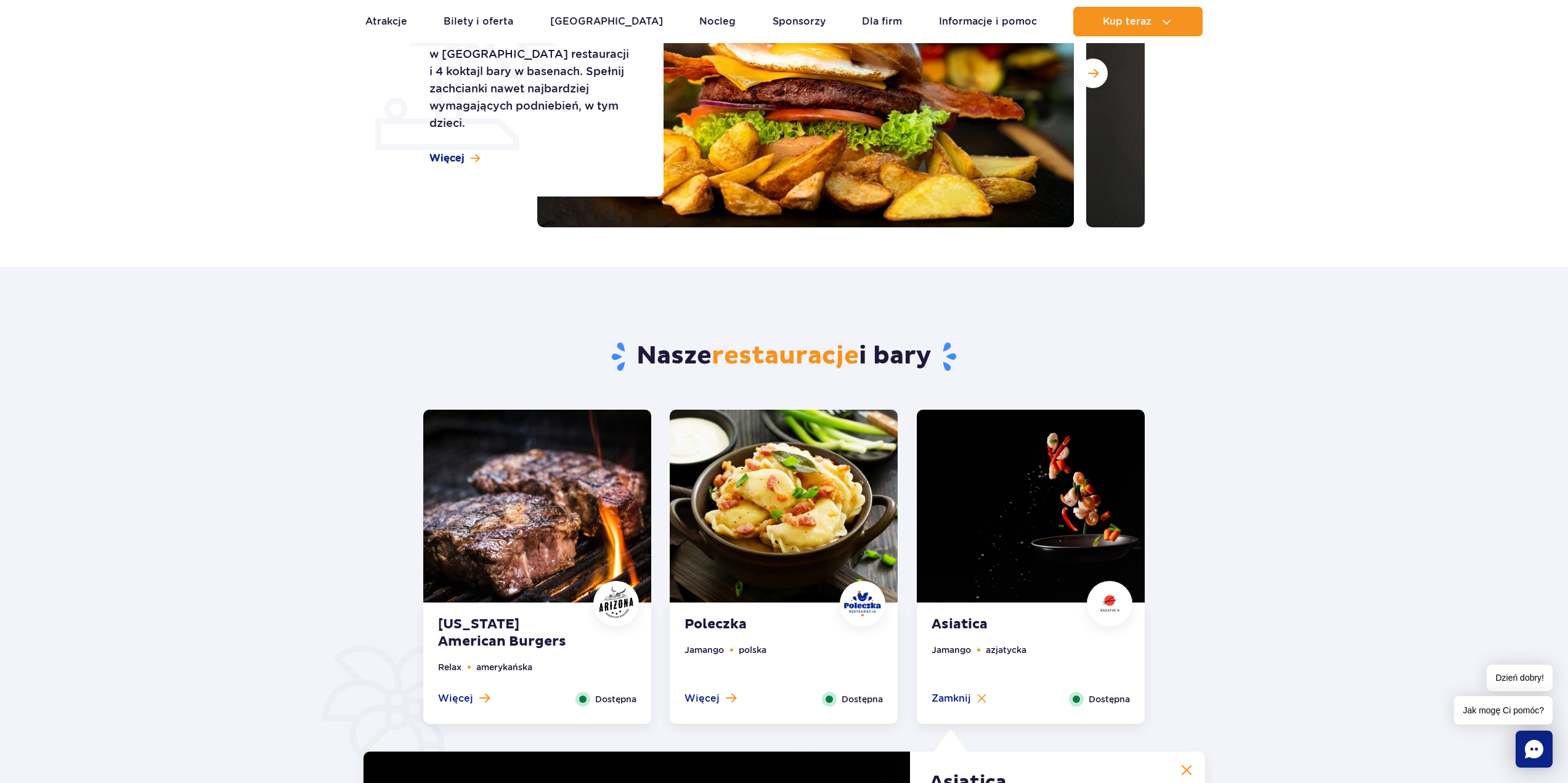
click at [582, 498] on img at bounding box center [537, 507] width 228 height 193
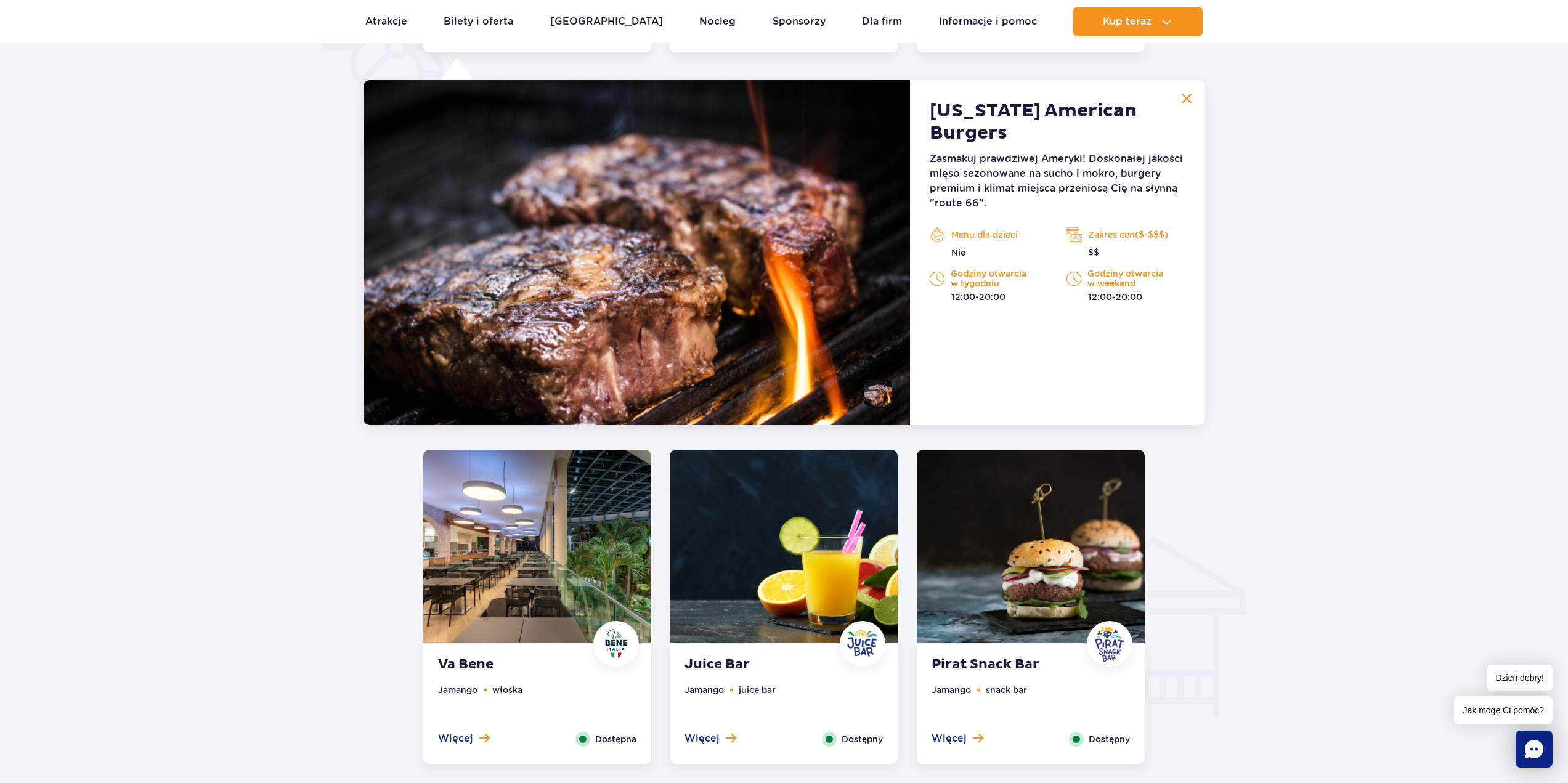
scroll to position [959, 0]
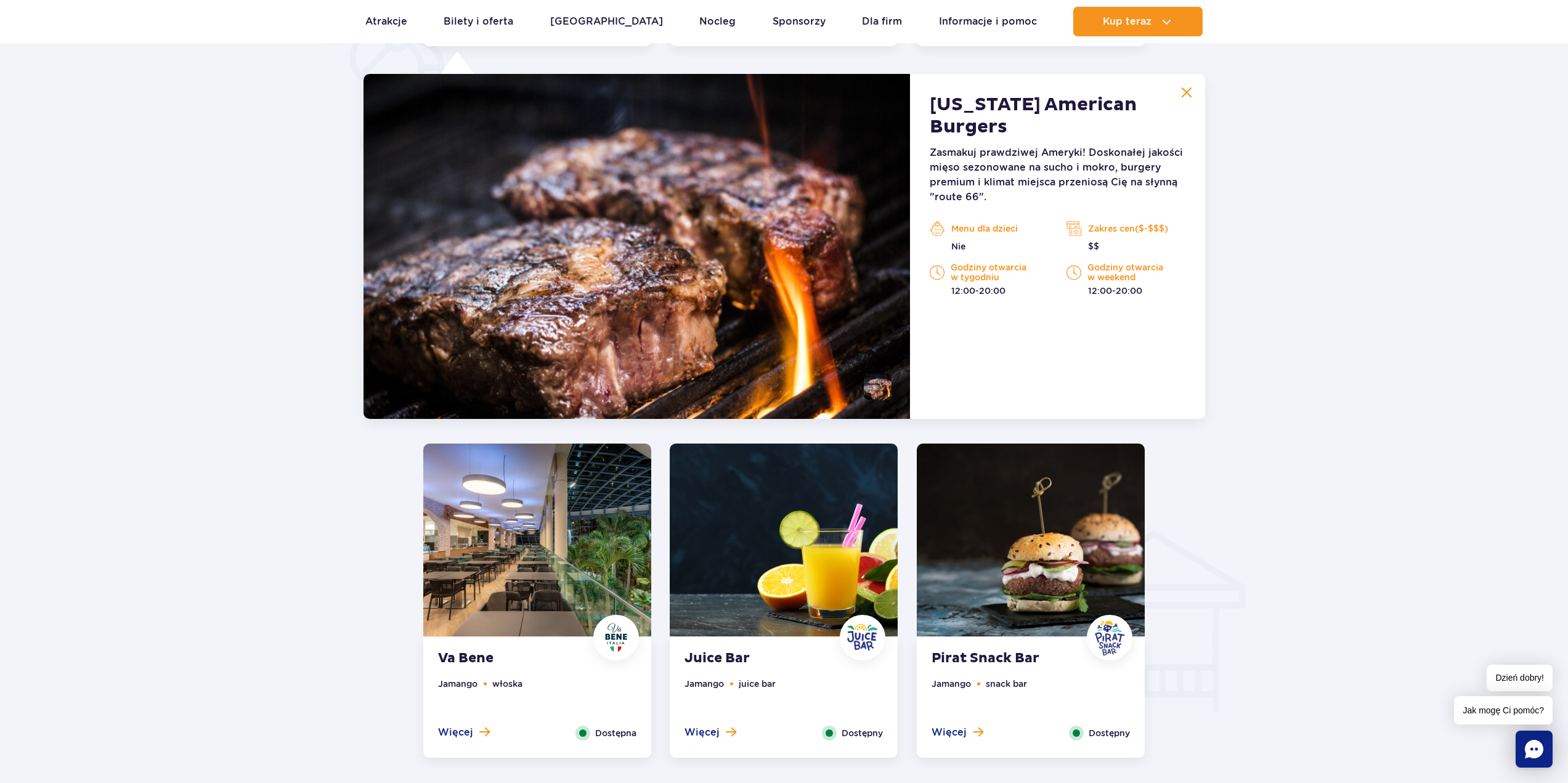
click at [785, 265] on img at bounding box center [637, 246] width 547 height 345
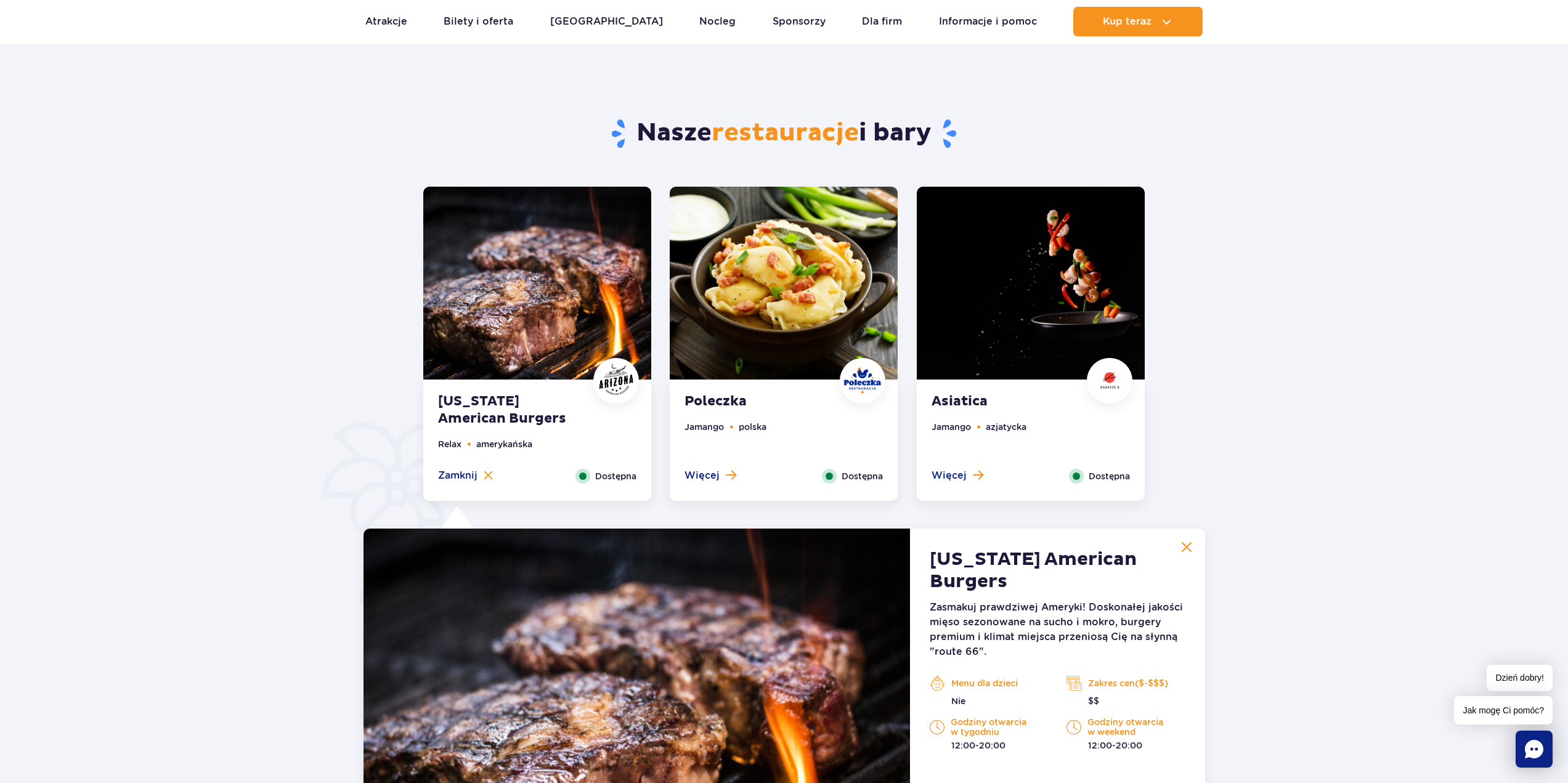
scroll to position [527, 0]
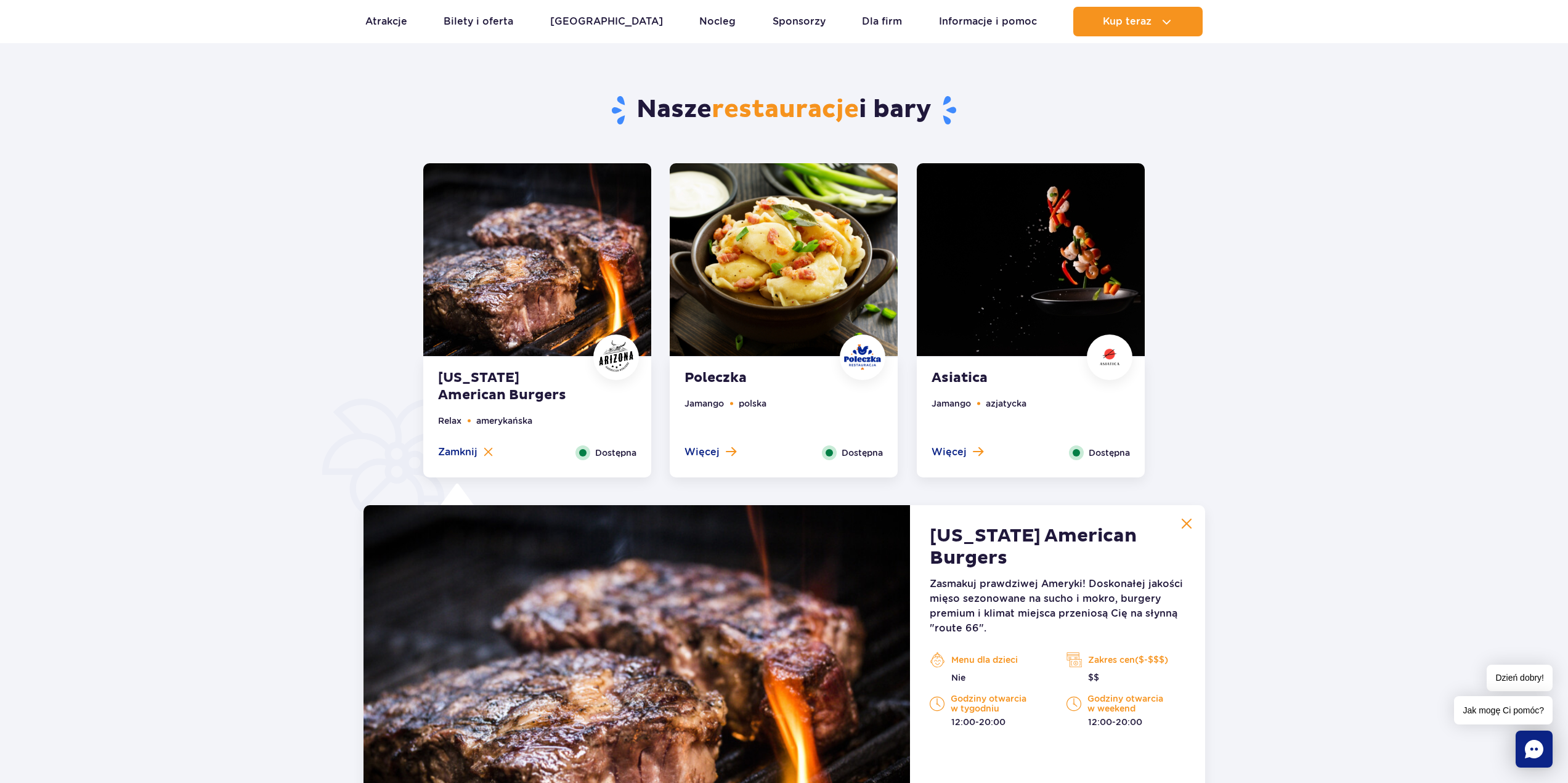
click at [746, 329] on img at bounding box center [783, 260] width 228 height 193
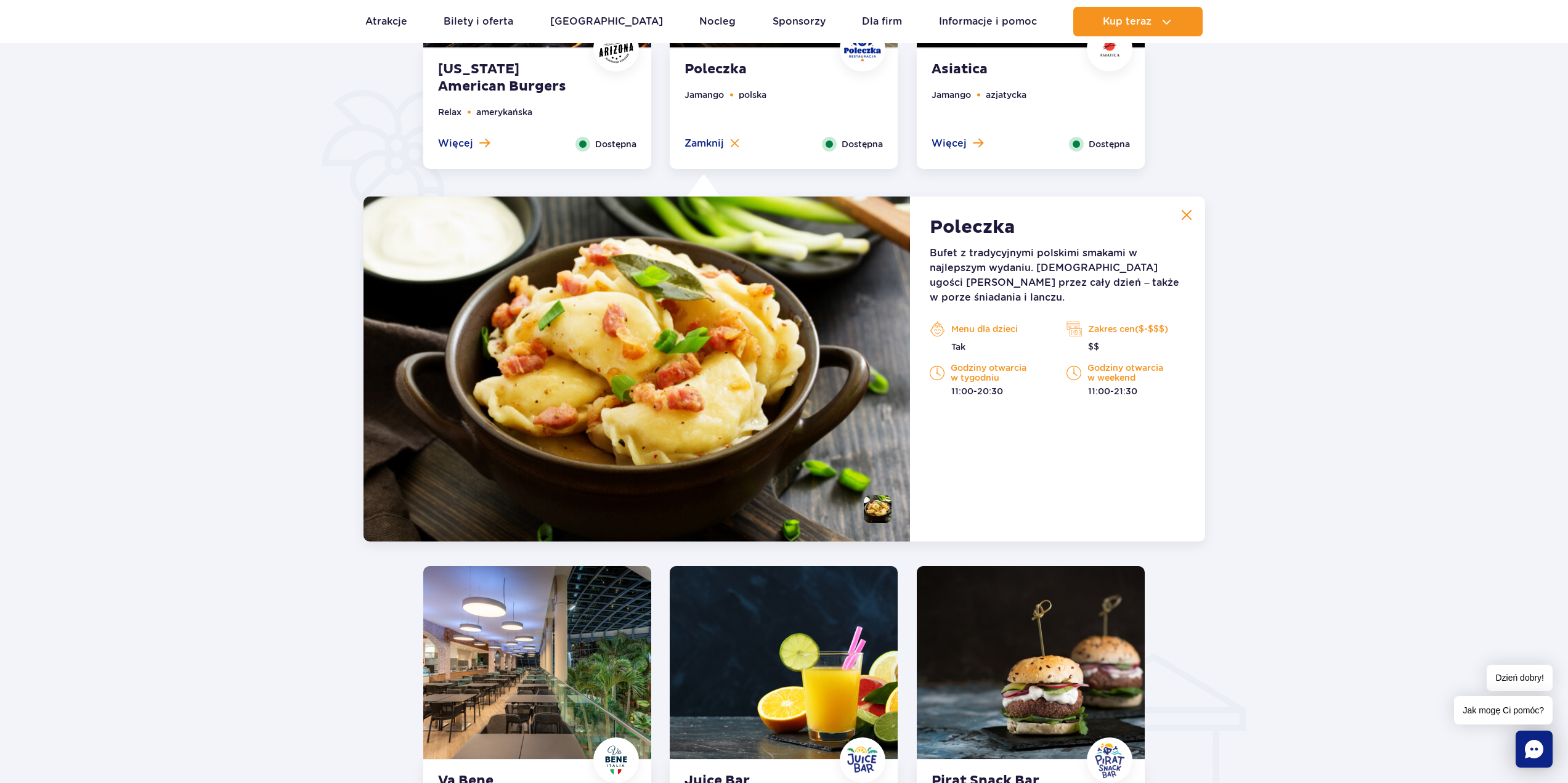
scroll to position [835, 0]
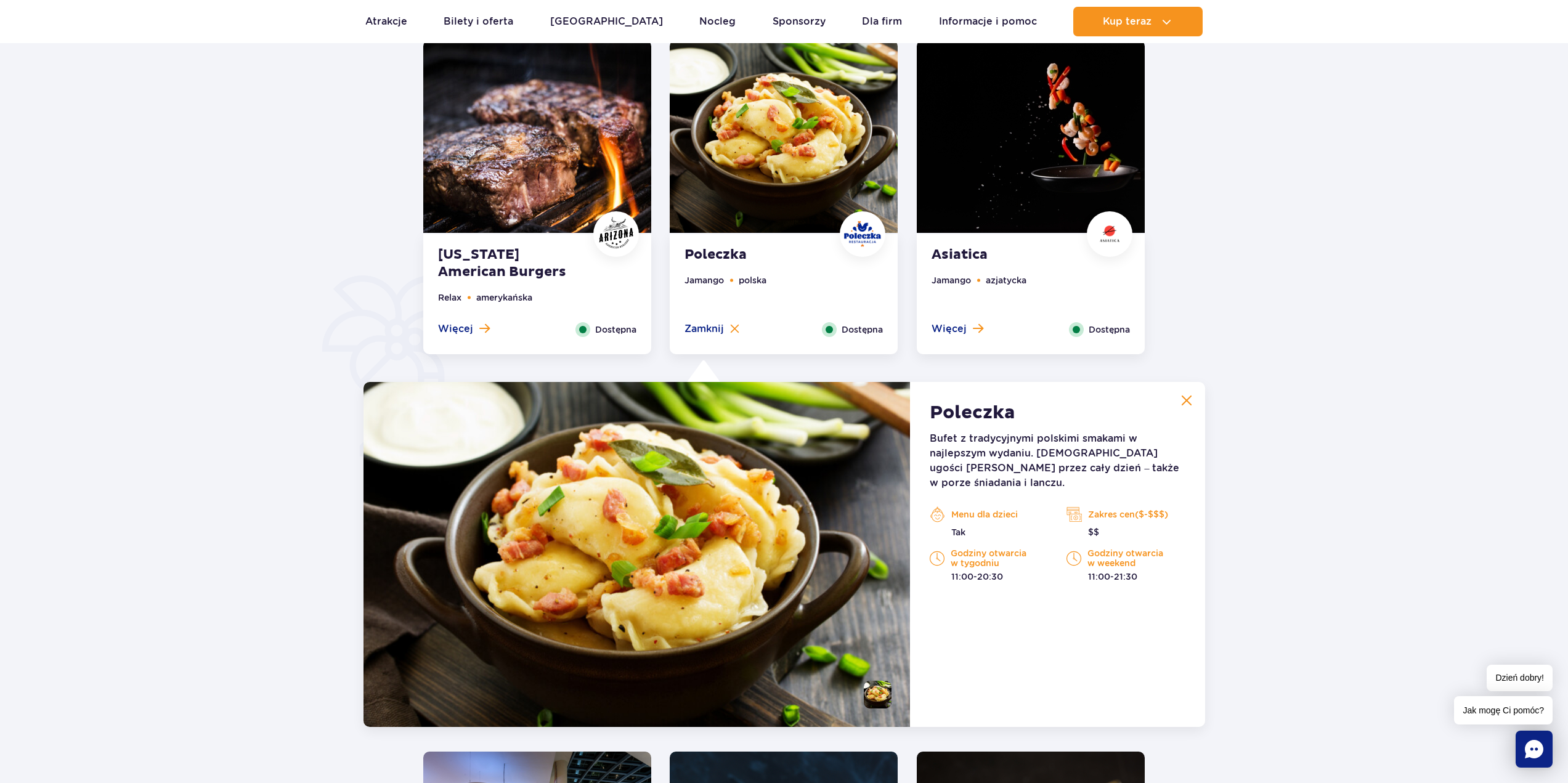
click at [983, 153] on img at bounding box center [1030, 137] width 228 height 193
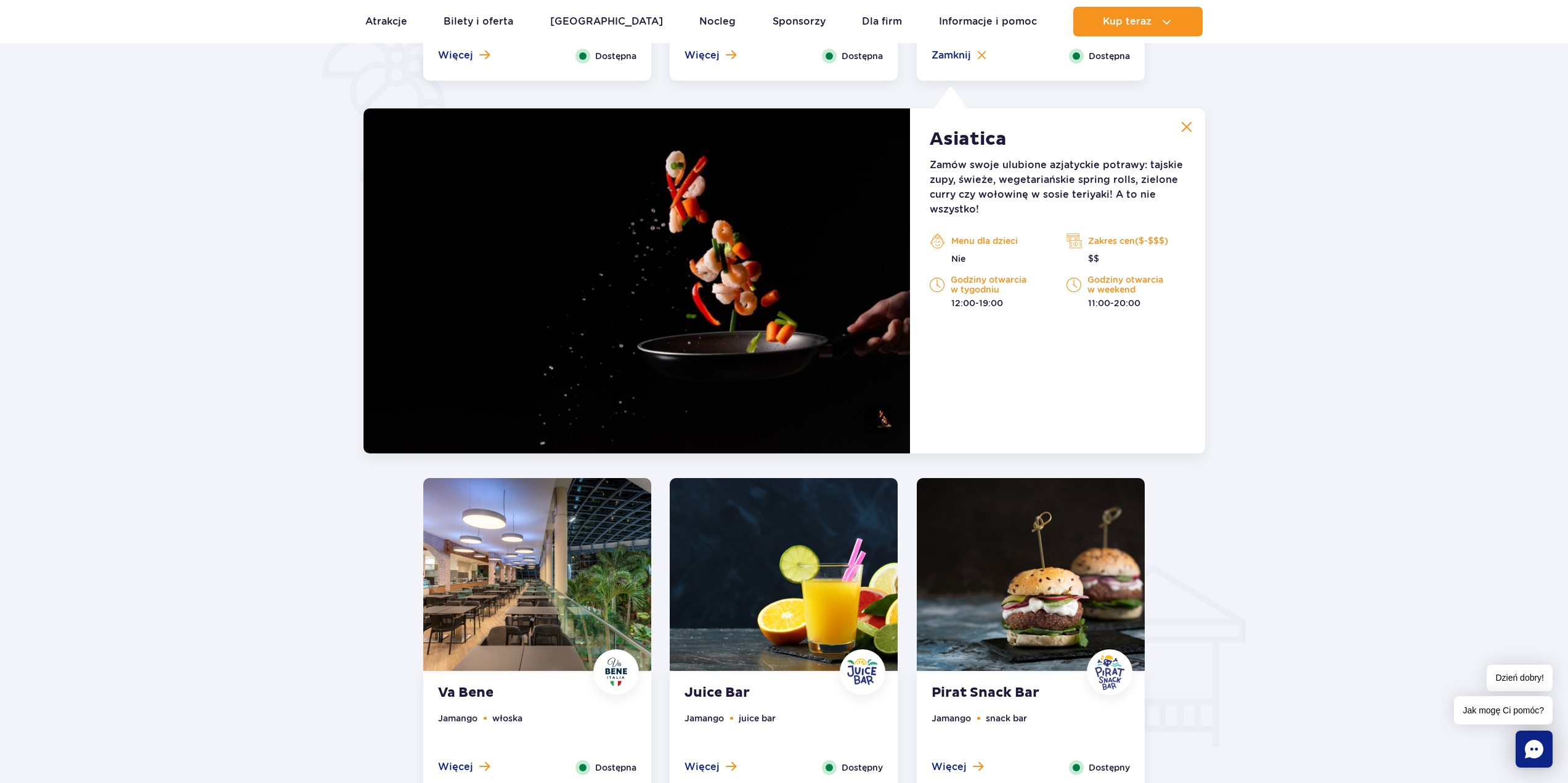
scroll to position [959, 0]
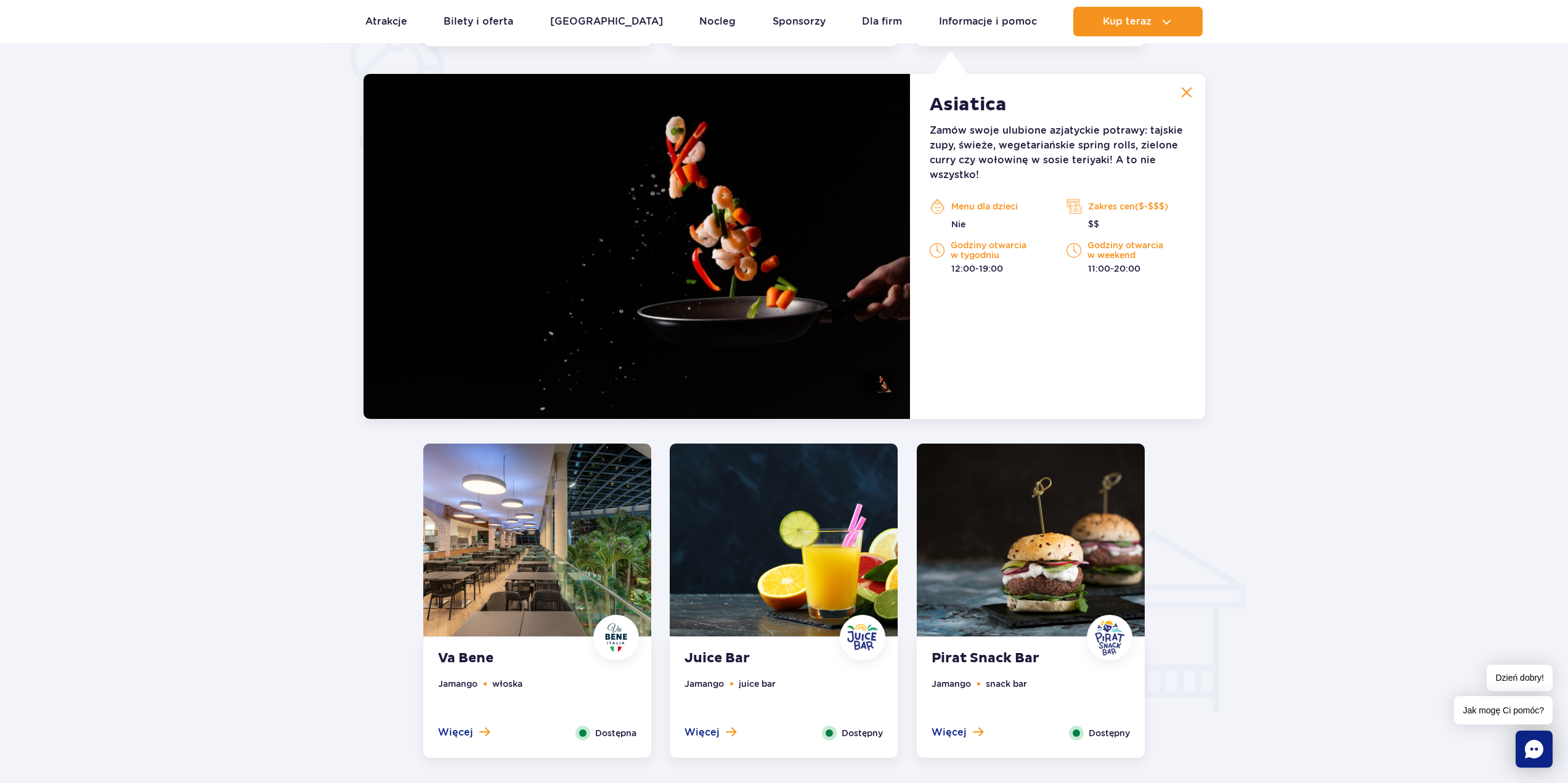
click at [1006, 555] on img at bounding box center [1030, 540] width 228 height 193
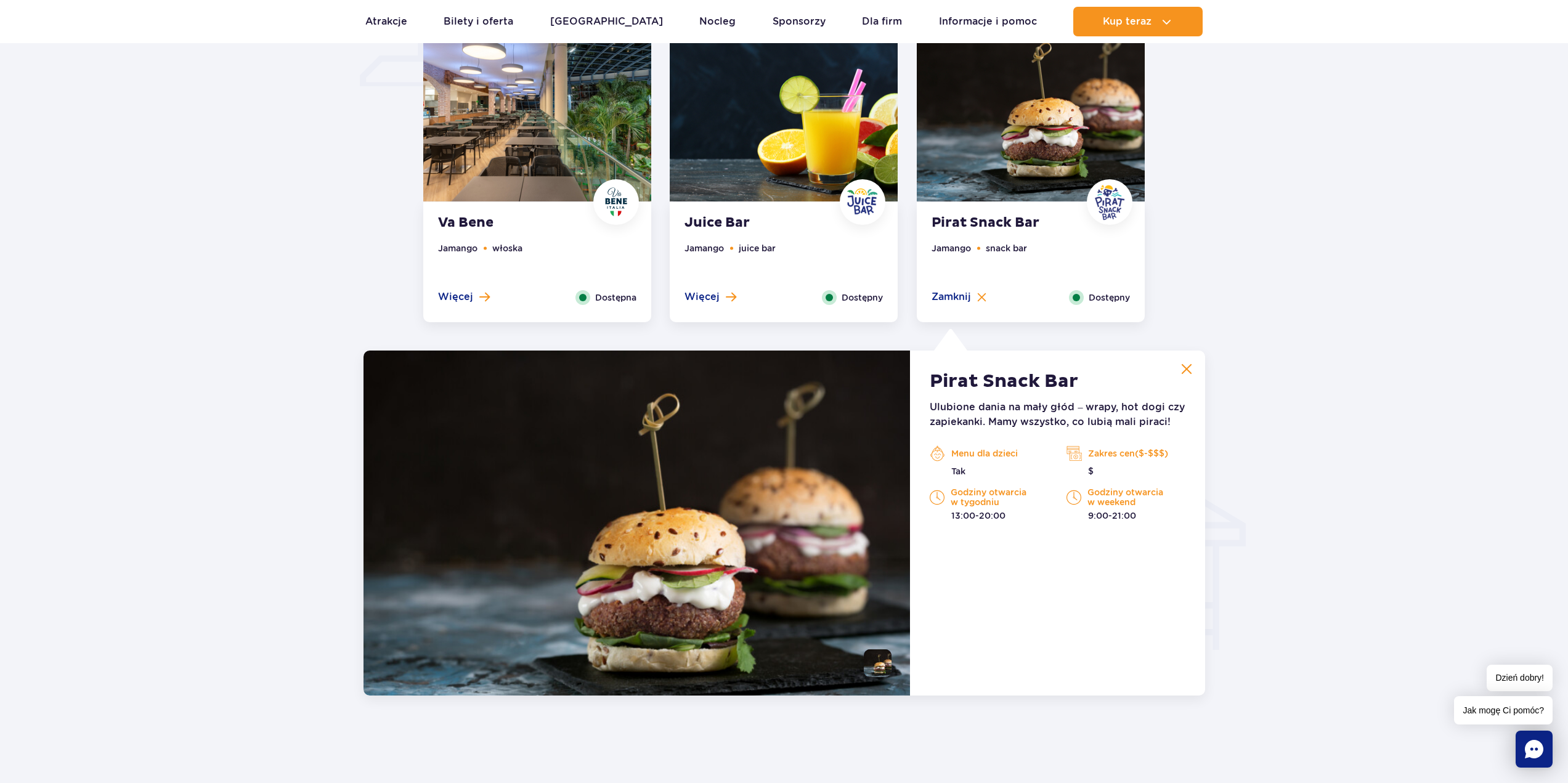
scroll to position [989, 0]
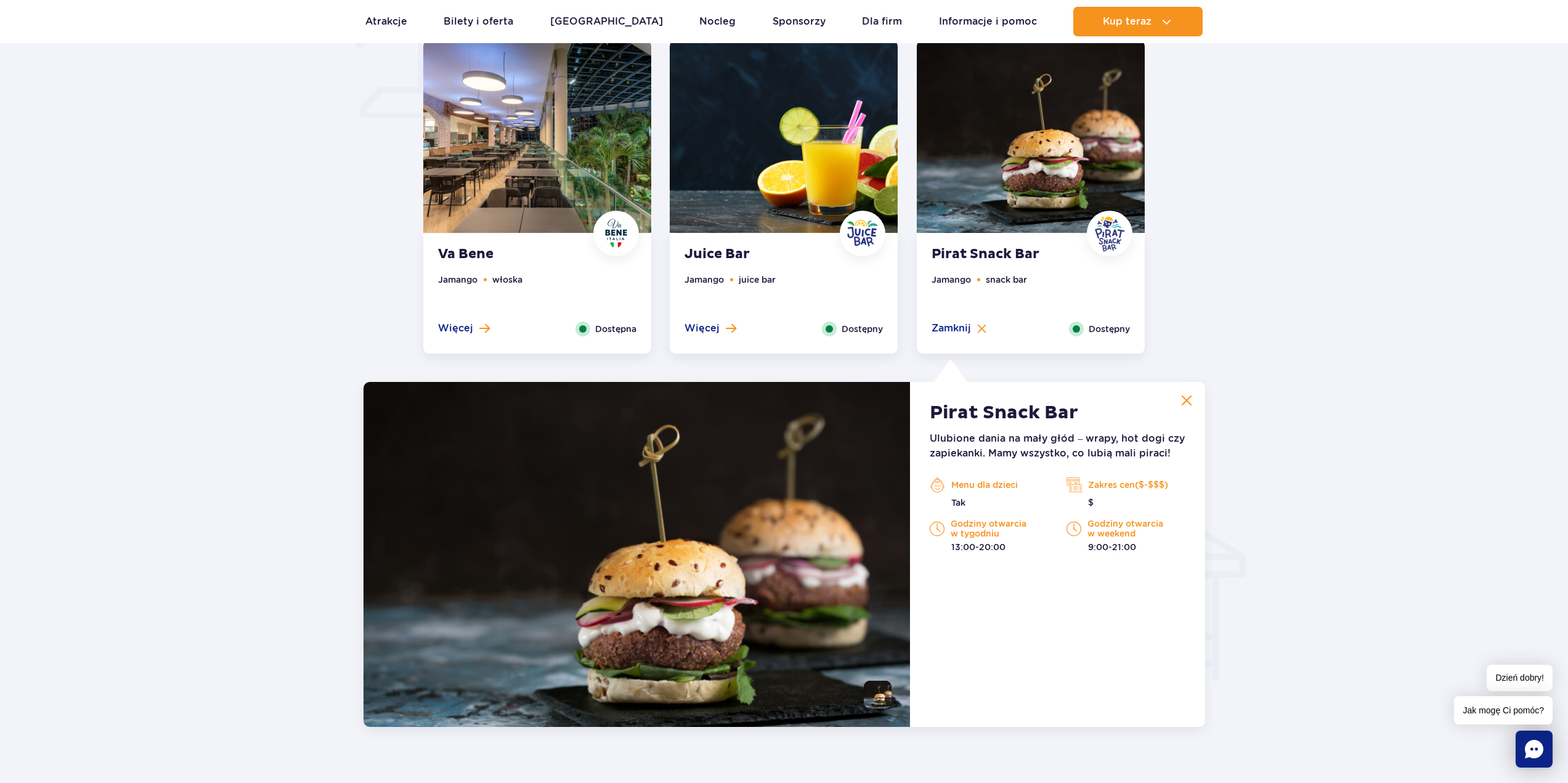
click at [505, 173] on img at bounding box center [537, 137] width 228 height 193
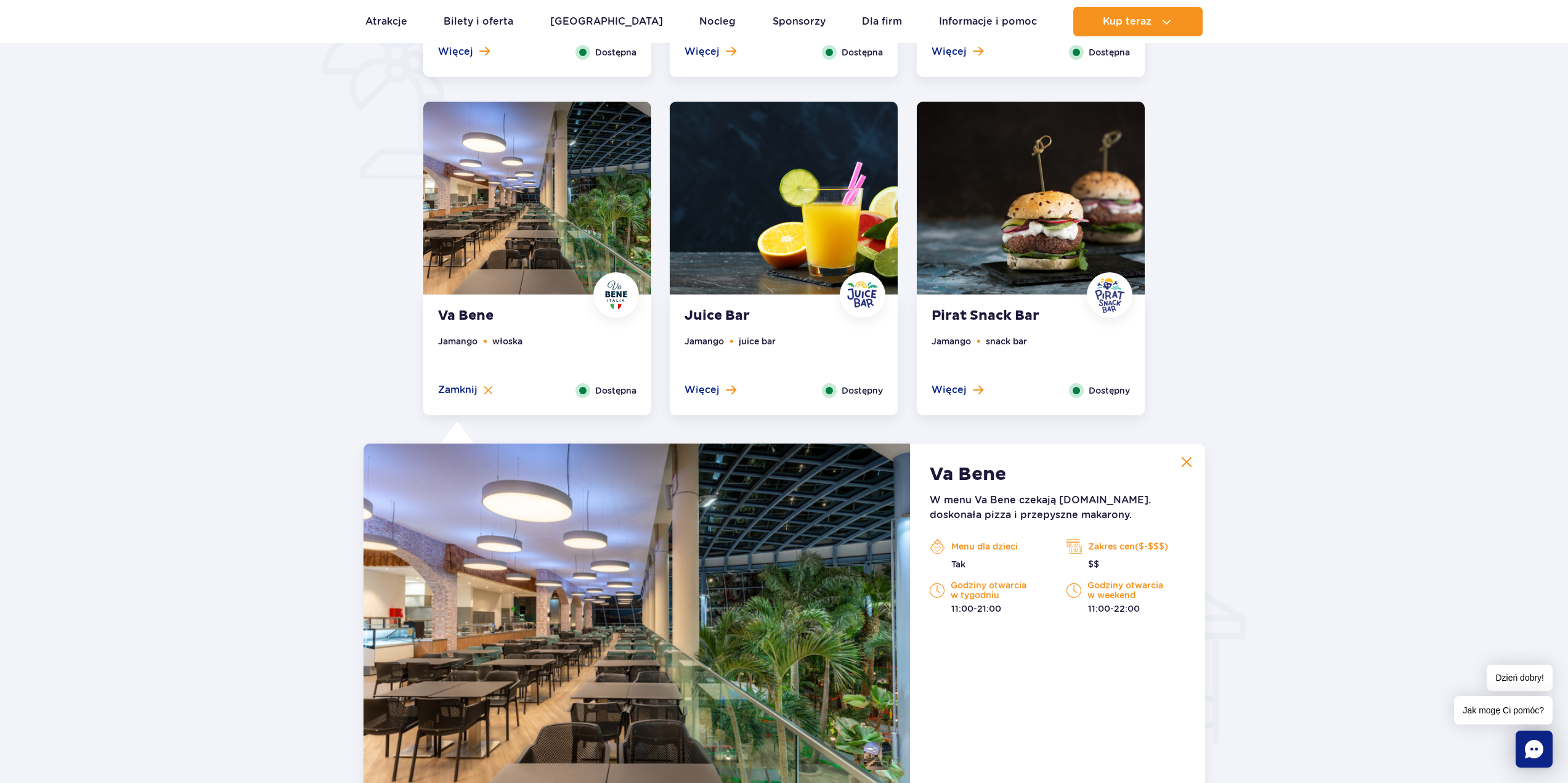
scroll to position [558, 0]
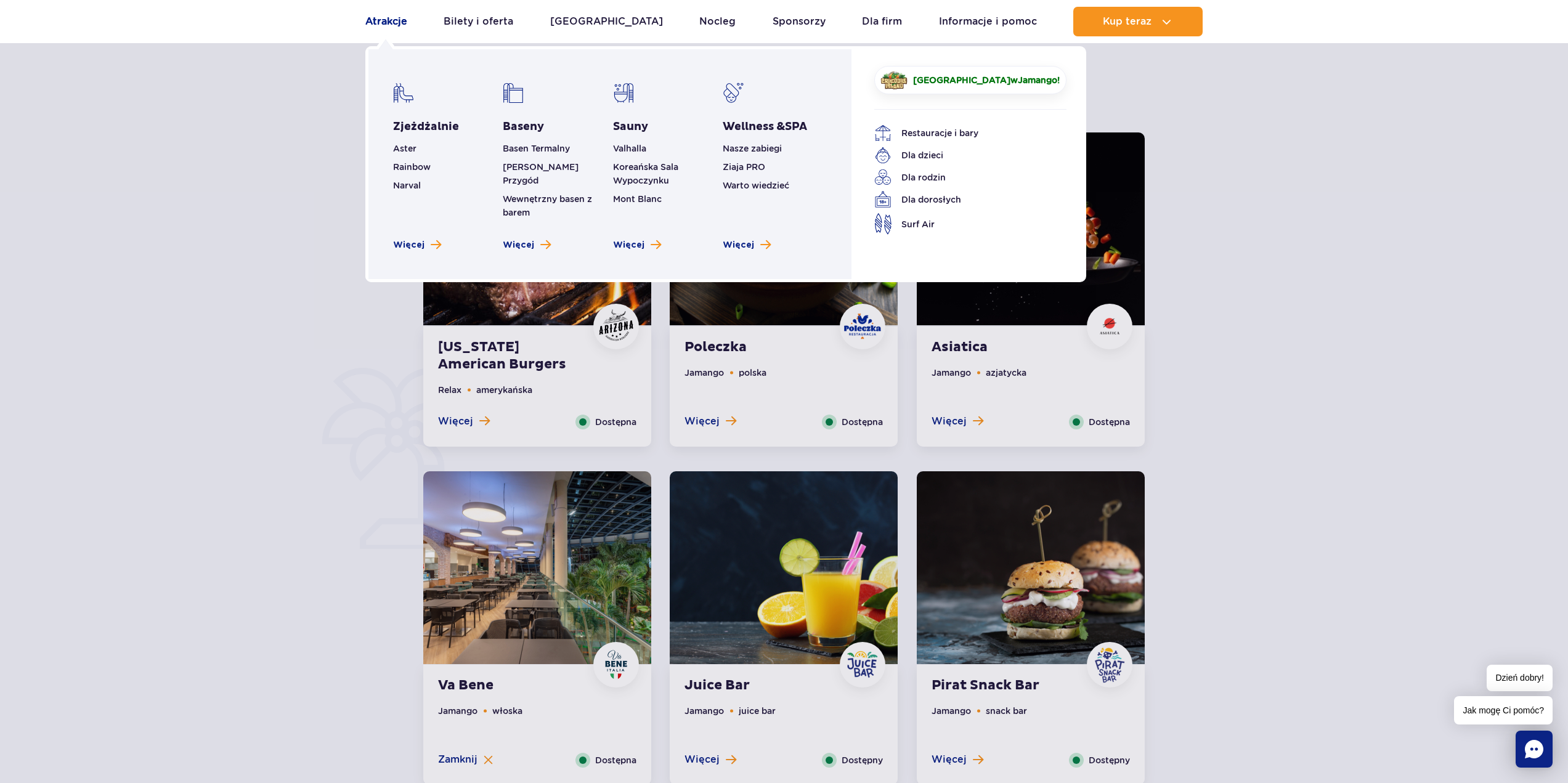
click at [375, 18] on link "Atrakcje" at bounding box center [386, 21] width 42 height 29
